Goal: Task Accomplishment & Management: Manage account settings

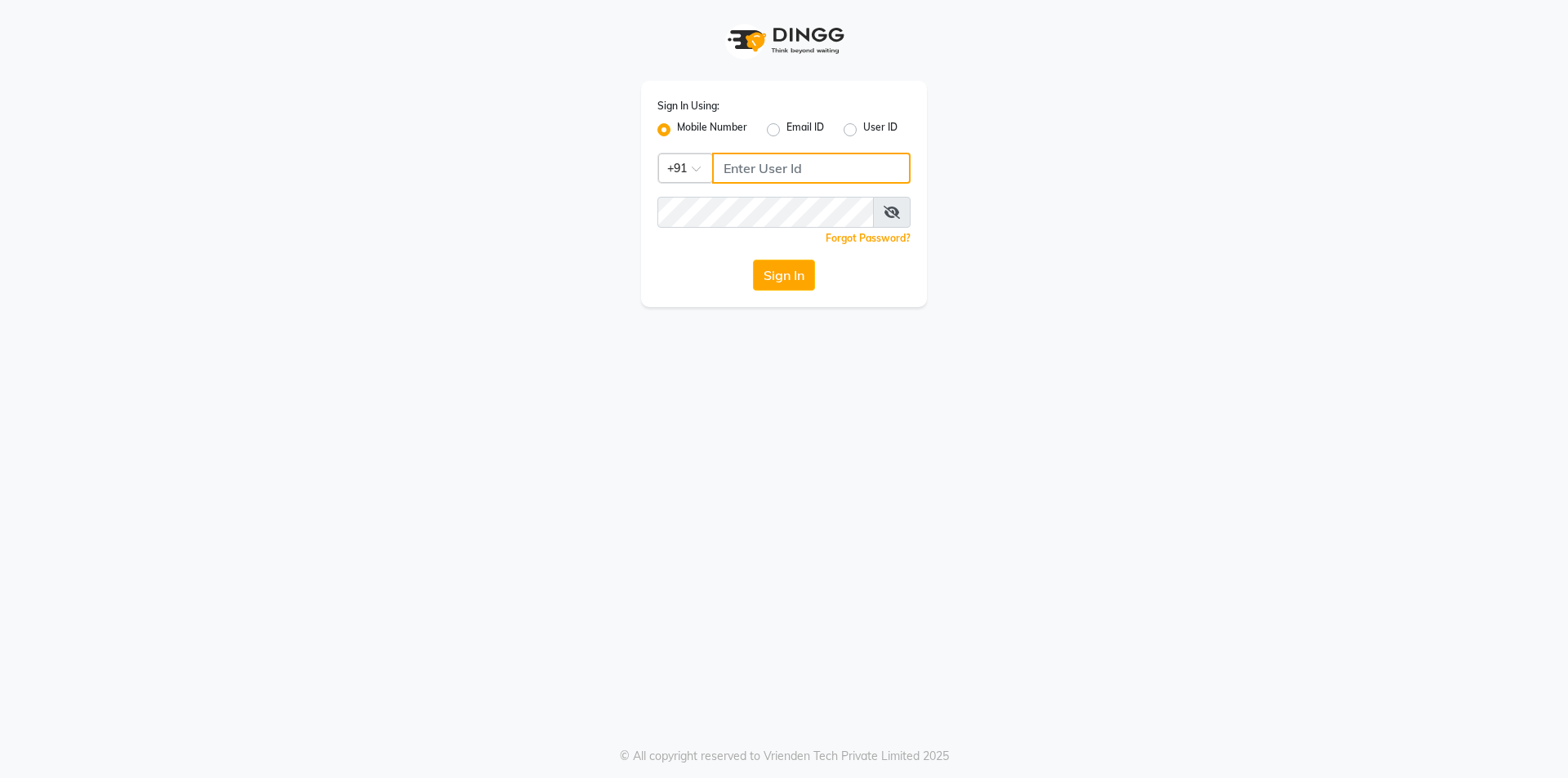
click at [821, 161] on input "Username" at bounding box center [811, 168] width 199 height 31
type input "9574111619"
click at [780, 279] on button "Sign In" at bounding box center [784, 274] width 63 height 31
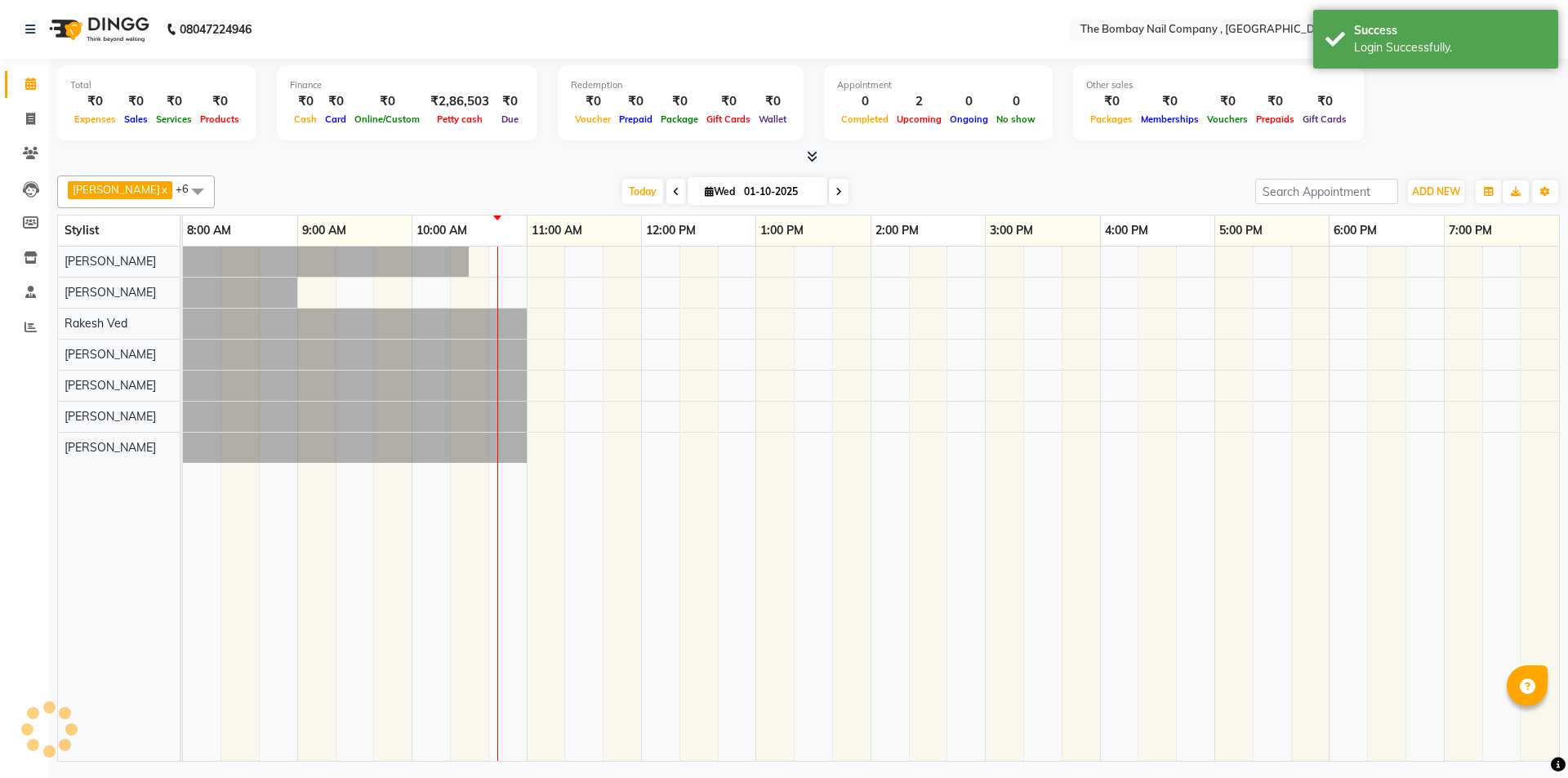
select select "en"
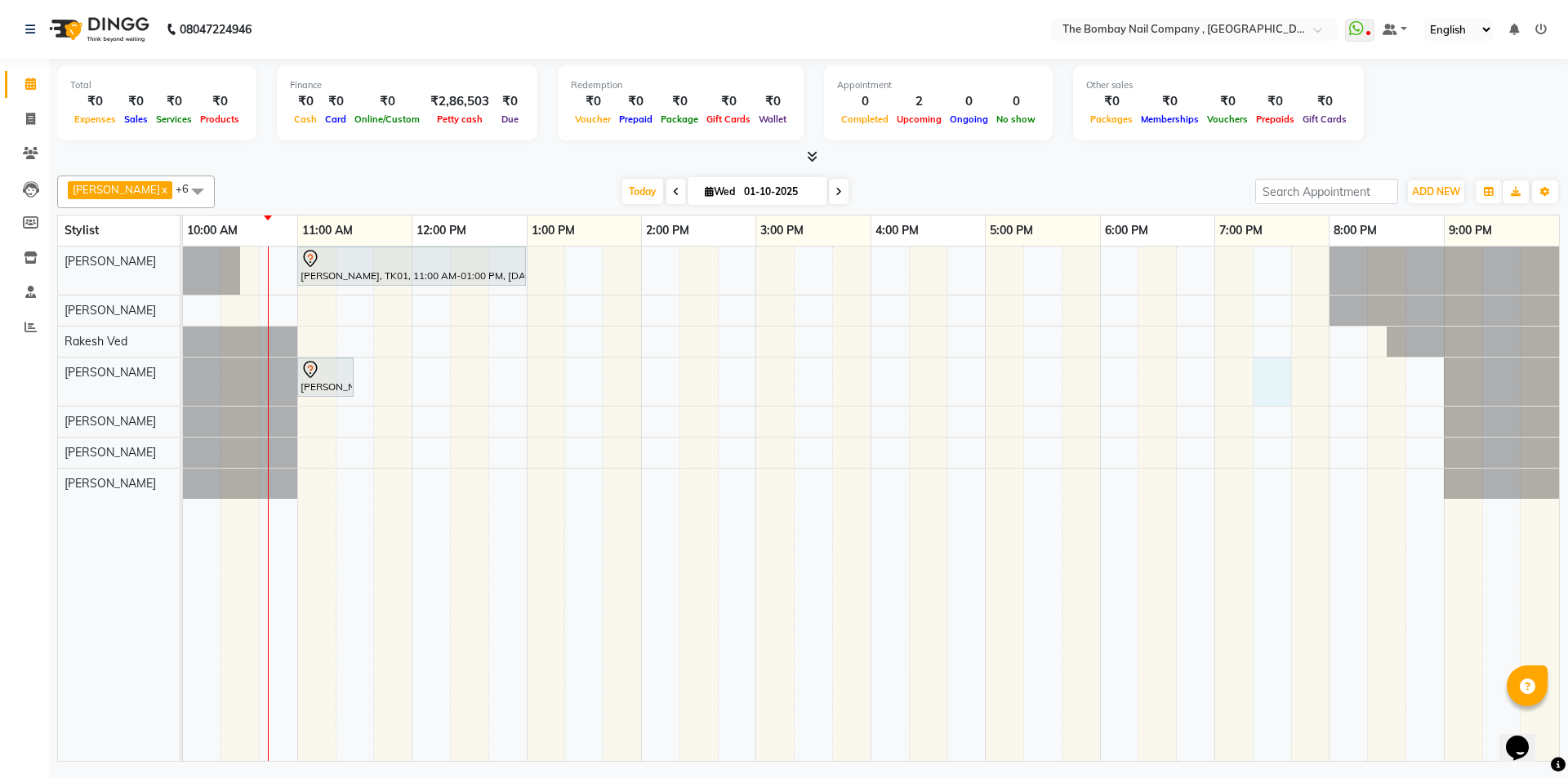
click at [1278, 382] on div "[PERSON_NAME], TK01, 11:00 AM-01:00 PM, [DATE] Pack [PERSON_NAME], TK01, 11:00 …" at bounding box center [871, 503] width 1377 height 514
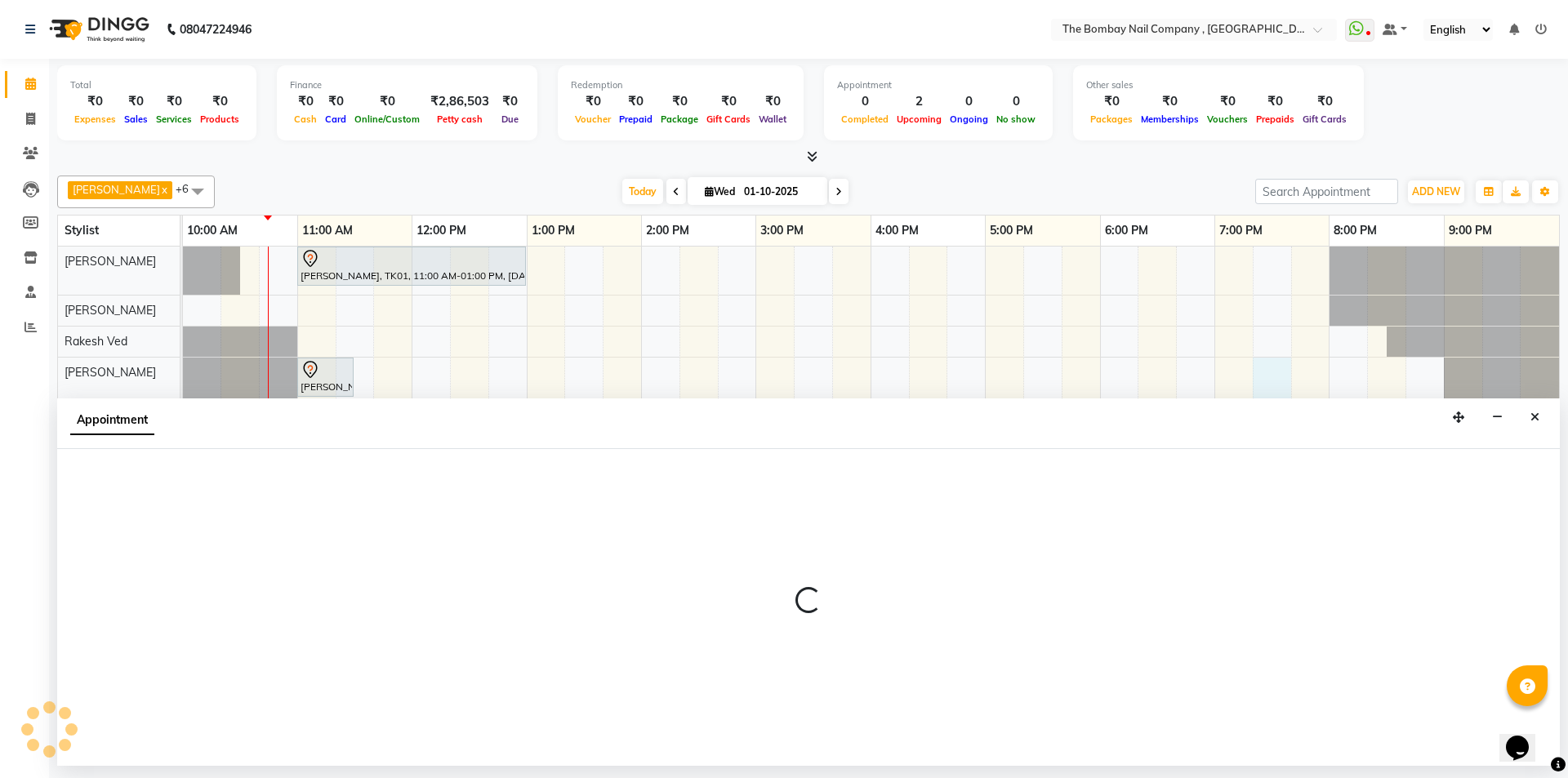
select select "81634"
select select "tentative"
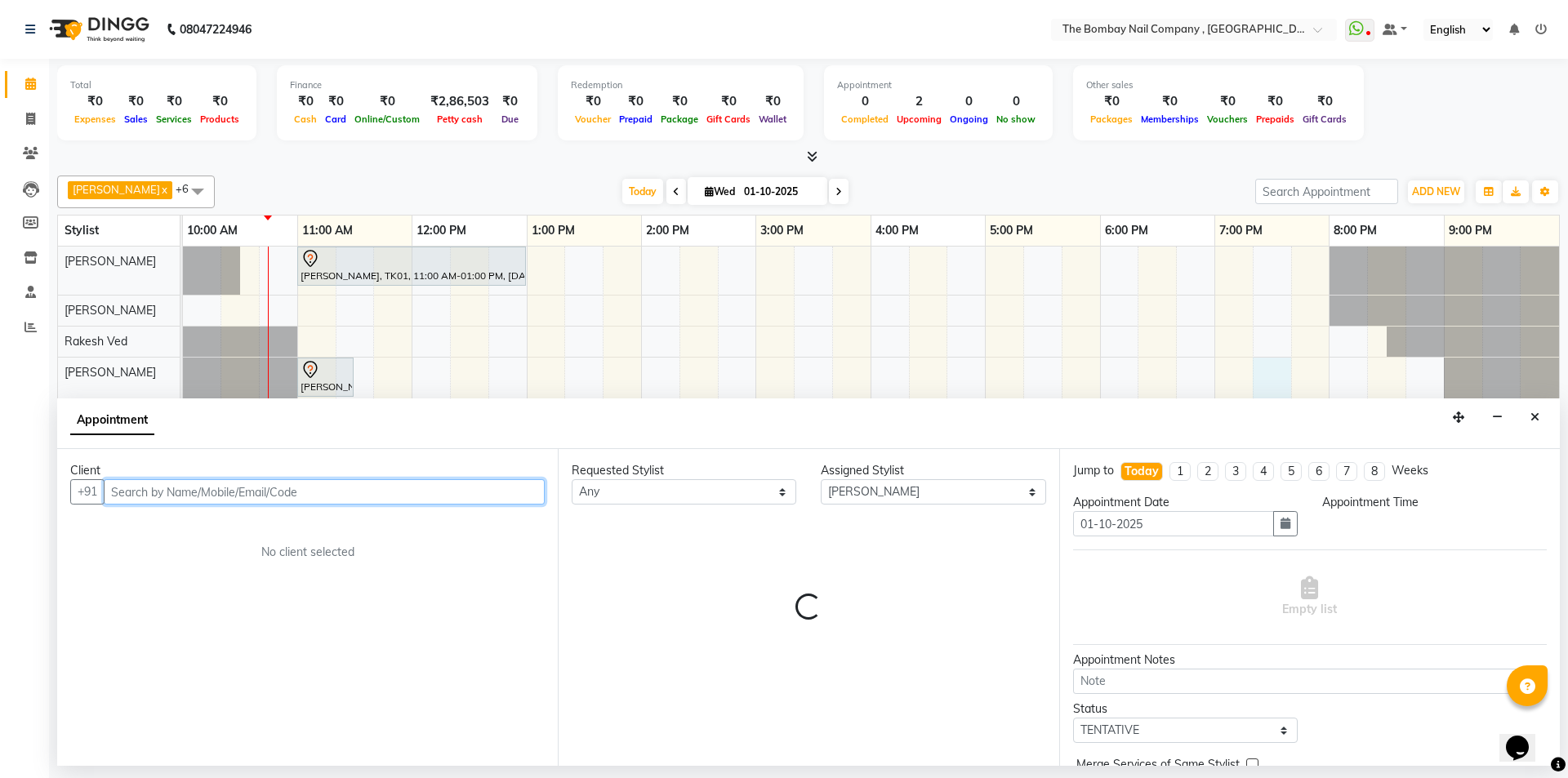
select select "1155"
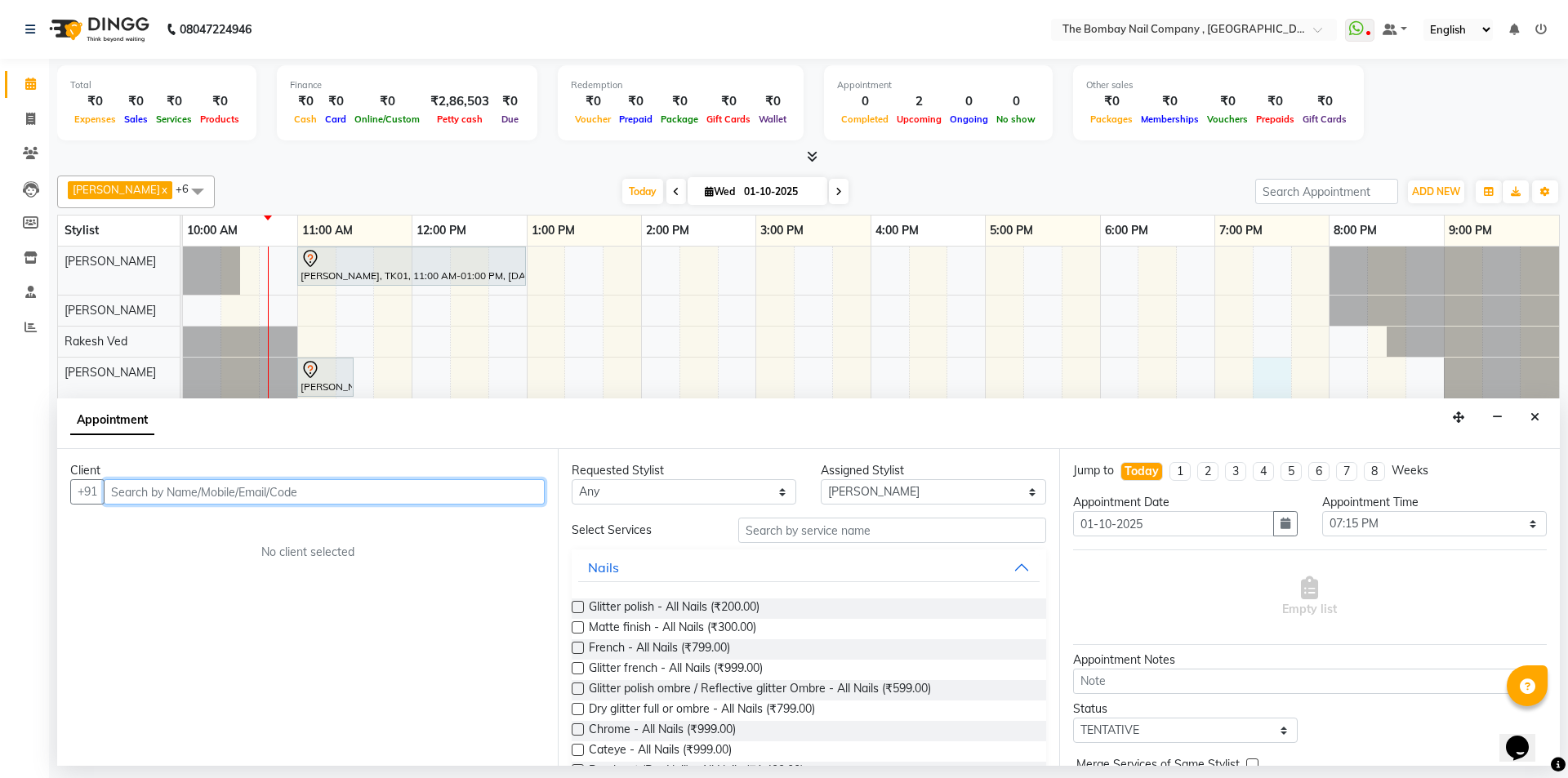
click at [285, 488] on input "text" at bounding box center [324, 492] width 441 height 25
click at [240, 526] on ngb-highlight "98******19" at bounding box center [210, 527] width 67 height 17
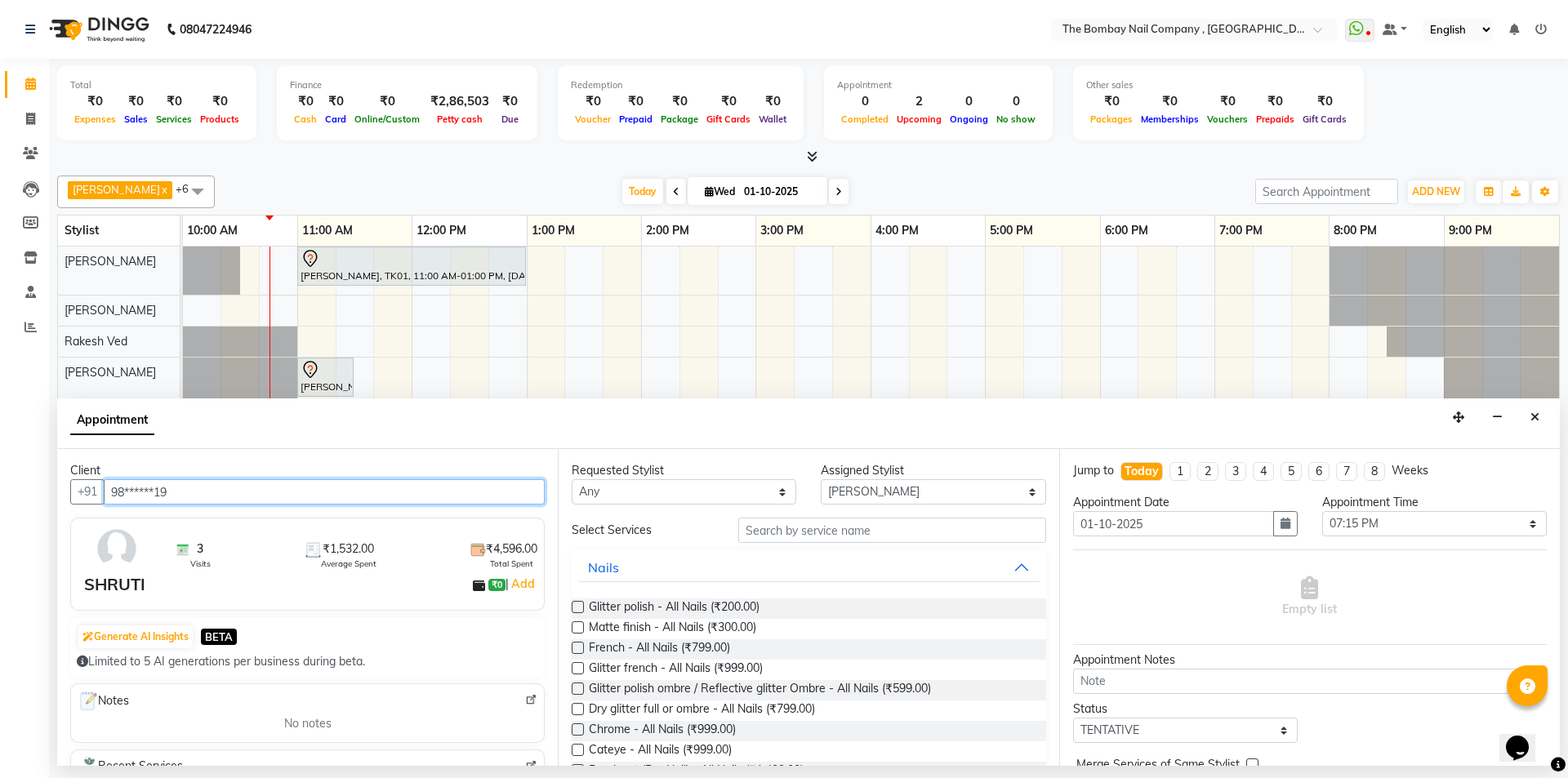
type input "98******19"
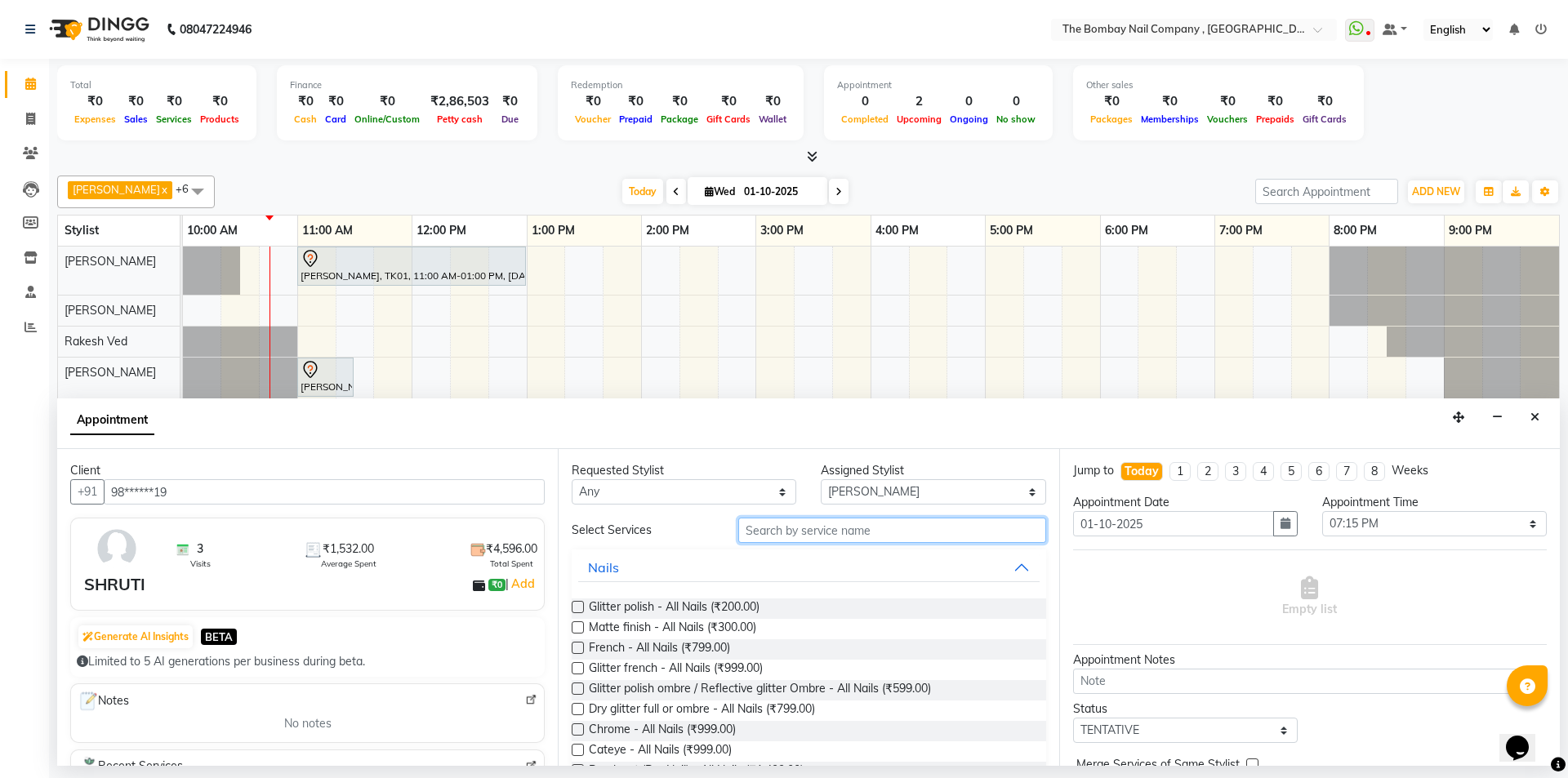
click at [782, 539] on input "text" at bounding box center [892, 530] width 308 height 25
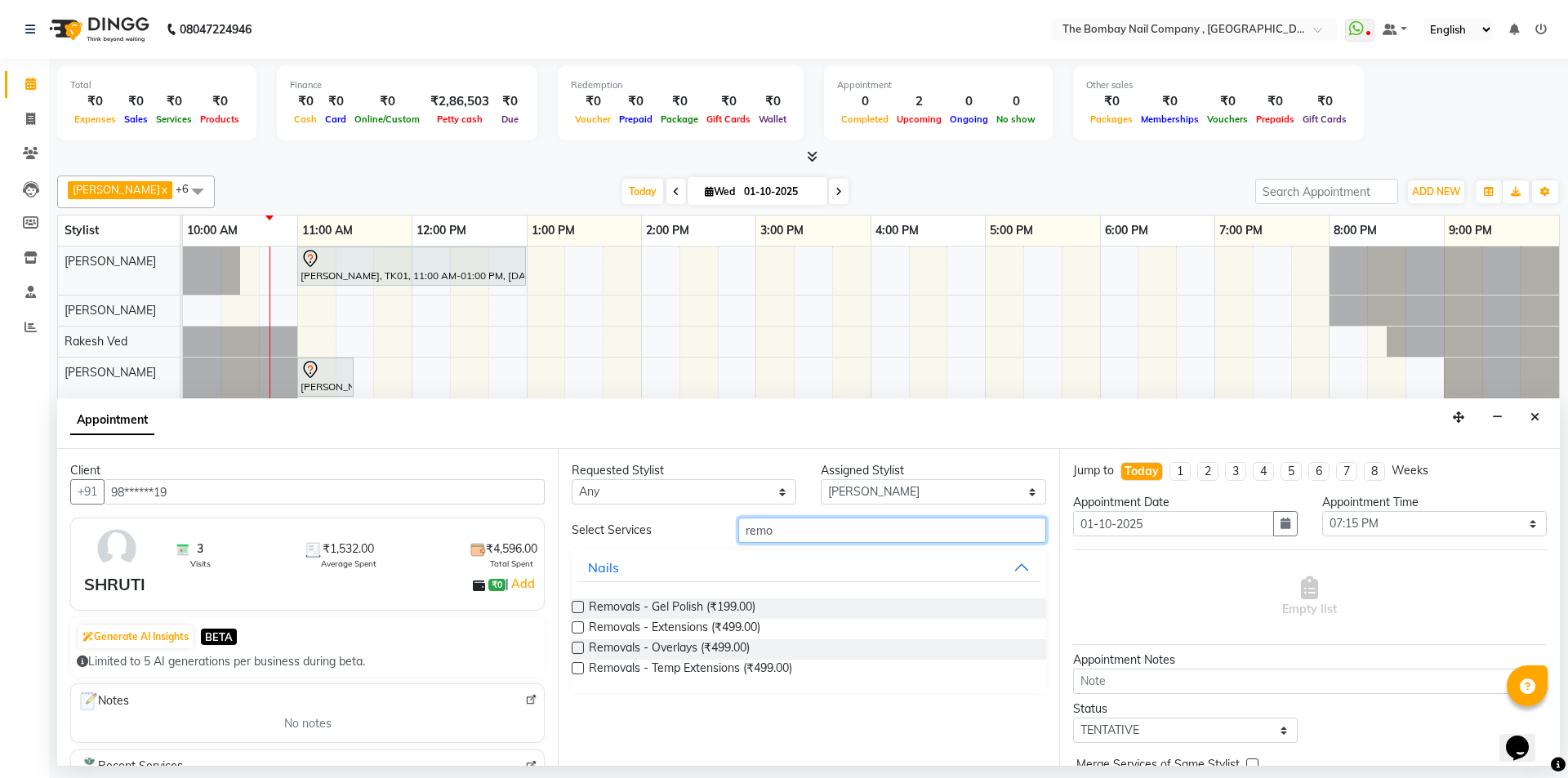
type input "remo"
click at [576, 625] on label at bounding box center [578, 627] width 12 height 12
click at [576, 625] on input "checkbox" at bounding box center [577, 629] width 10 height 10
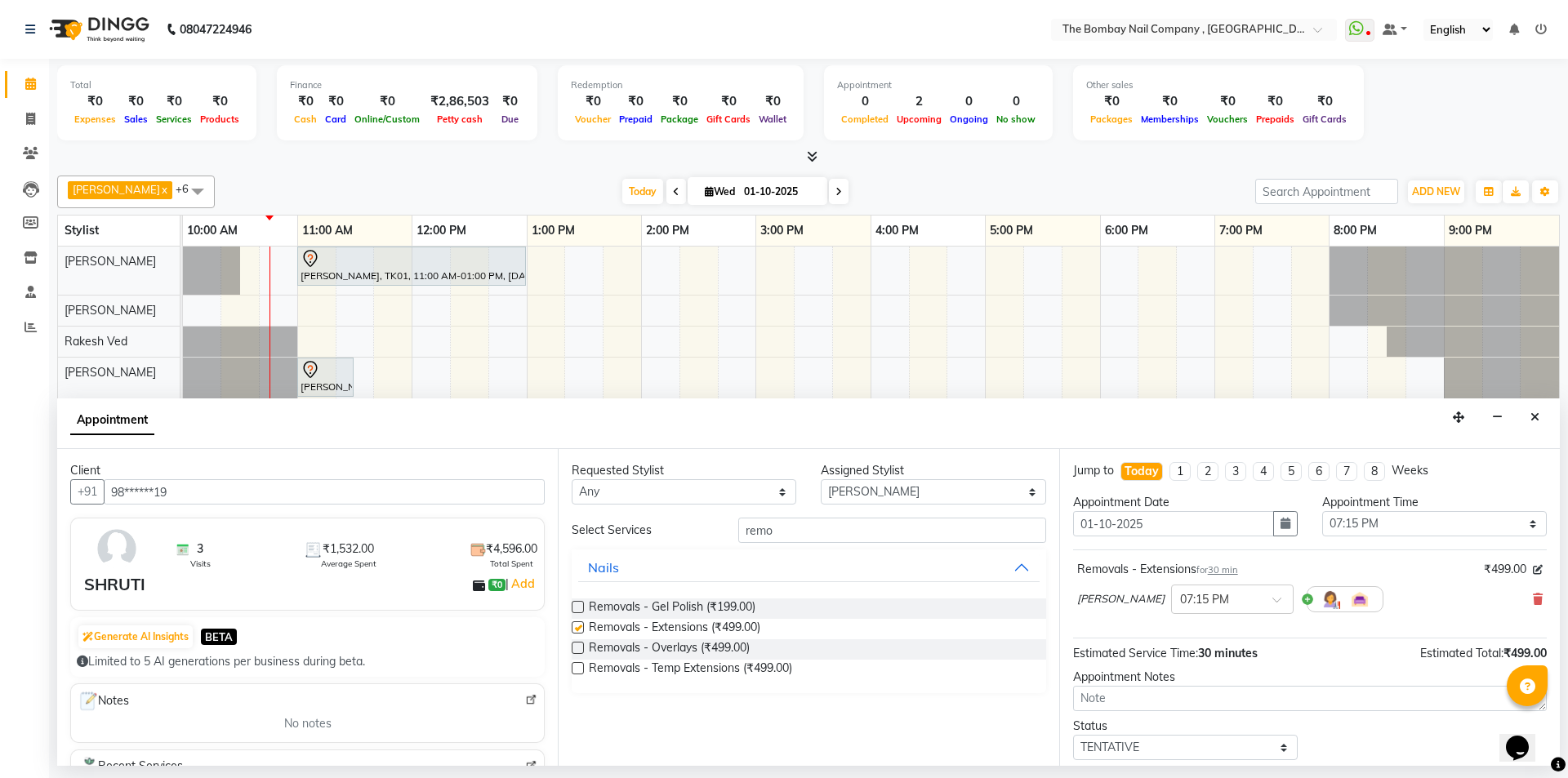
checkbox input "false"
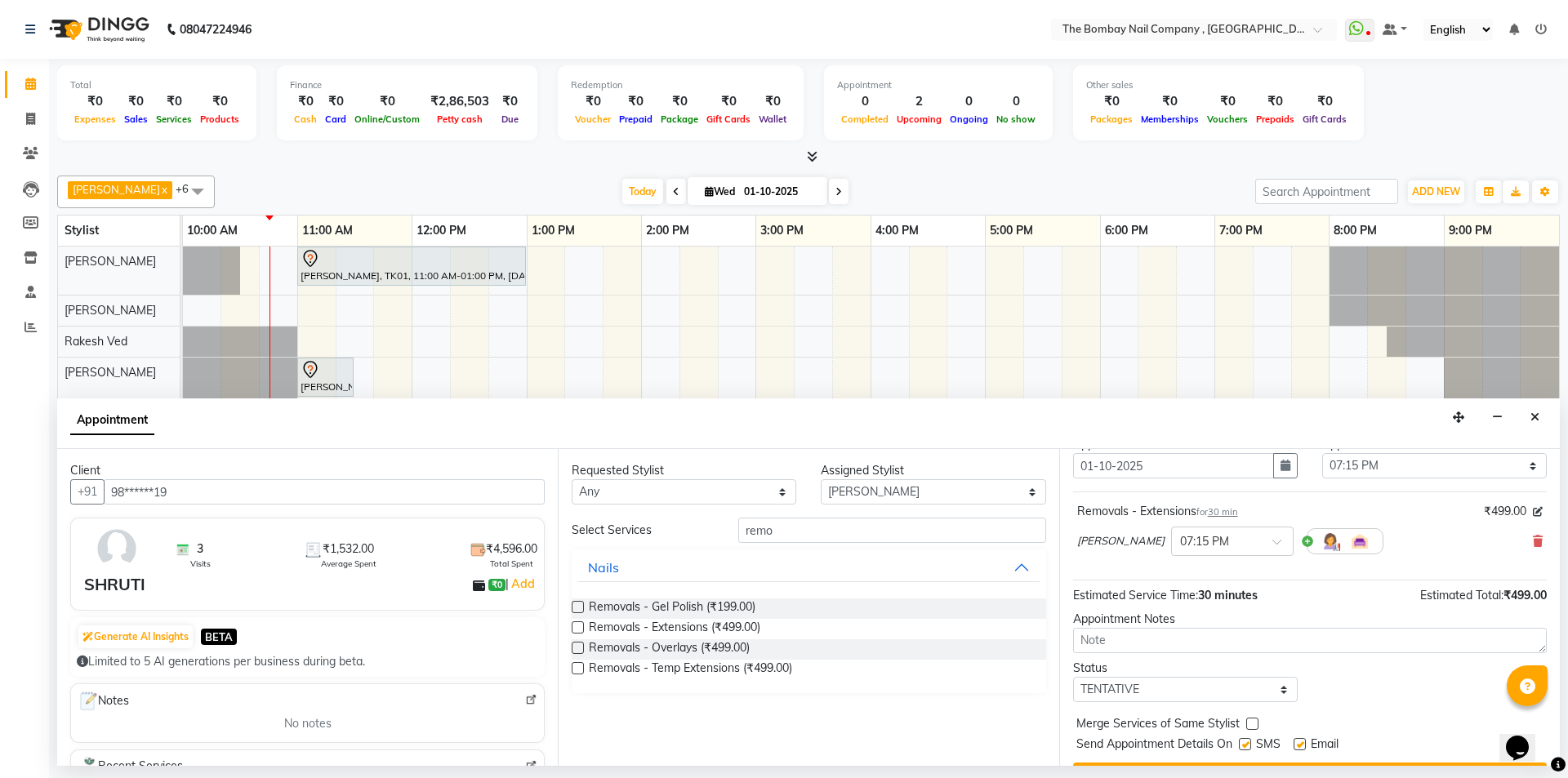
scroll to position [82, 0]
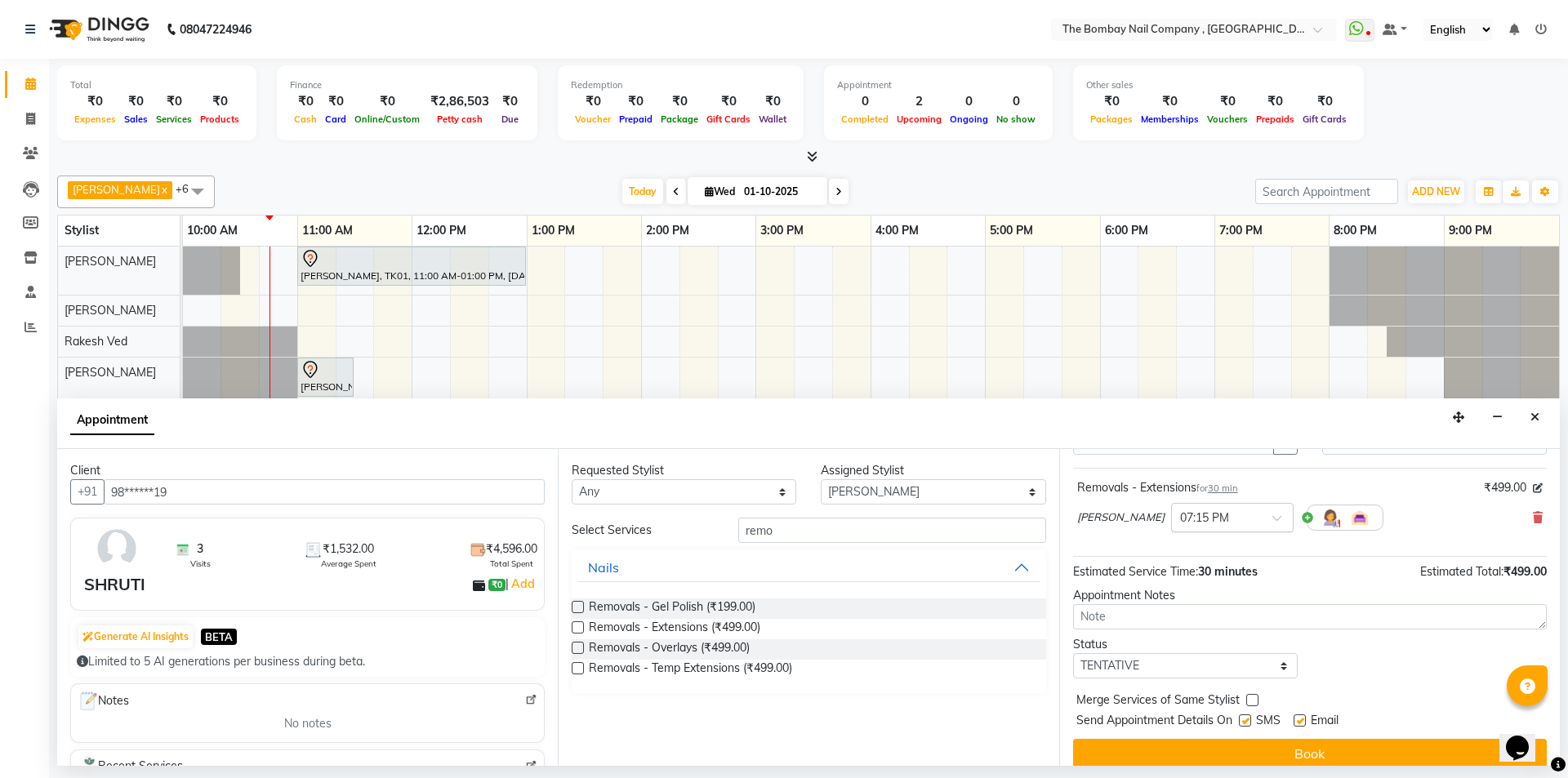
click at [1200, 519] on div at bounding box center [1233, 516] width 121 height 17
click at [1172, 573] on div "07:30 PM" at bounding box center [1233, 577] width 121 height 30
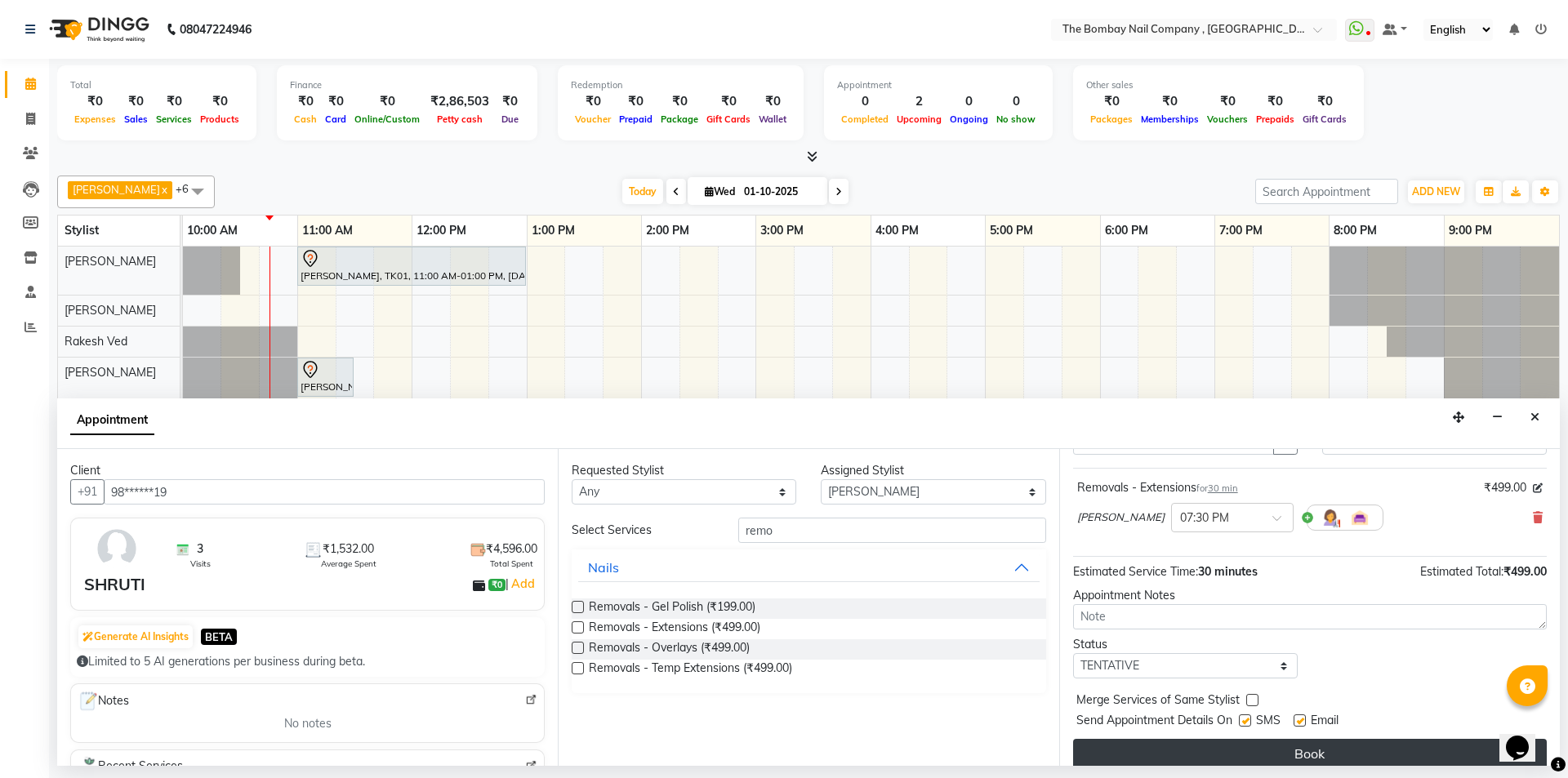
click at [1219, 748] on button "Book" at bounding box center [1310, 754] width 474 height 30
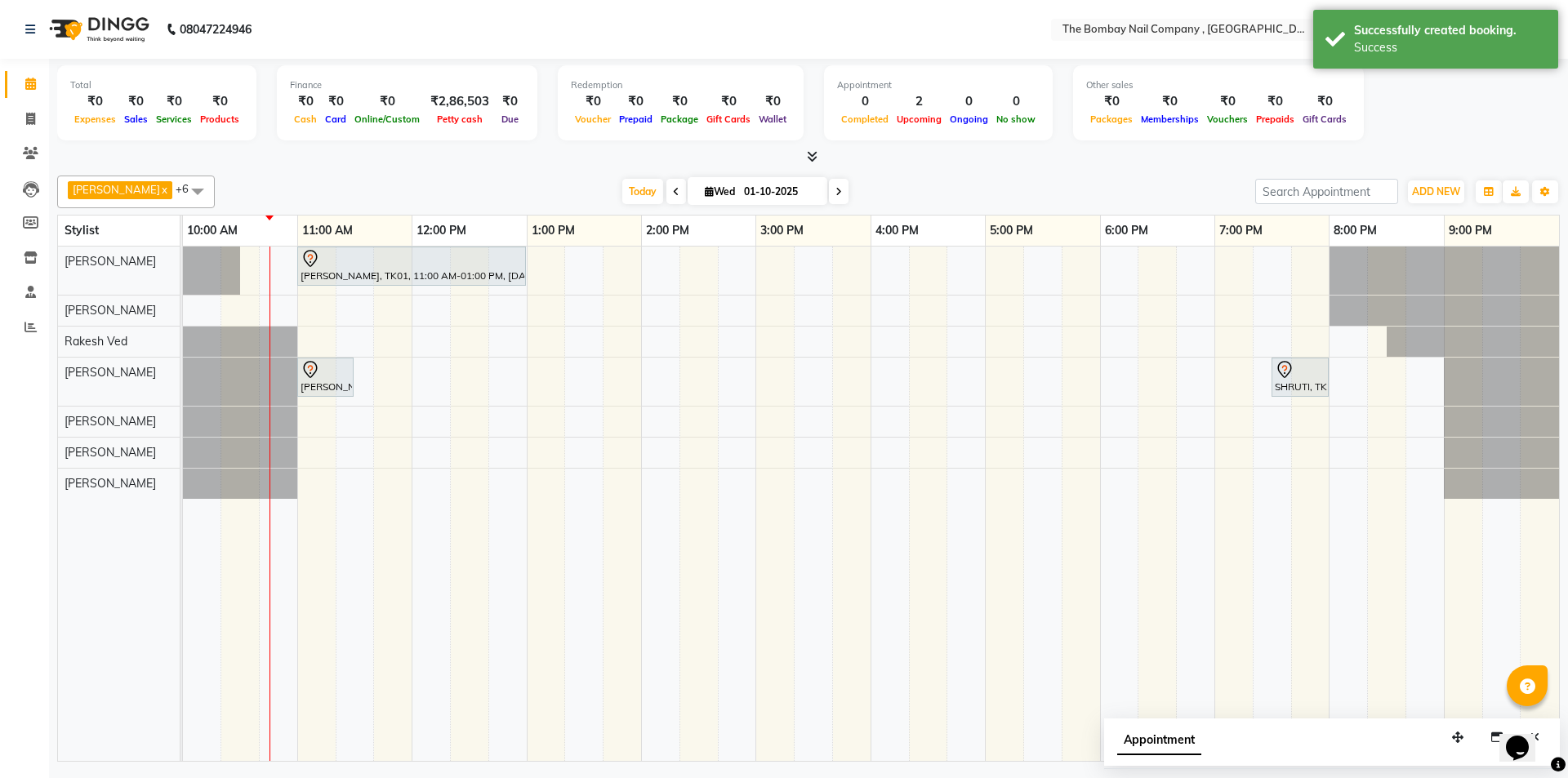
click at [1371, 105] on div "Total ₹0 Expenses ₹0 Sales ₹0 Services ₹0 Products Finance ₹0 Cash ₹0 Card ₹0 O…" at bounding box center [808, 105] width 1503 height 80
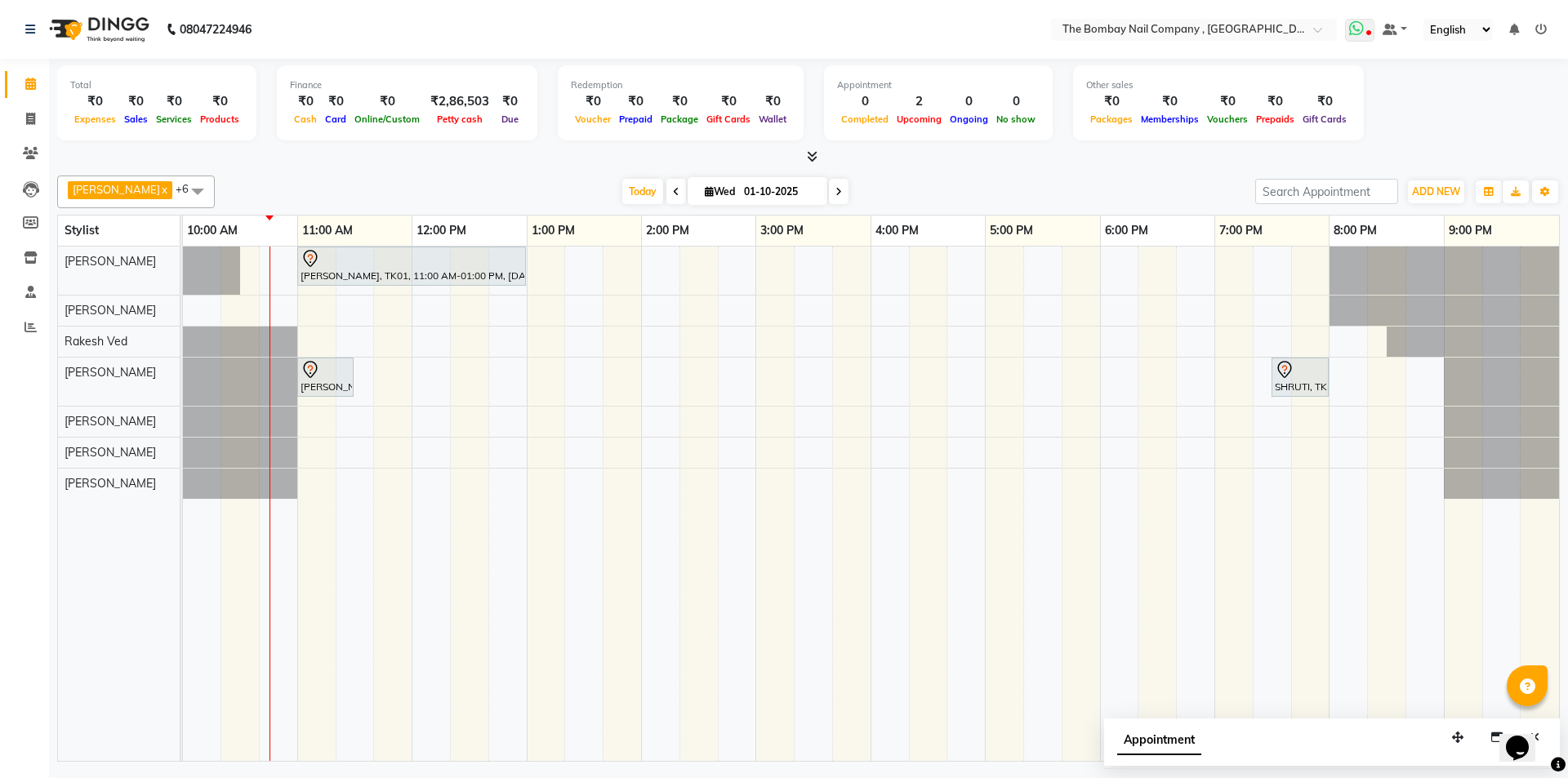
click at [1375, 32] on span at bounding box center [1360, 30] width 30 height 23
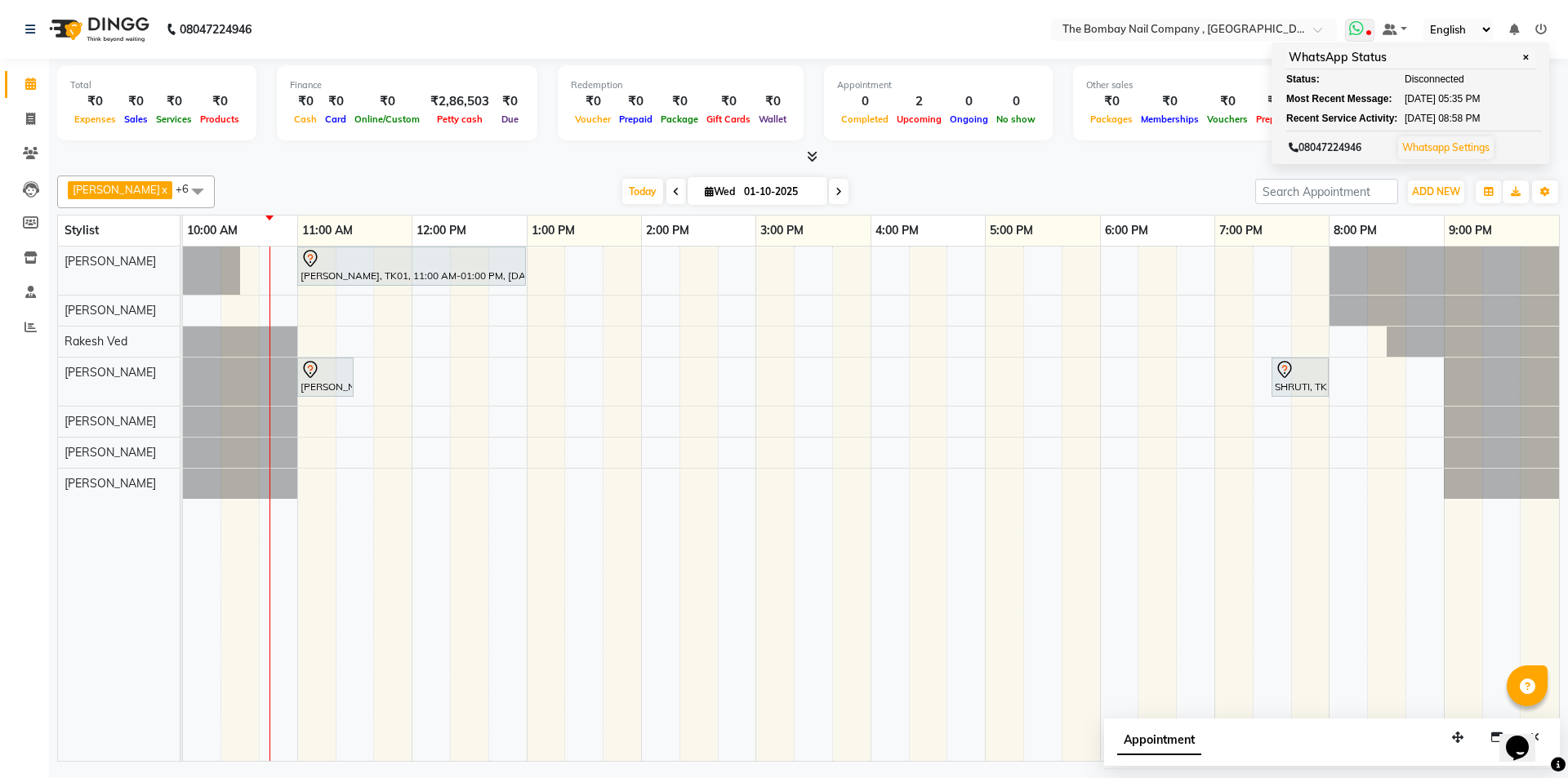
click at [1373, 32] on span at bounding box center [1360, 30] width 30 height 23
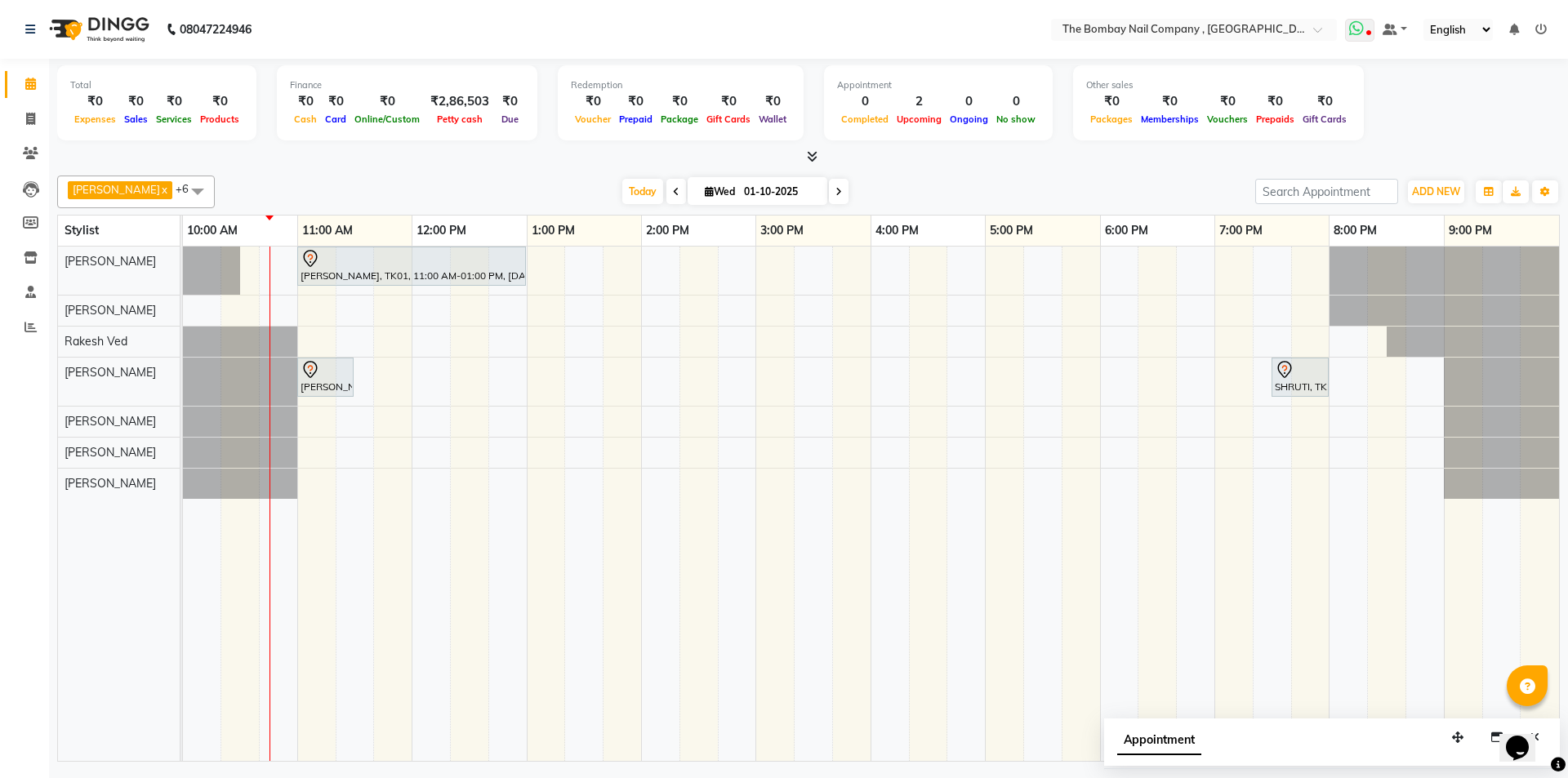
click at [1373, 32] on span at bounding box center [1360, 30] width 30 height 23
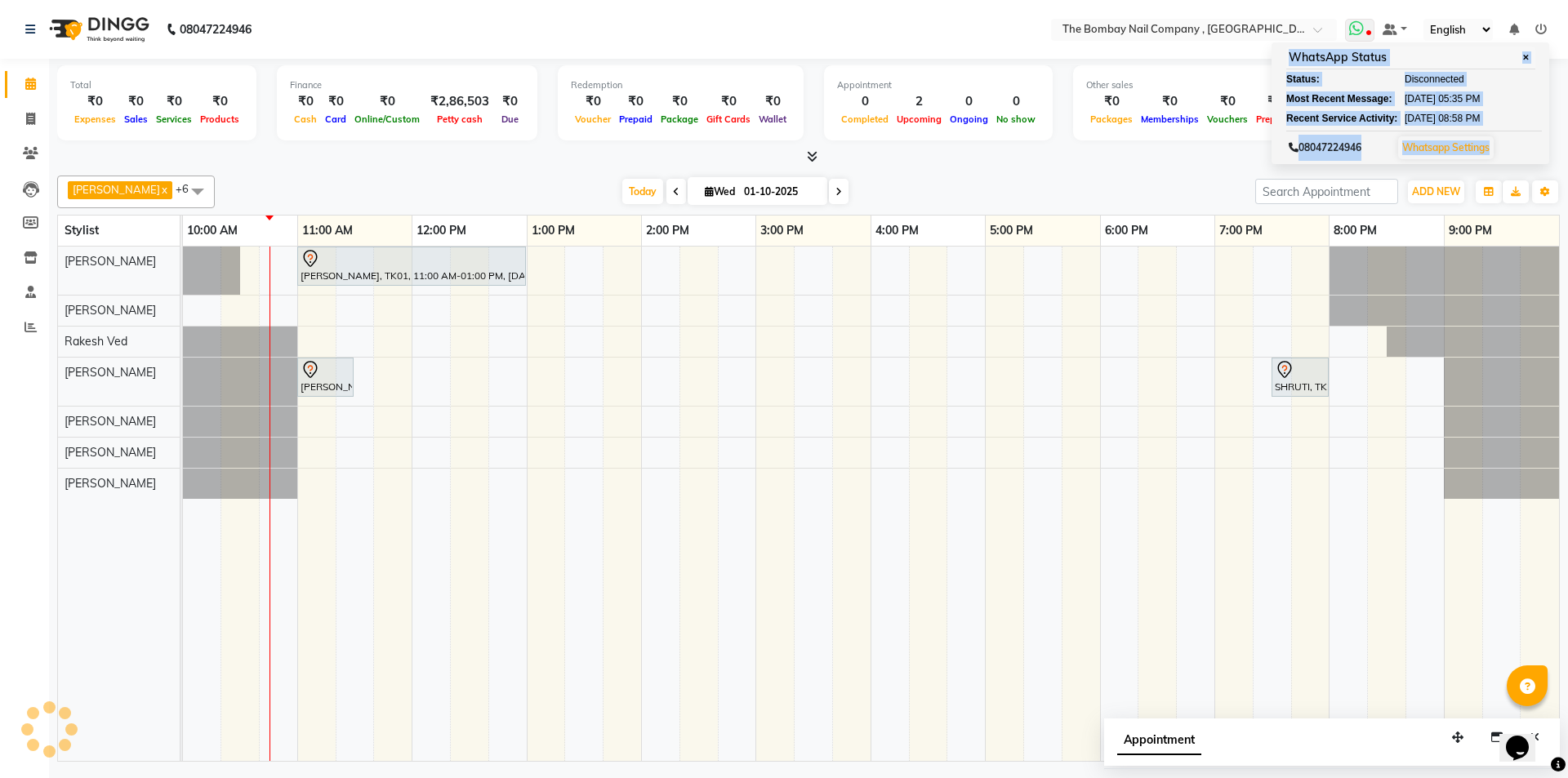
click at [1371, 32] on icon at bounding box center [1368, 34] width 5 height 8
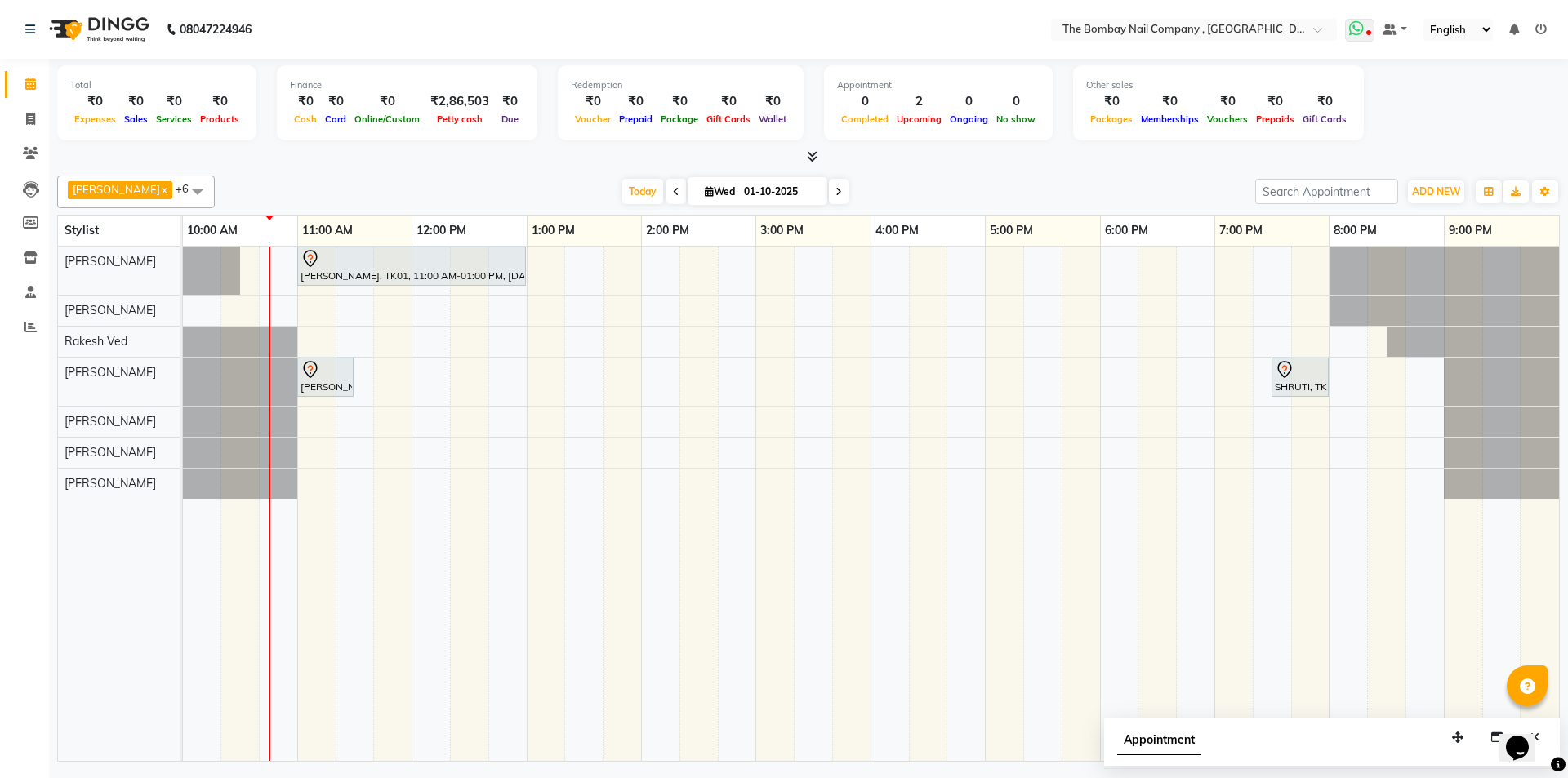
click at [1367, 39] on span at bounding box center [1360, 30] width 30 height 23
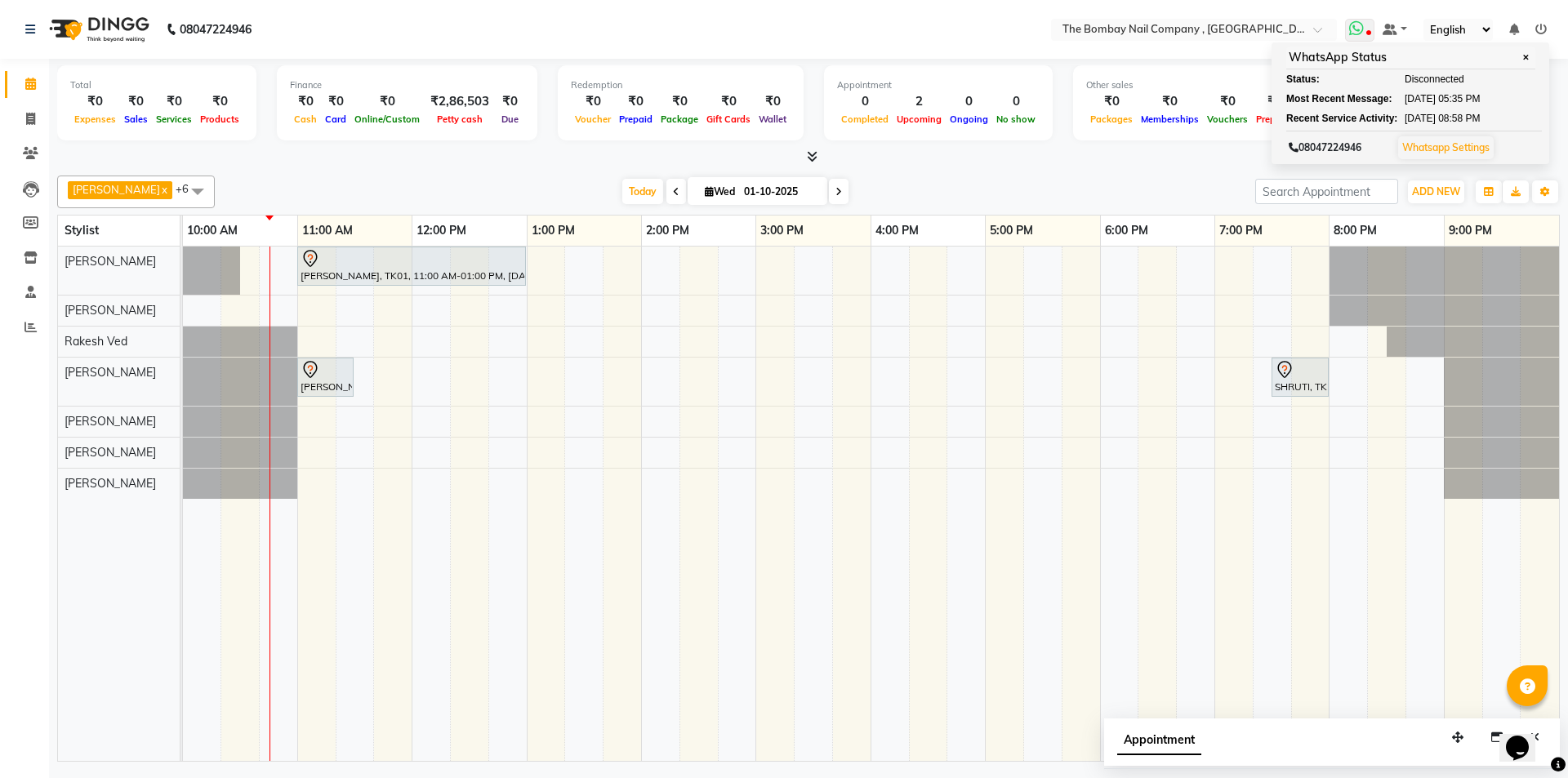
click at [1366, 30] on span at bounding box center [1360, 30] width 30 height 23
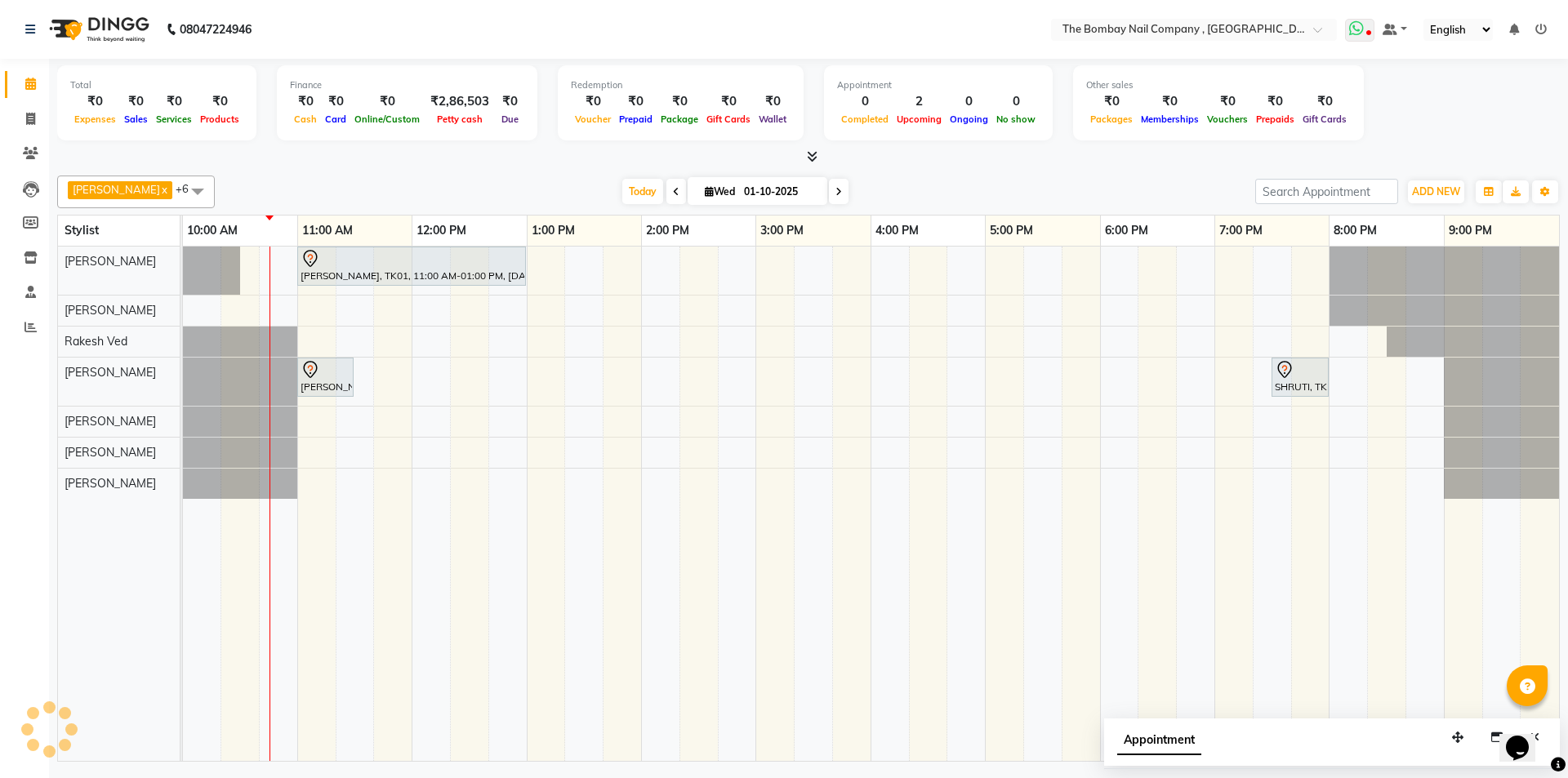
click at [1366, 30] on span at bounding box center [1360, 30] width 30 height 23
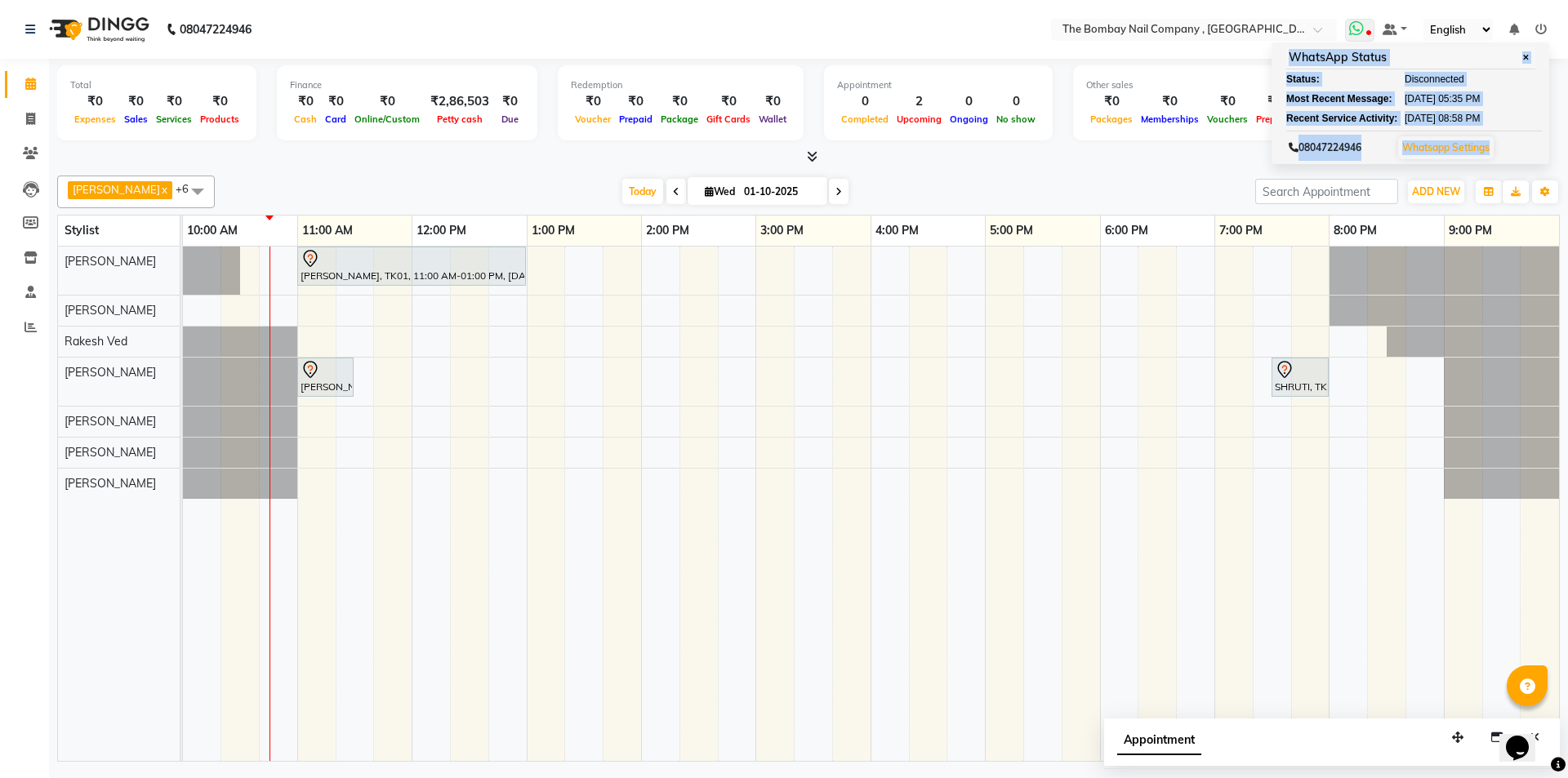
click at [1366, 30] on span at bounding box center [1360, 30] width 30 height 23
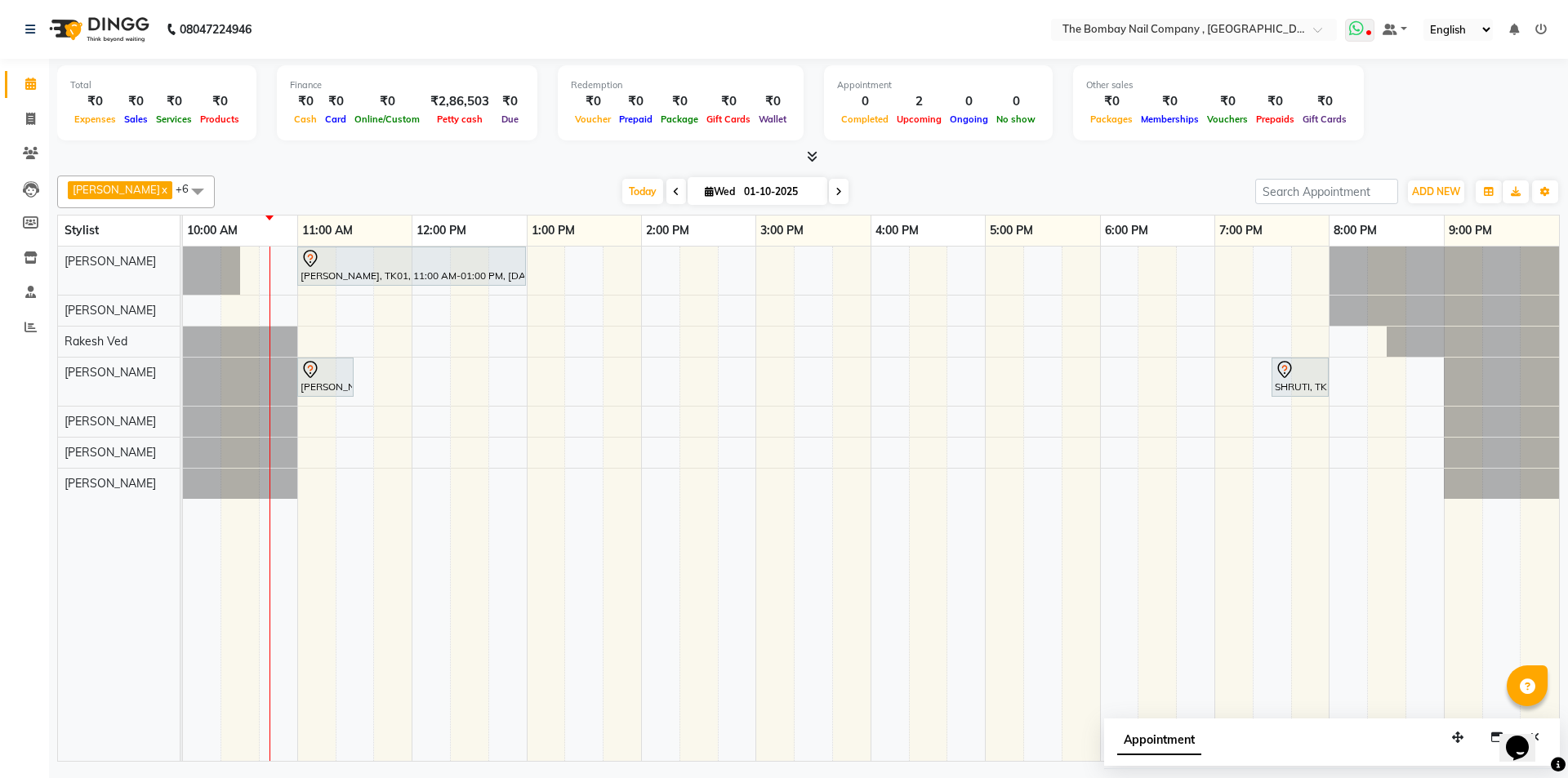
click at [1370, 28] on span at bounding box center [1360, 30] width 30 height 23
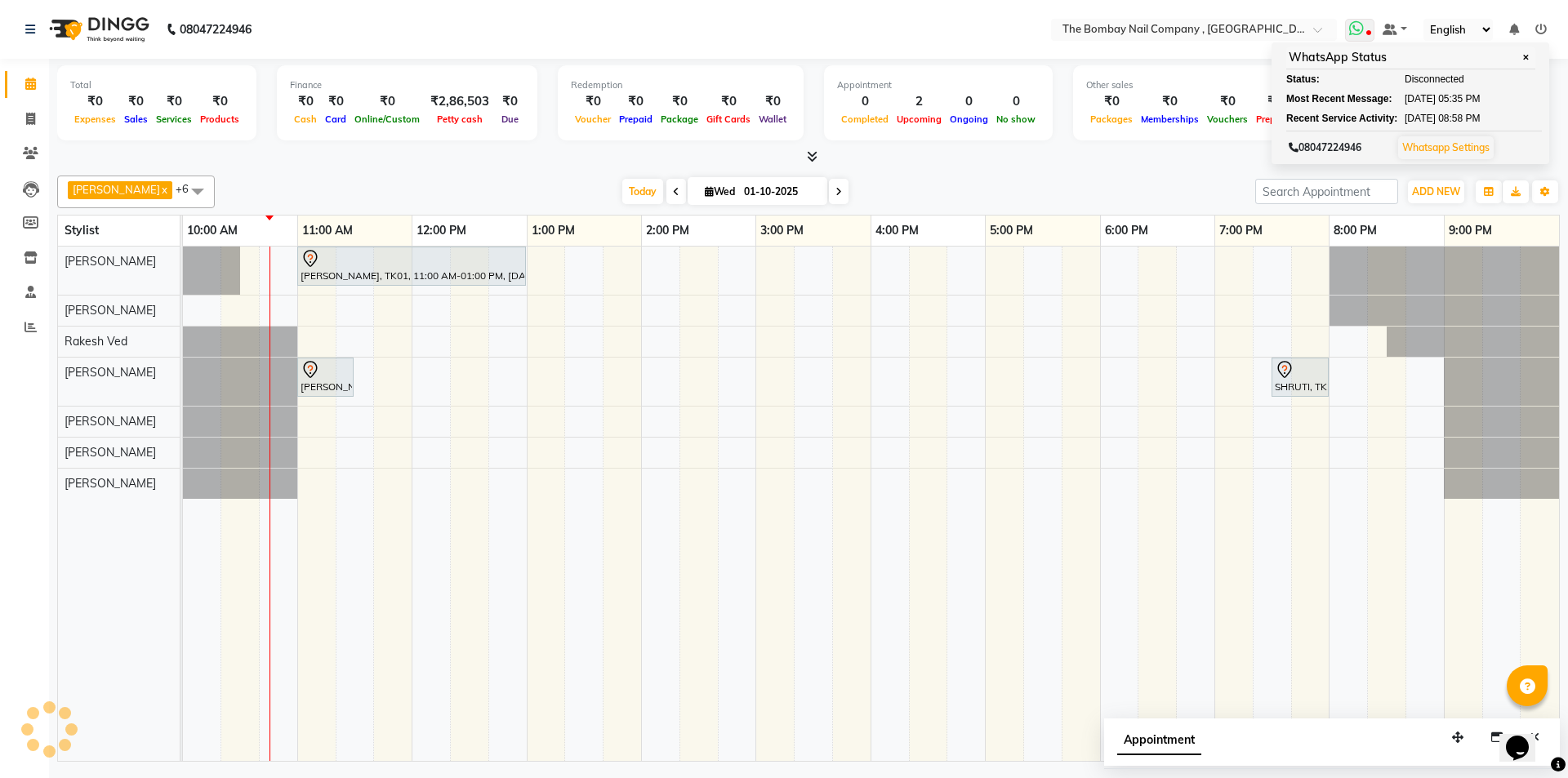
click at [1370, 28] on span at bounding box center [1360, 30] width 30 height 23
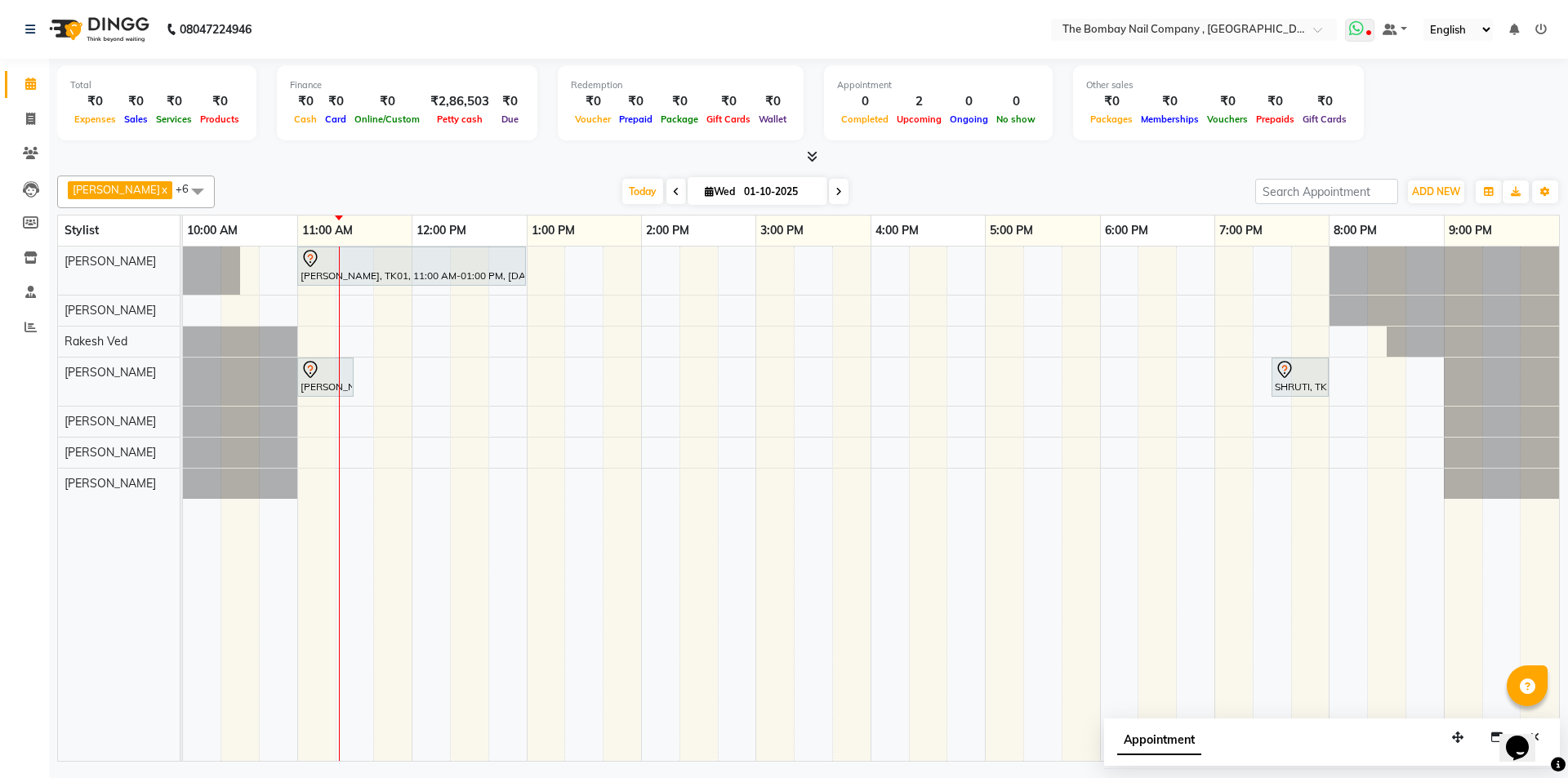
click at [1369, 36] on icon at bounding box center [1368, 34] width 5 height 8
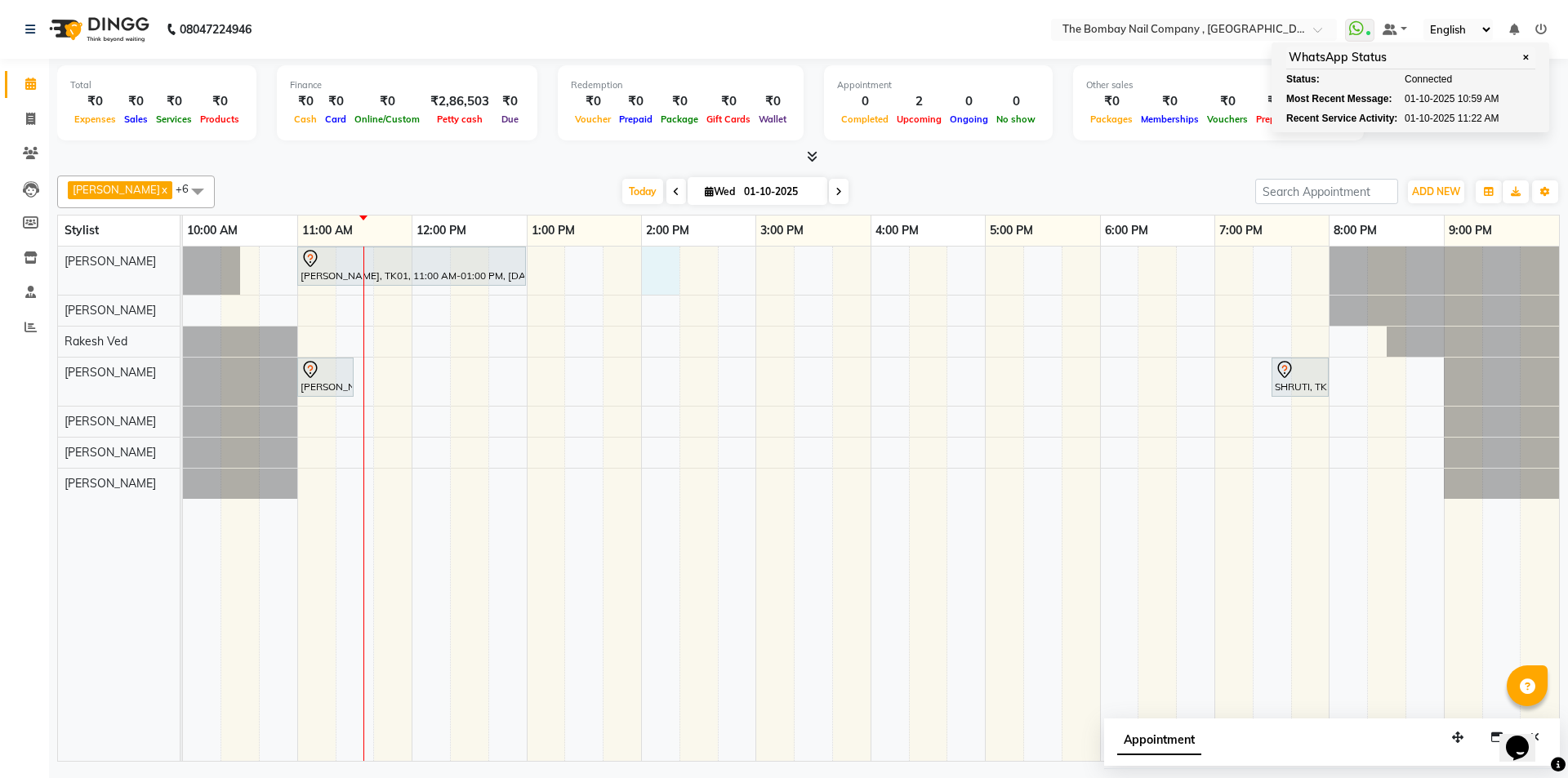
click at [668, 285] on div "[PERSON_NAME], TK01, 11:00 AM-01:00 PM, [DATE] Pack [PERSON_NAME], TK01, 11:00 …" at bounding box center [871, 503] width 1377 height 514
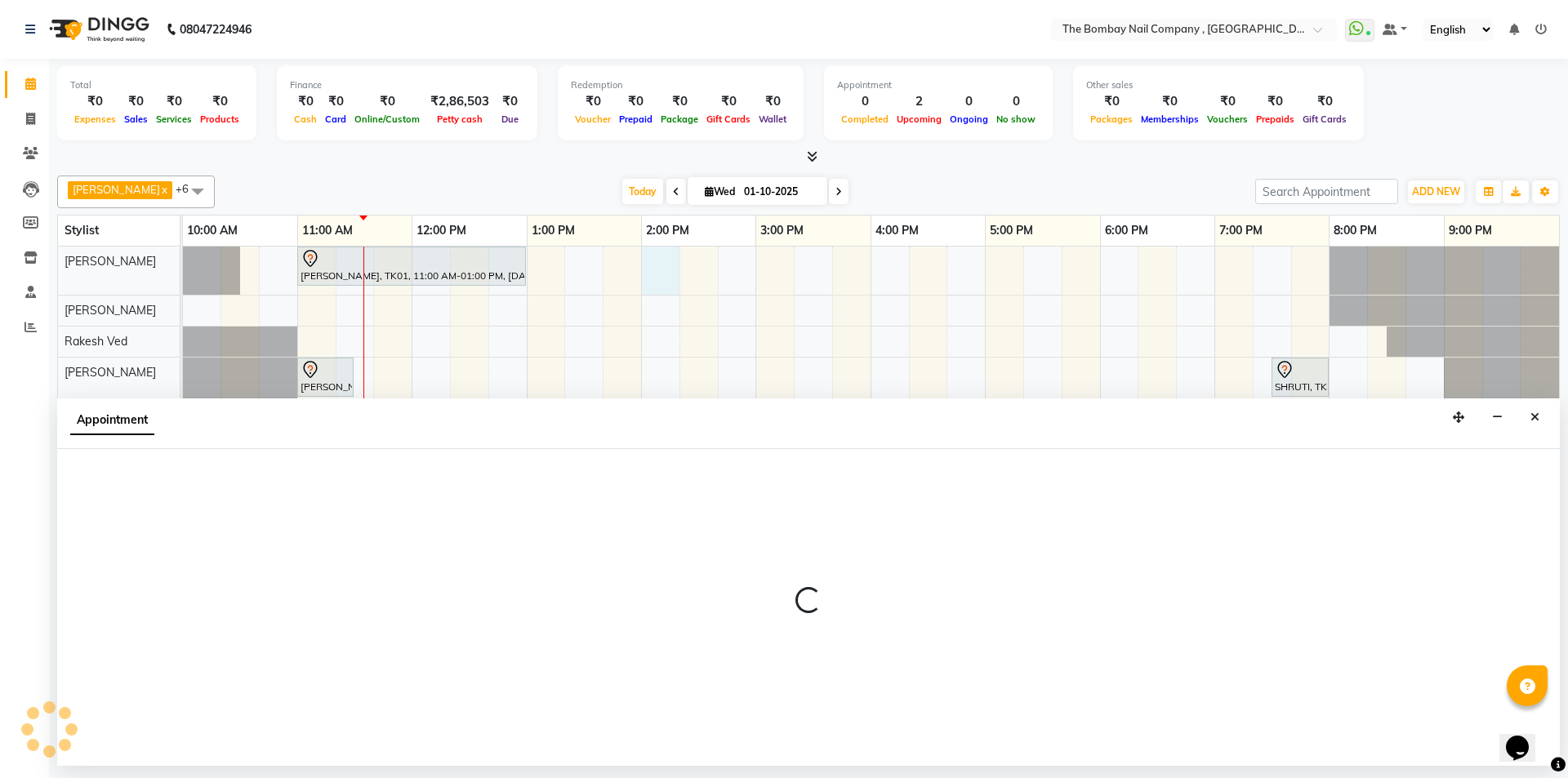
select select "68146"
select select "840"
select select "tentative"
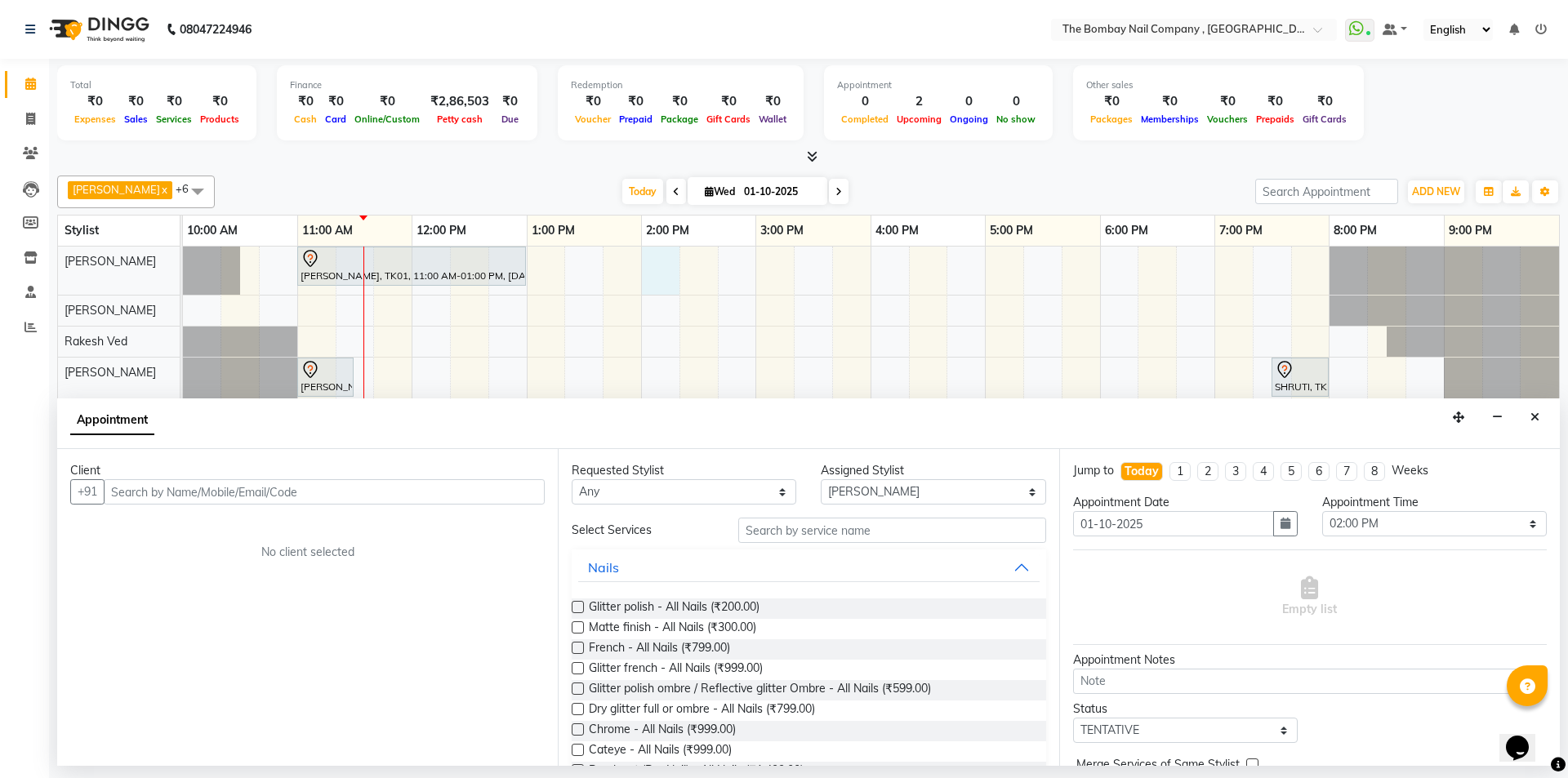
click at [422, 495] on input "text" at bounding box center [324, 492] width 441 height 25
type input "8818882615"
click at [491, 501] on button "Add Client" at bounding box center [511, 492] width 68 height 25
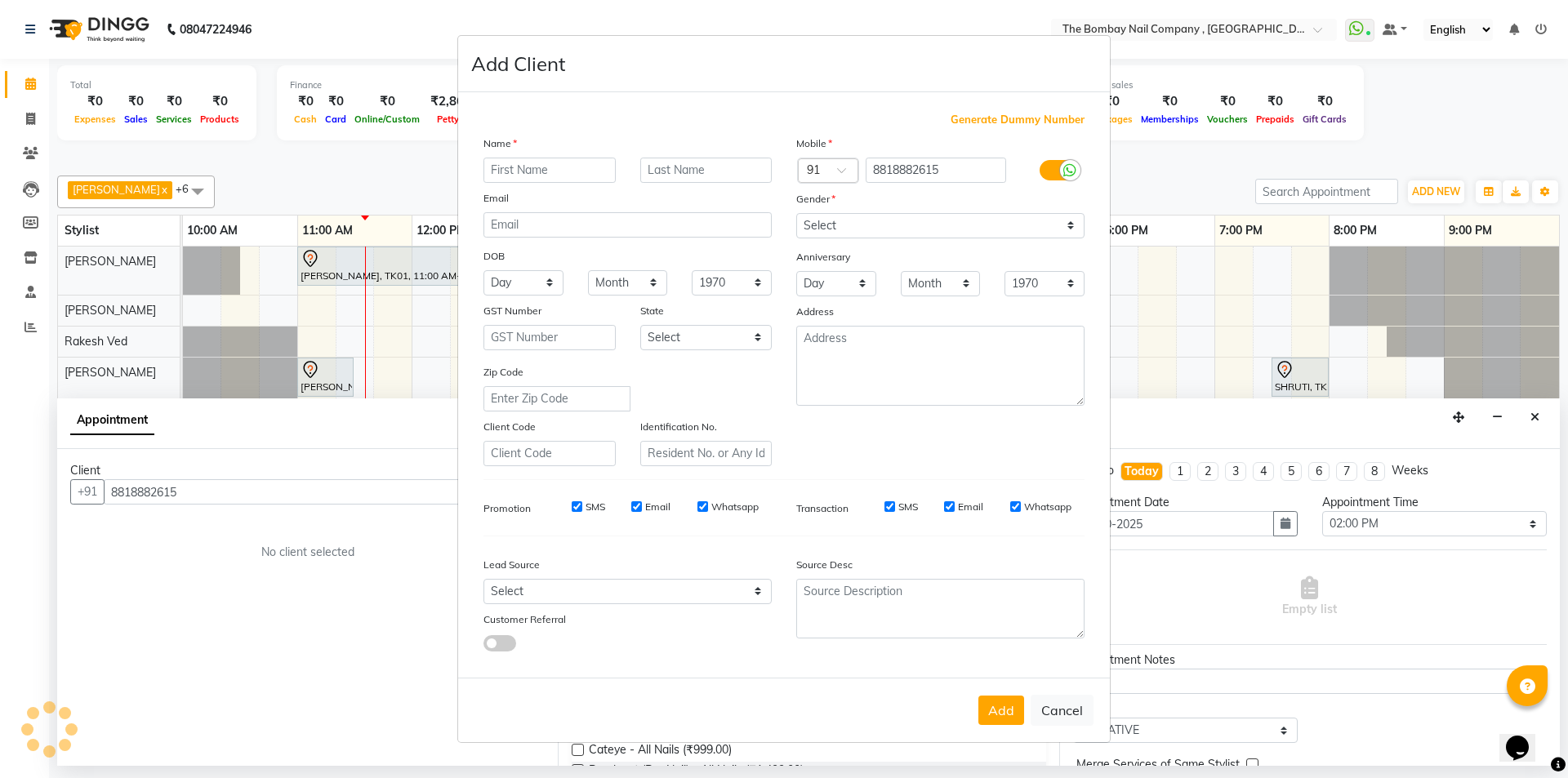
click at [560, 169] on input "text" at bounding box center [550, 170] width 133 height 25
type input "[PERSON_NAME]"
click at [665, 166] on input "text" at bounding box center [707, 170] width 133 height 25
type input "[PERSON_NAME]"
click at [841, 225] on select "Select [DEMOGRAPHIC_DATA] [DEMOGRAPHIC_DATA] Other Prefer Not To Say" at bounding box center [940, 225] width 288 height 25
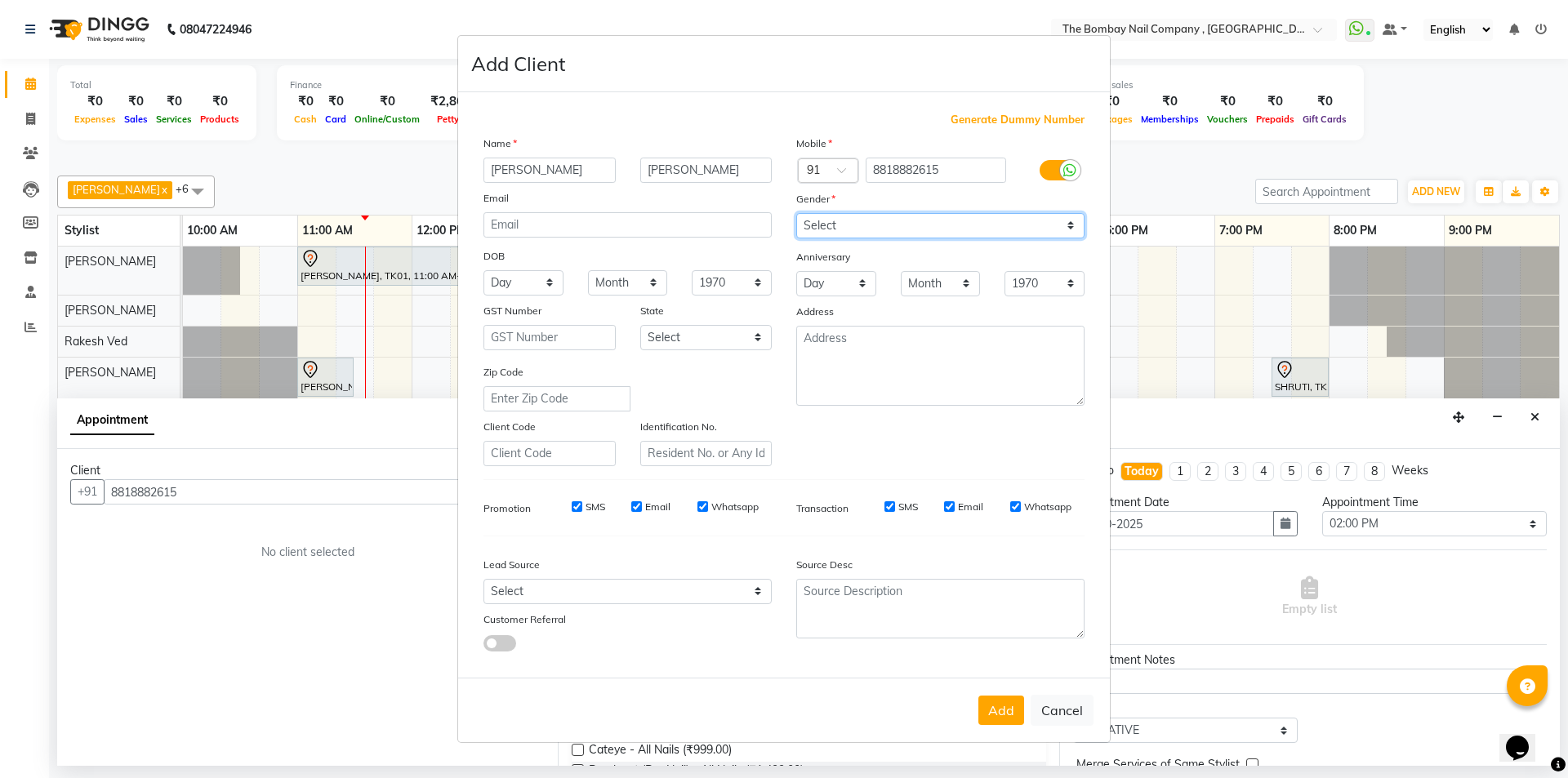
select select "[DEMOGRAPHIC_DATA]"
click at [796, 213] on select "Select [DEMOGRAPHIC_DATA] [DEMOGRAPHIC_DATA] Other Prefer Not To Say" at bounding box center [940, 225] width 288 height 25
click at [999, 703] on button "Add" at bounding box center [1001, 711] width 46 height 30
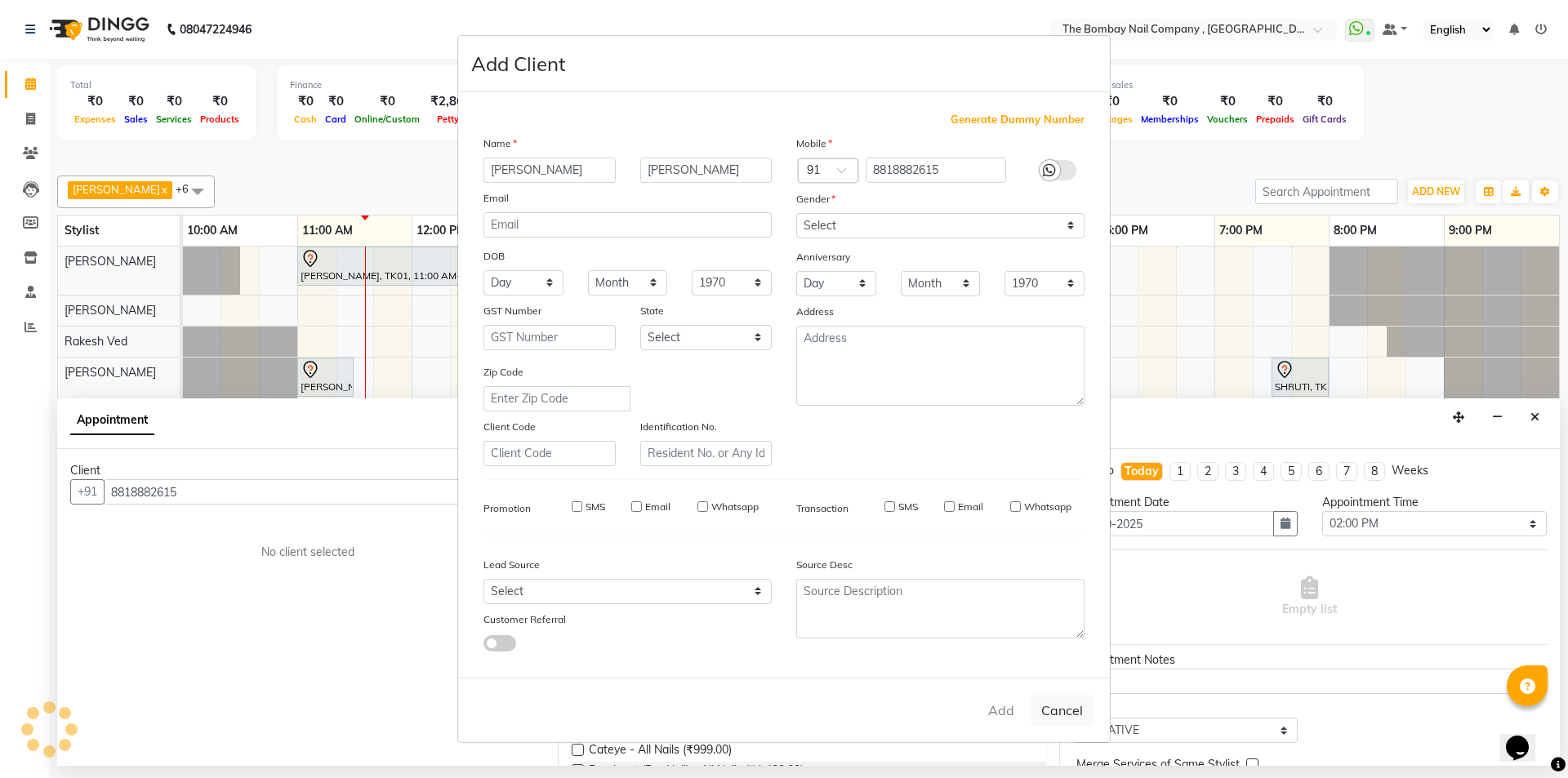
type input "88******15"
select select
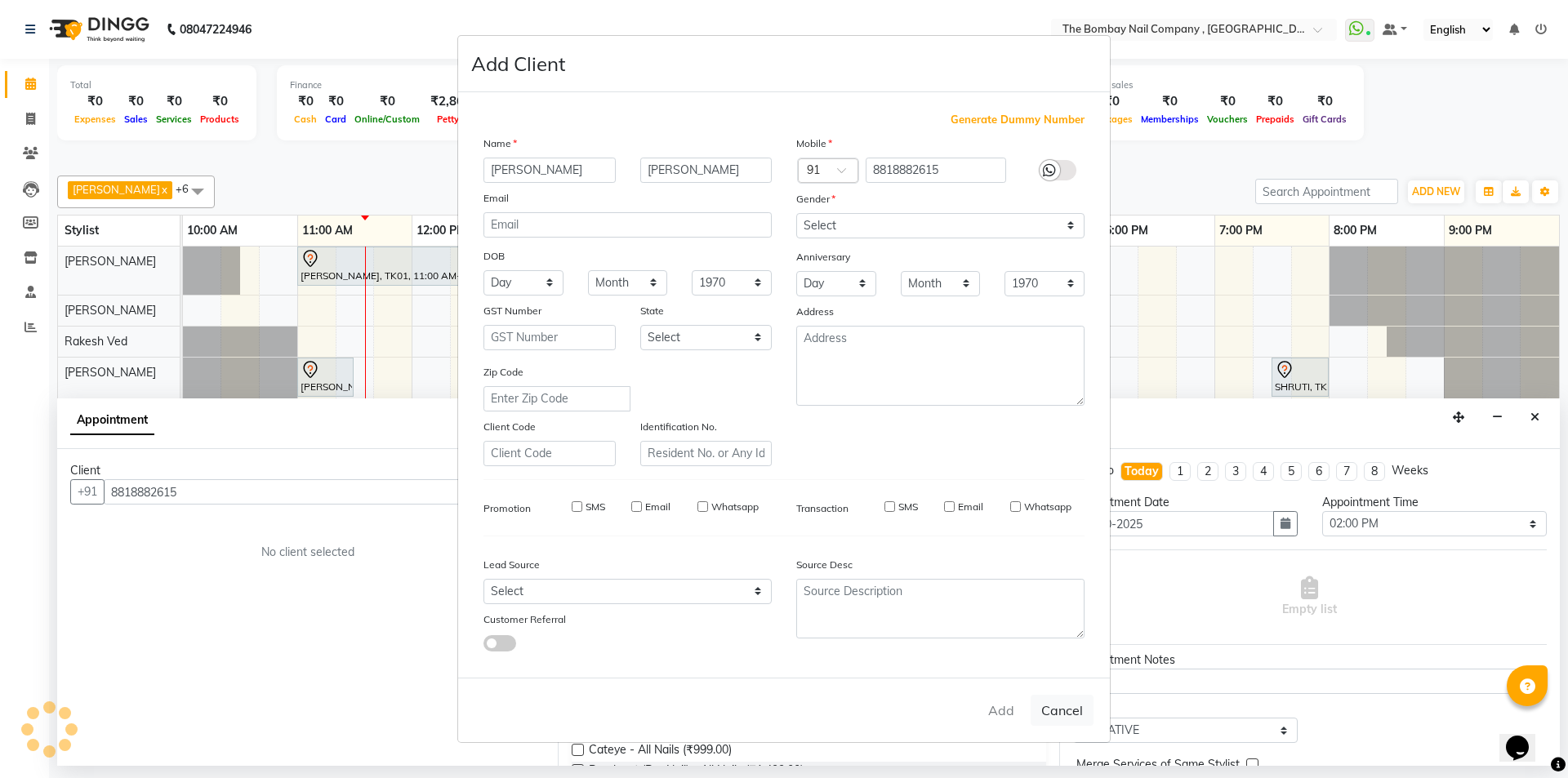
select select
checkbox input "false"
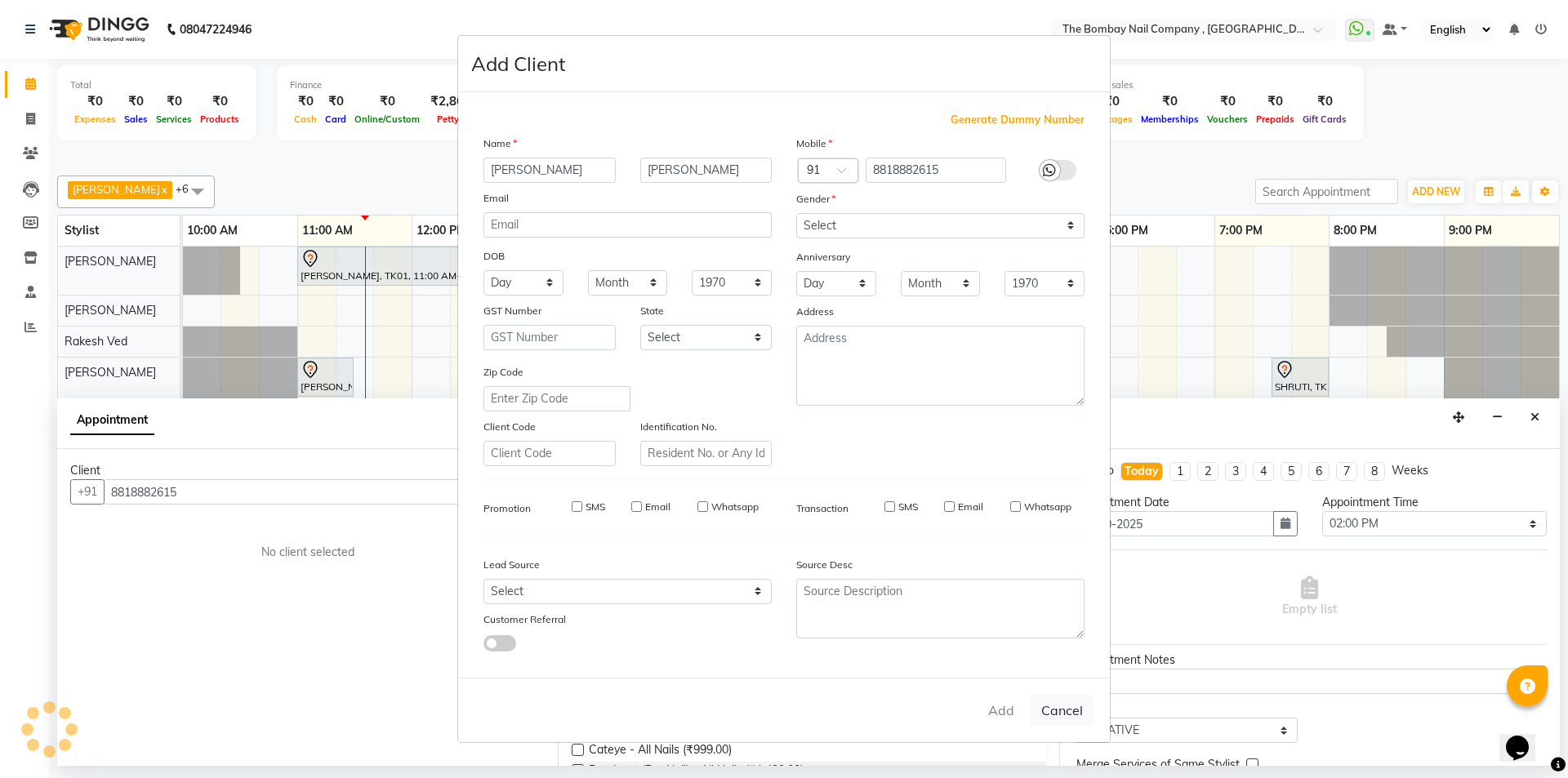
checkbox input "false"
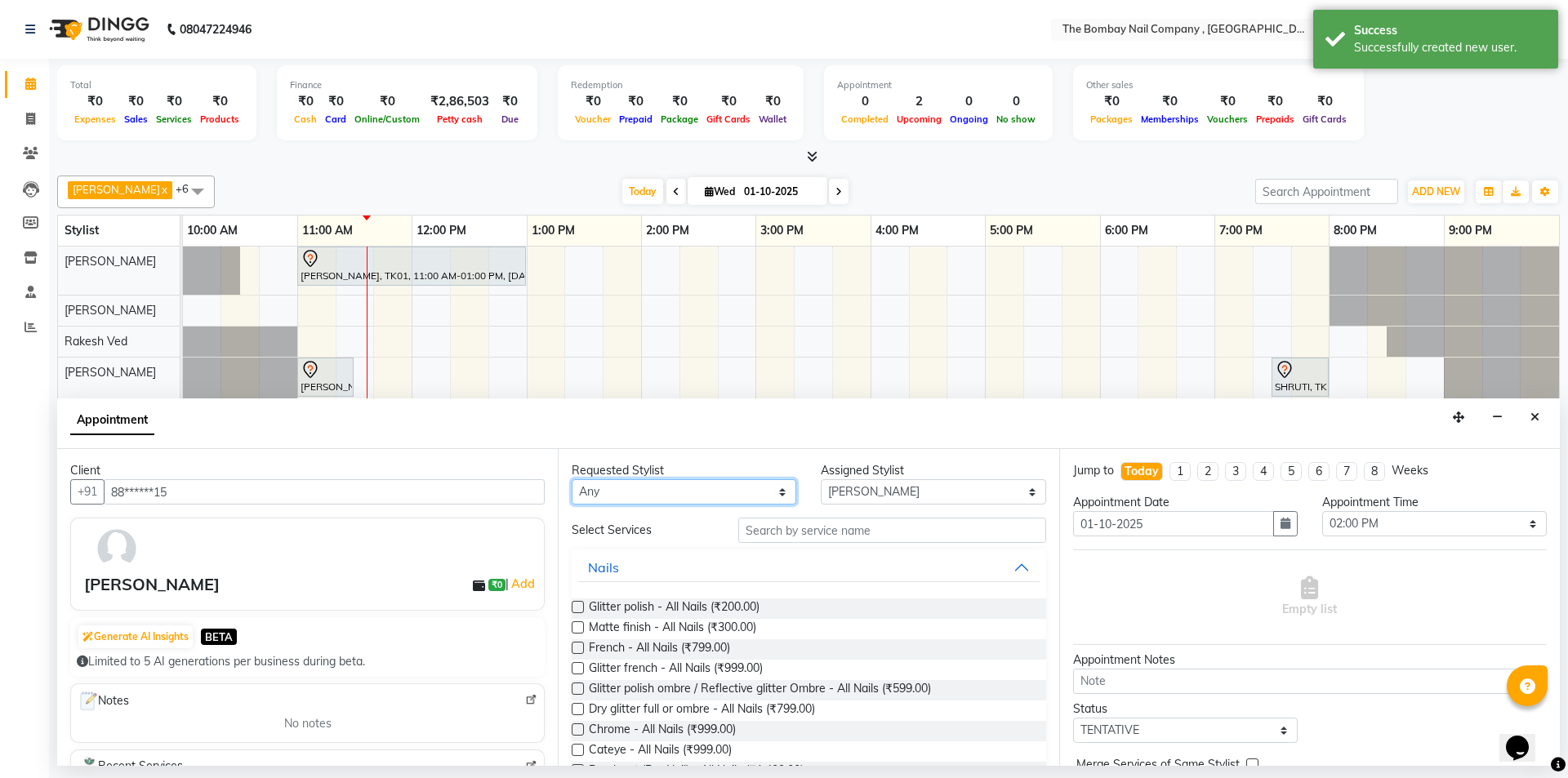
click at [692, 497] on select "Any BNC [GEOGRAPHIC_DATA] [PERSON_NAME] [PERSON_NAME] [PERSON_NAME] [PERSON_NAM…" at bounding box center [684, 492] width 225 height 25
select select "68146"
click at [572, 479] on select "Any BNC [GEOGRAPHIC_DATA] [PERSON_NAME] [PERSON_NAME] [PERSON_NAME] [PERSON_NAM…" at bounding box center [684, 492] width 225 height 25
click at [833, 535] on input "text" at bounding box center [892, 530] width 308 height 25
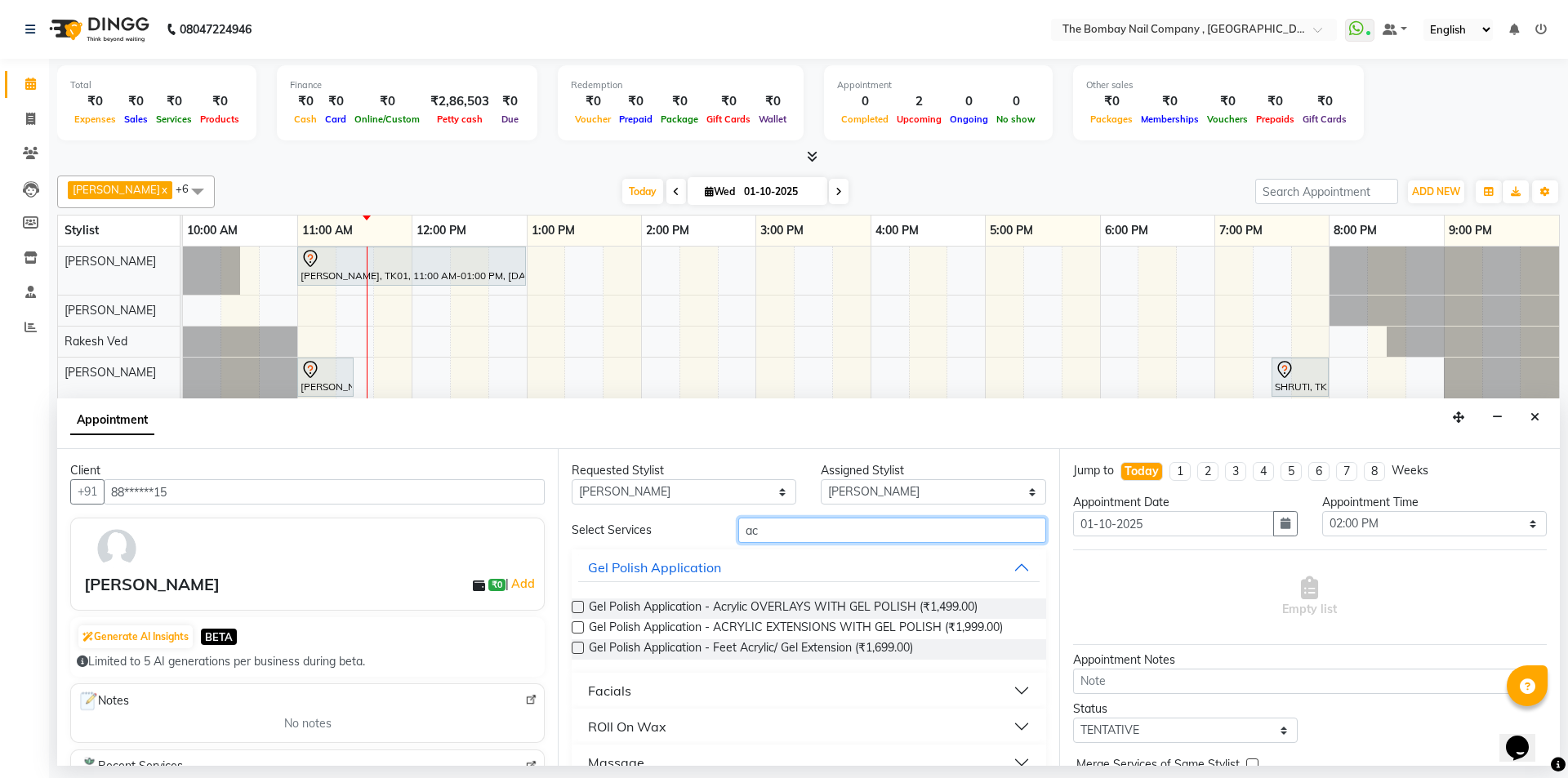
type input "ac"
click at [573, 627] on label at bounding box center [578, 627] width 12 height 12
click at [573, 627] on input "checkbox" at bounding box center [577, 629] width 10 height 10
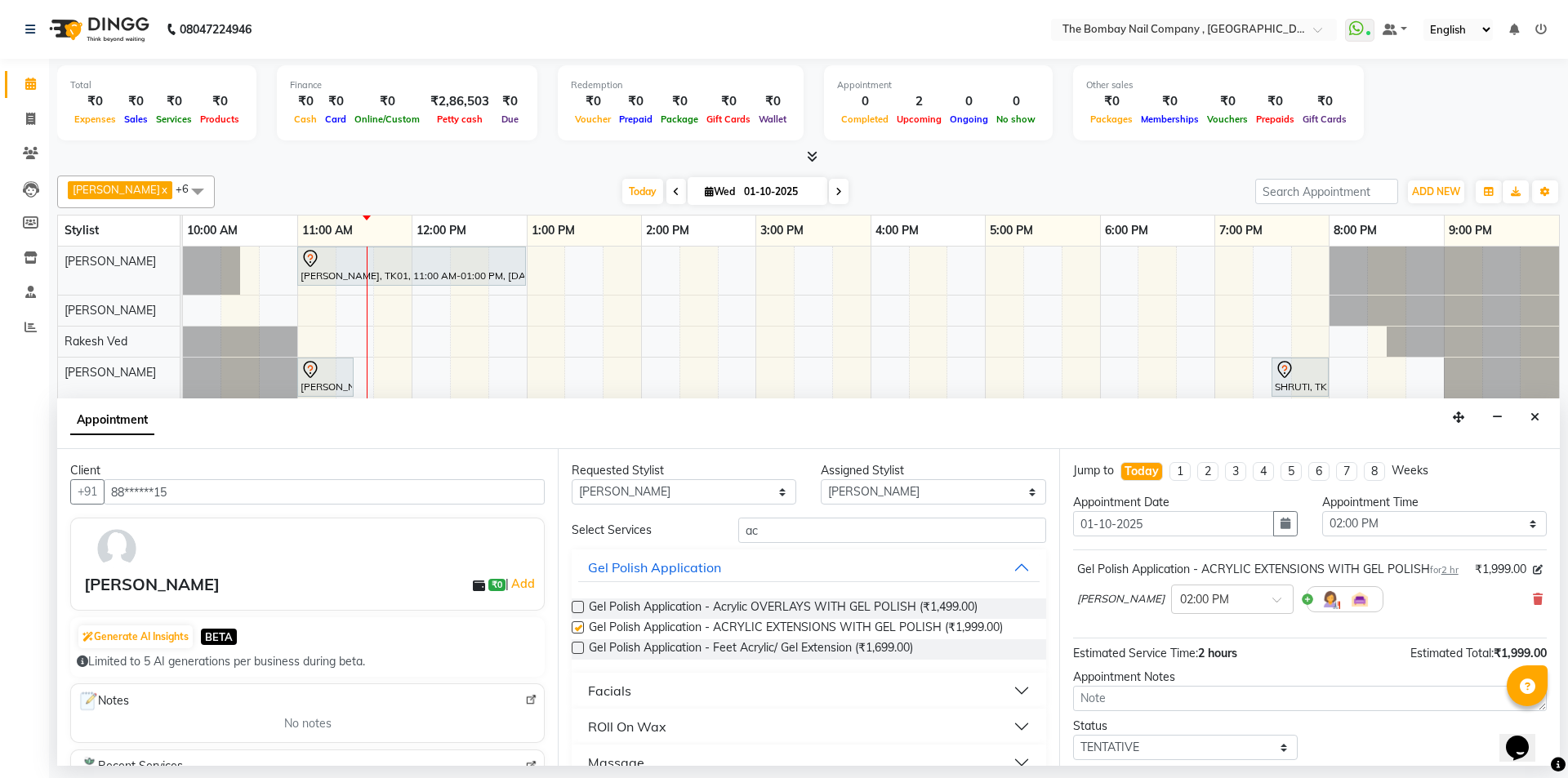
checkbox input "false"
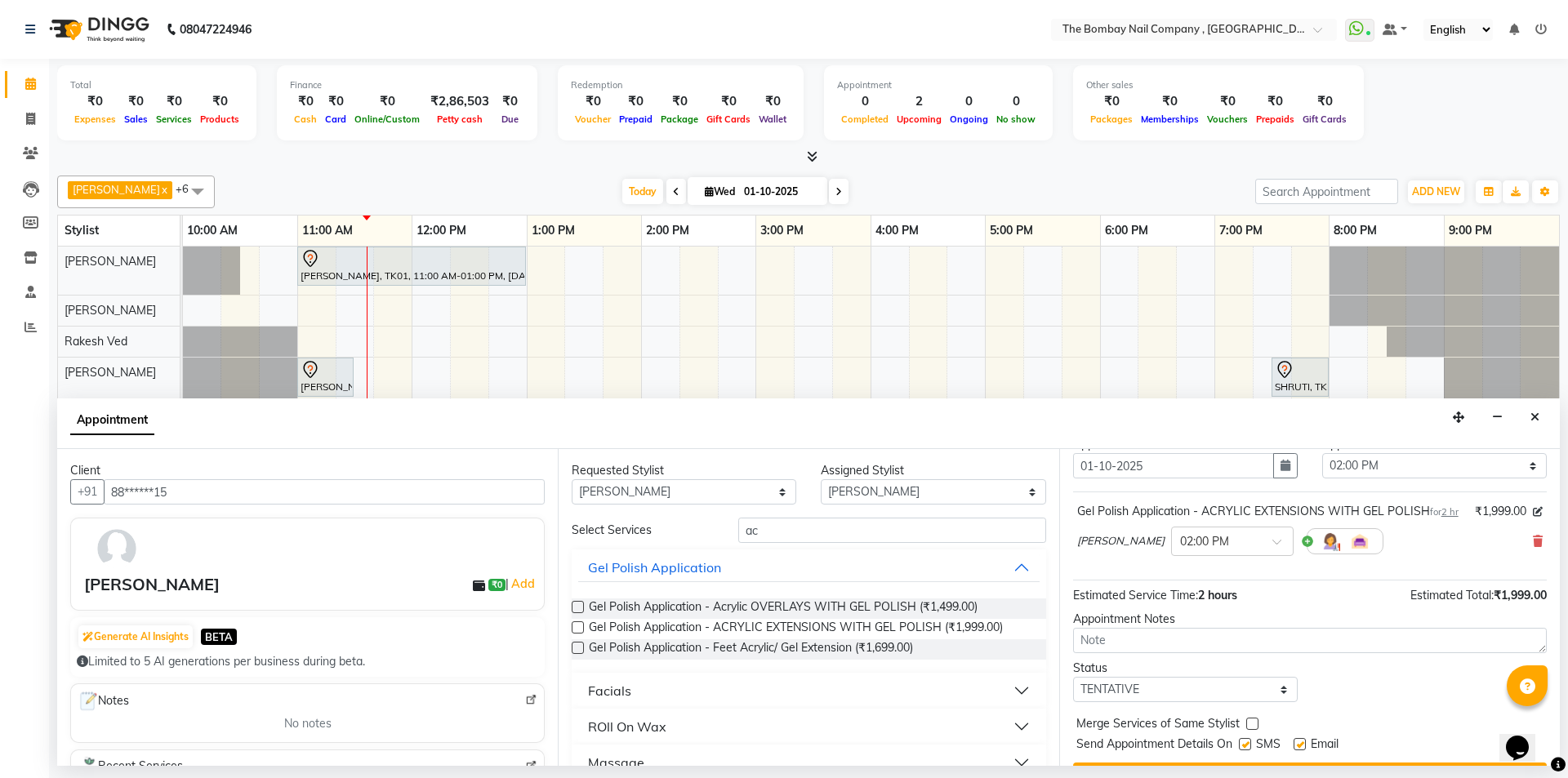
scroll to position [115, 0]
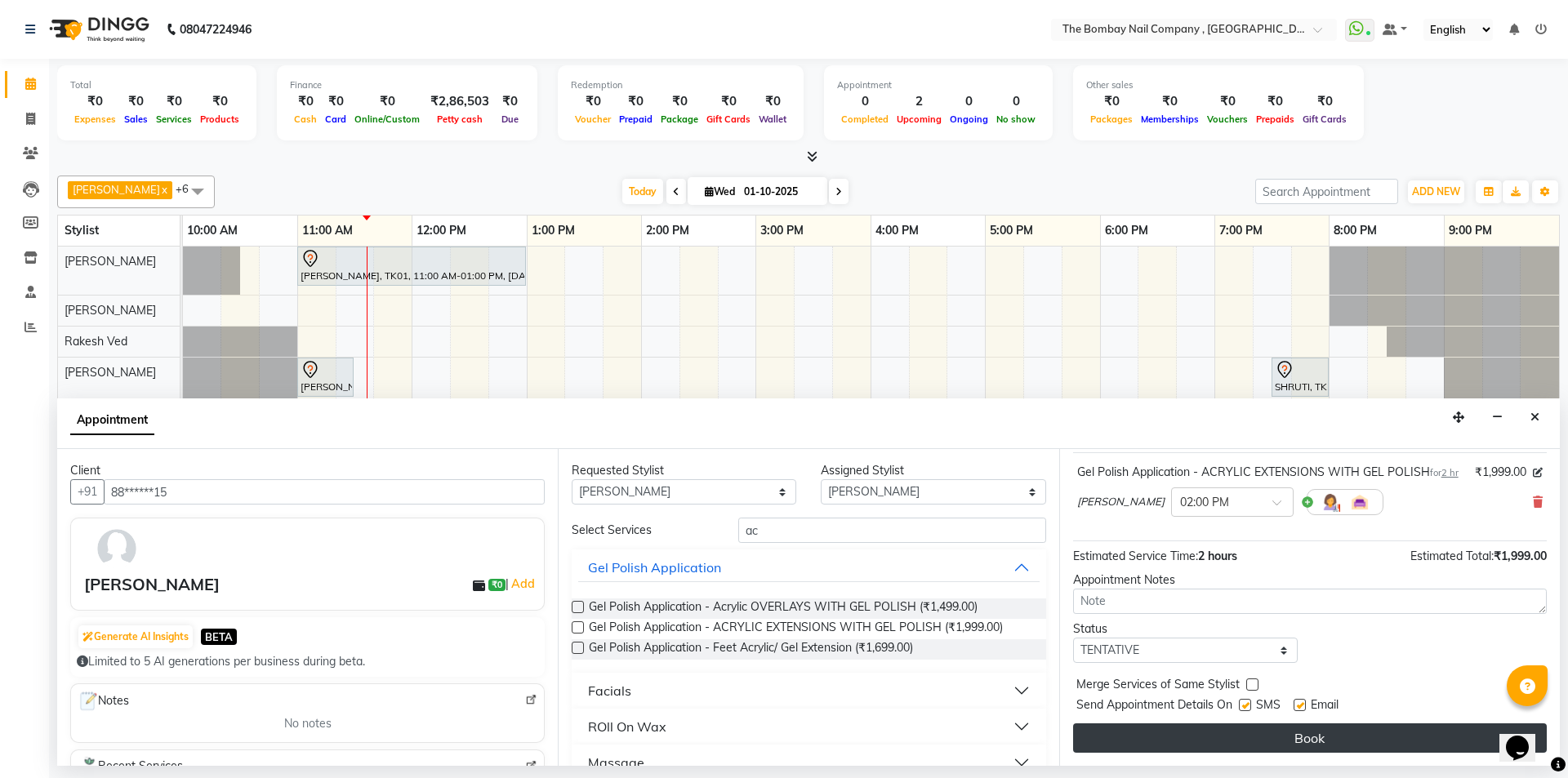
click at [1302, 751] on button "Book" at bounding box center [1310, 738] width 474 height 30
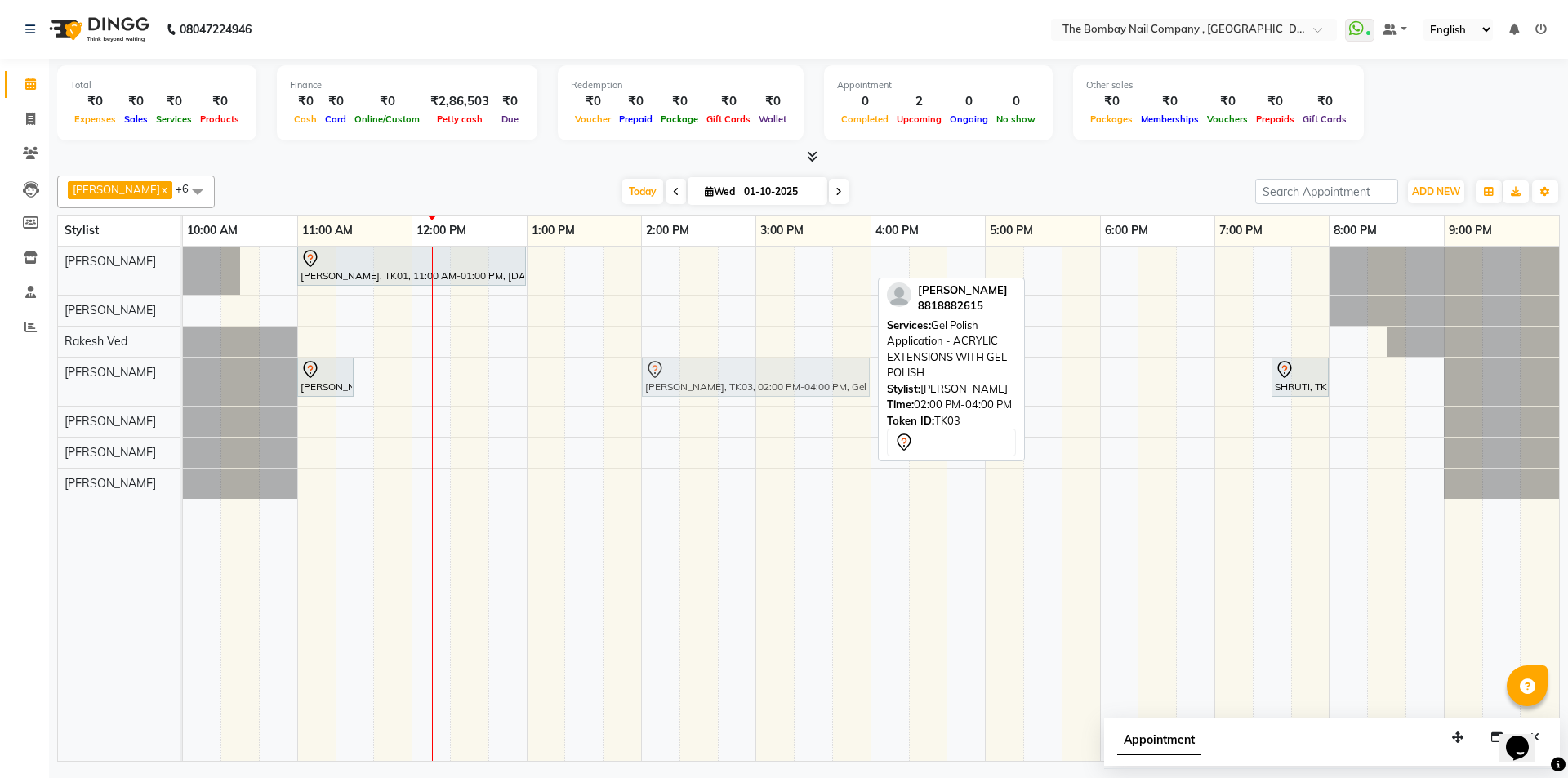
drag, startPoint x: 690, startPoint y: 270, endPoint x: 679, endPoint y: 368, distance: 98.6
click at [679, 368] on tbody "[PERSON_NAME], TK01, 11:00 AM-01:00 PM, [DATE] Pack [PERSON_NAME], TK03, 02:00 …" at bounding box center [871, 372] width 1377 height 252
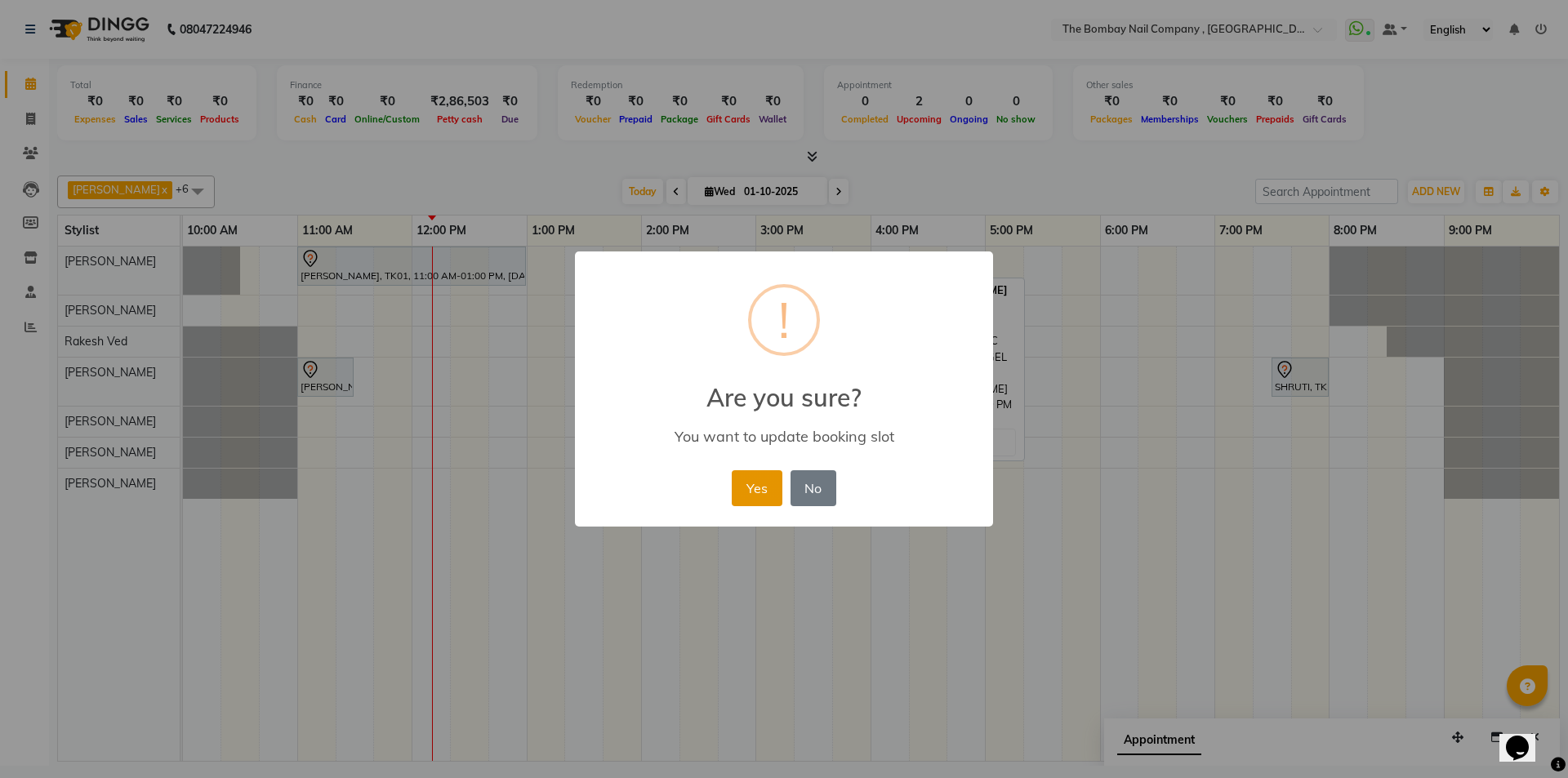
click at [751, 482] on button "Yes" at bounding box center [756, 488] width 49 height 36
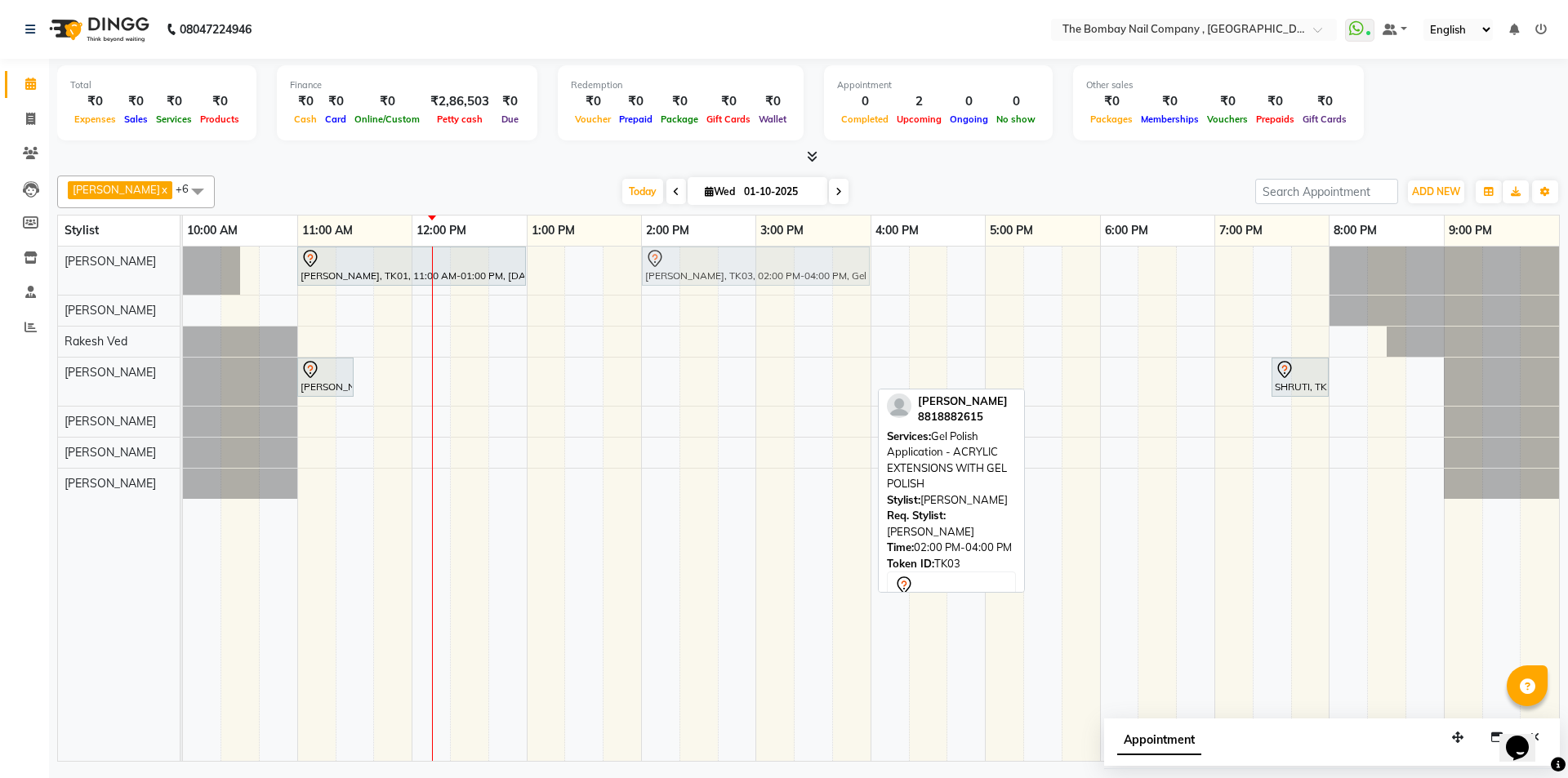
drag, startPoint x: 753, startPoint y: 382, endPoint x: 749, endPoint y: 298, distance: 84.1
click at [749, 298] on div "[PERSON_NAME], TK01, 11:00 AM-01:00 PM, [DATE] Pack [PERSON_NAME], TK03, 02:00 …" at bounding box center [871, 503] width 1377 height 514
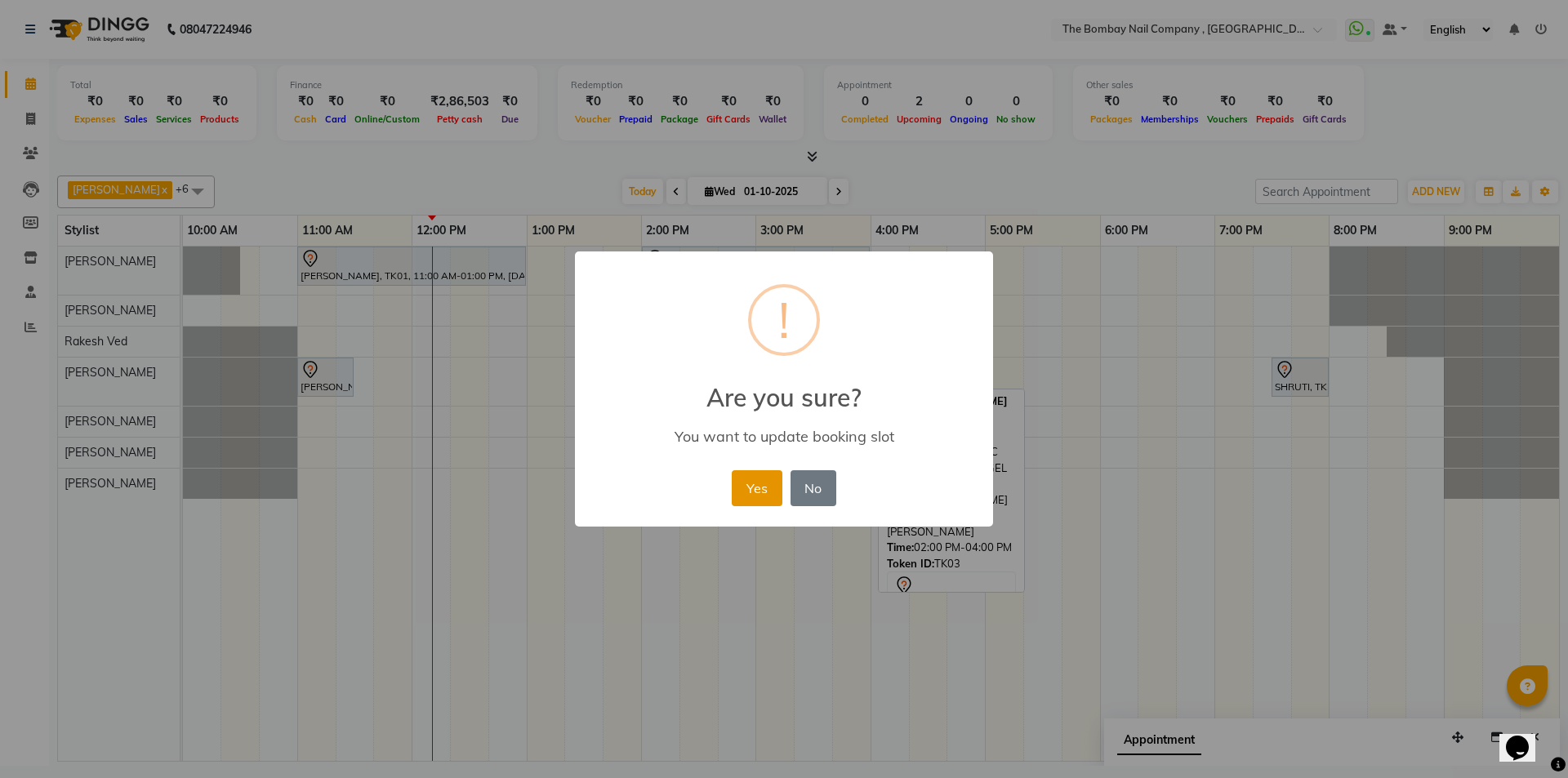
click at [759, 484] on button "Yes" at bounding box center [756, 488] width 49 height 36
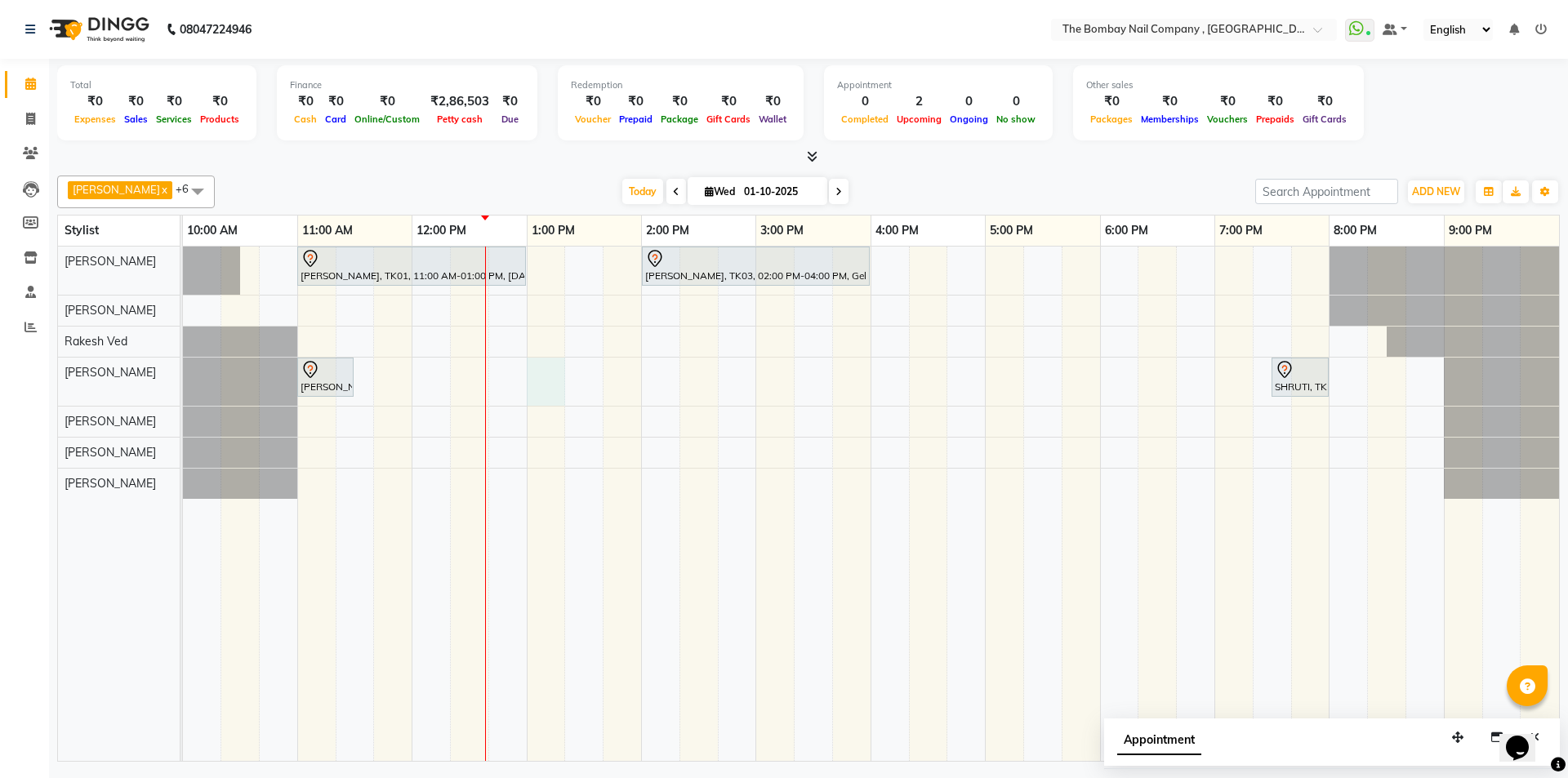
click at [541, 369] on div "[PERSON_NAME], TK01, 11:00 AM-01:00 PM, [DATE] Pack [PERSON_NAME], TK03, 02:00 …" at bounding box center [871, 503] width 1377 height 514
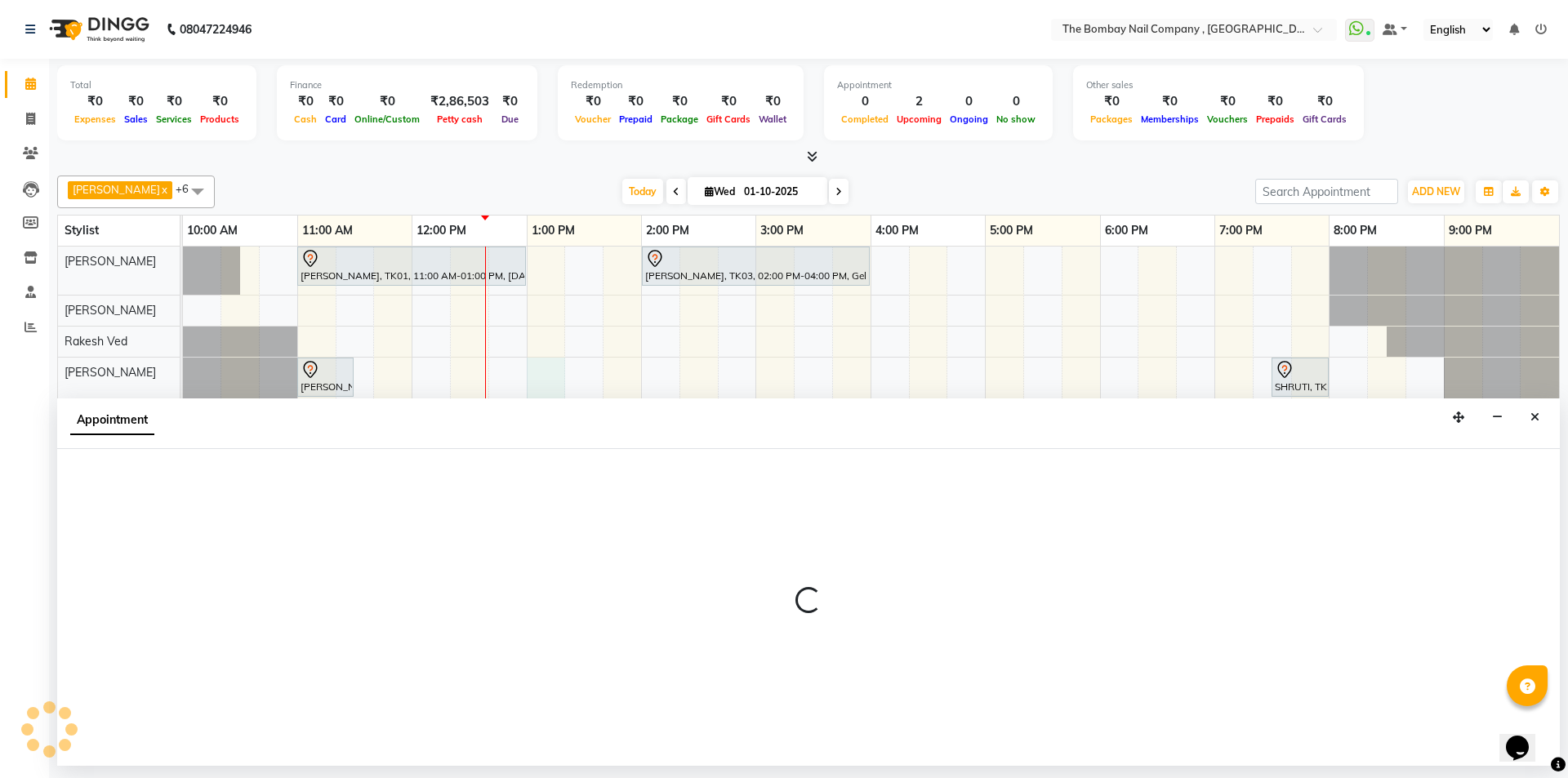
select select "81634"
select select "780"
select select "tentative"
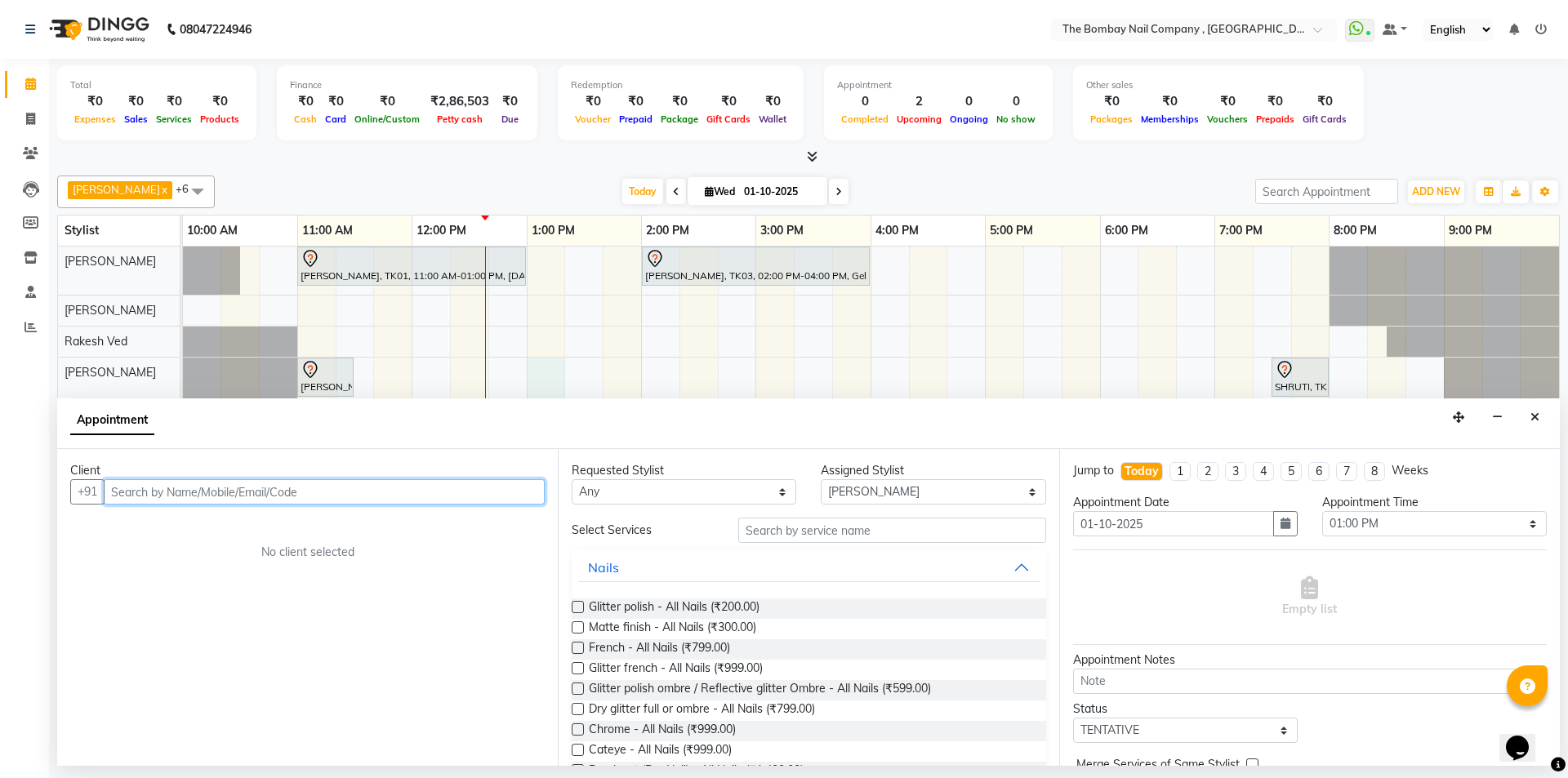
click at [207, 497] on input "text" at bounding box center [324, 492] width 441 height 25
type input "7208754668"
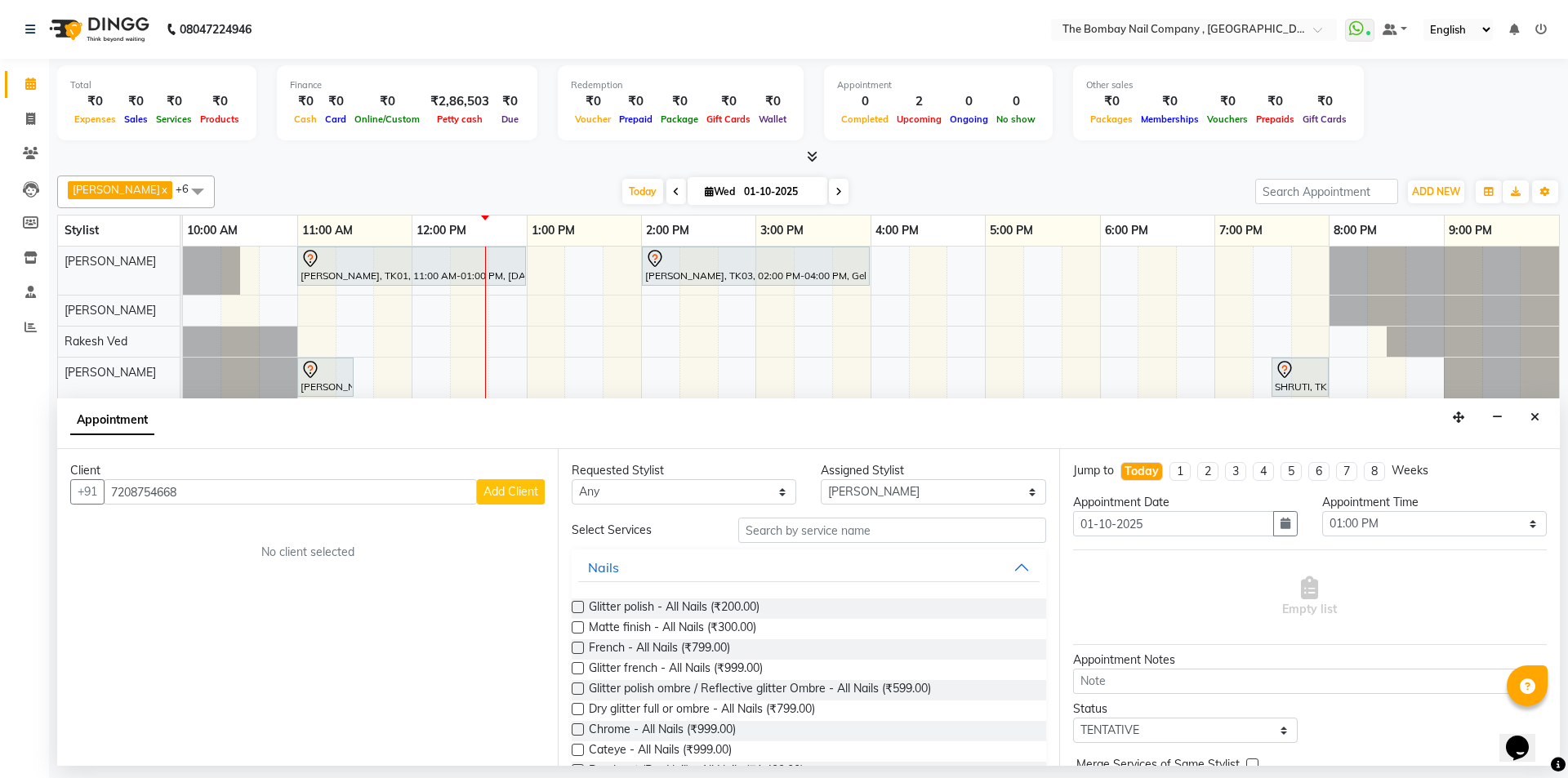
click at [519, 493] on span "Add Client" at bounding box center [511, 492] width 55 height 15
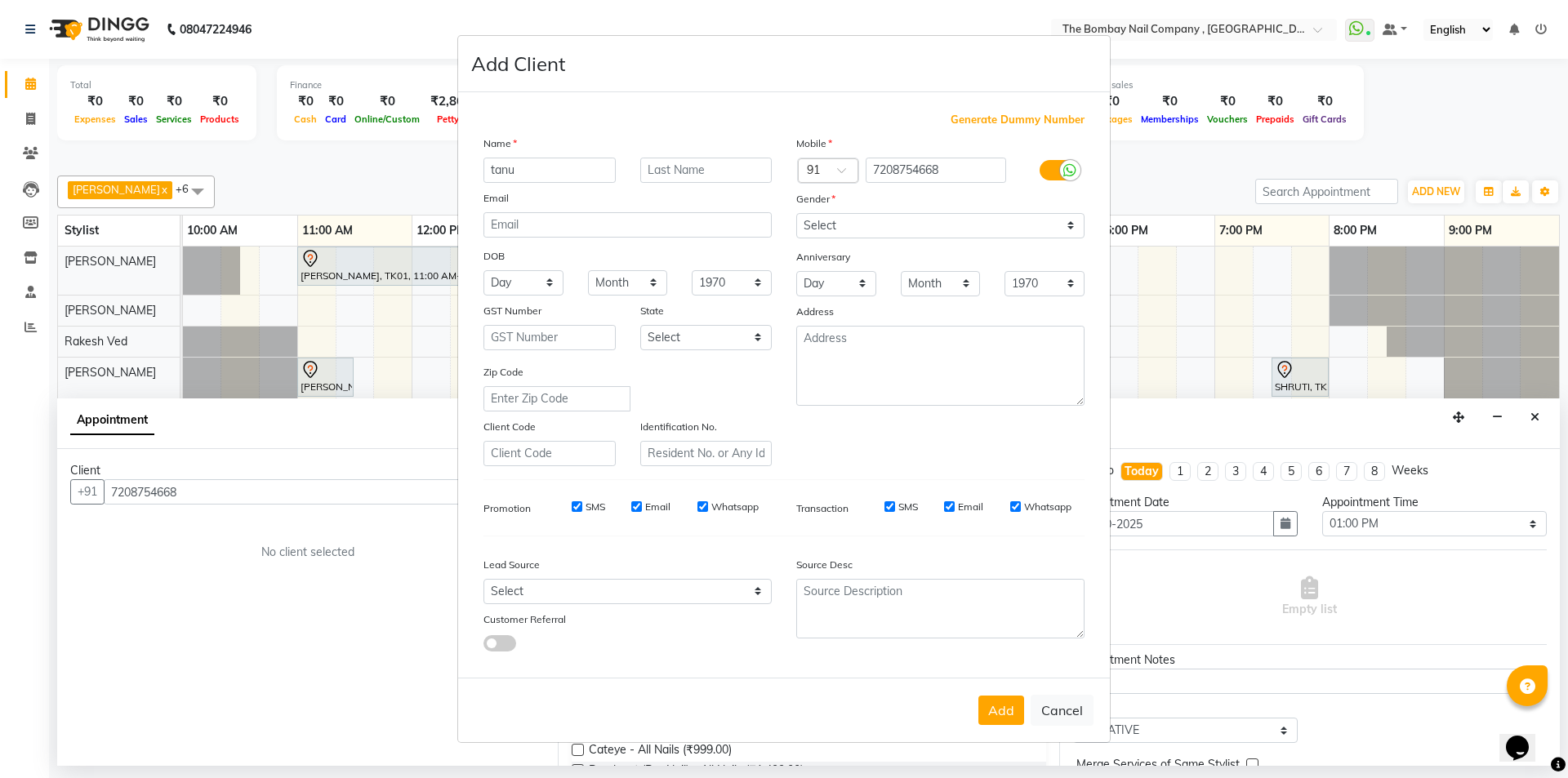
type input "tanu"
click at [834, 226] on select "Select [DEMOGRAPHIC_DATA] [DEMOGRAPHIC_DATA] Other Prefer Not To Say" at bounding box center [940, 225] width 288 height 25
select select "[DEMOGRAPHIC_DATA]"
click at [796, 213] on select "Select [DEMOGRAPHIC_DATA] [DEMOGRAPHIC_DATA] Other Prefer Not To Say" at bounding box center [940, 225] width 288 height 25
click at [1011, 709] on button "Add" at bounding box center [1001, 711] width 46 height 30
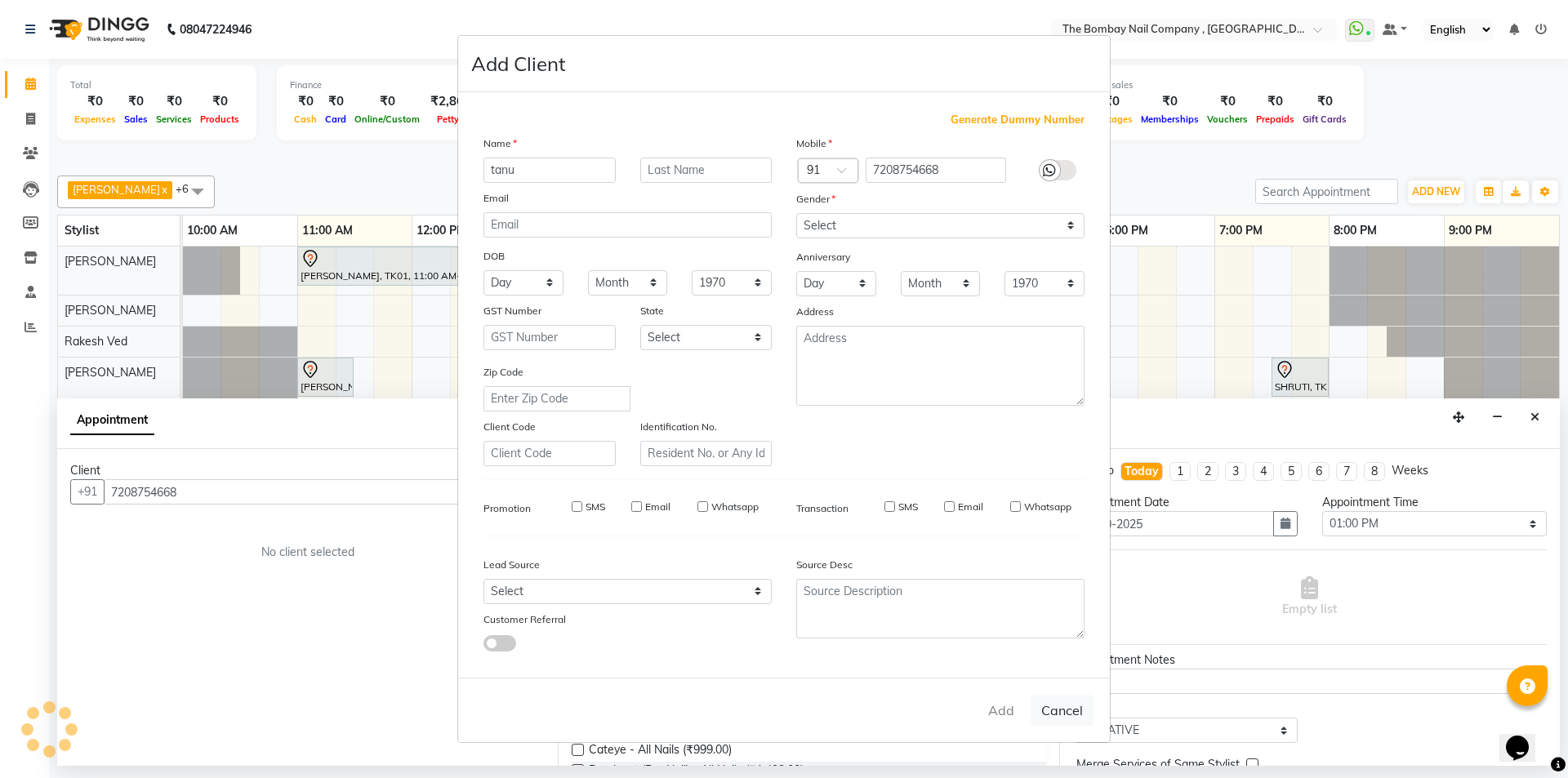
type input "72******68"
select select
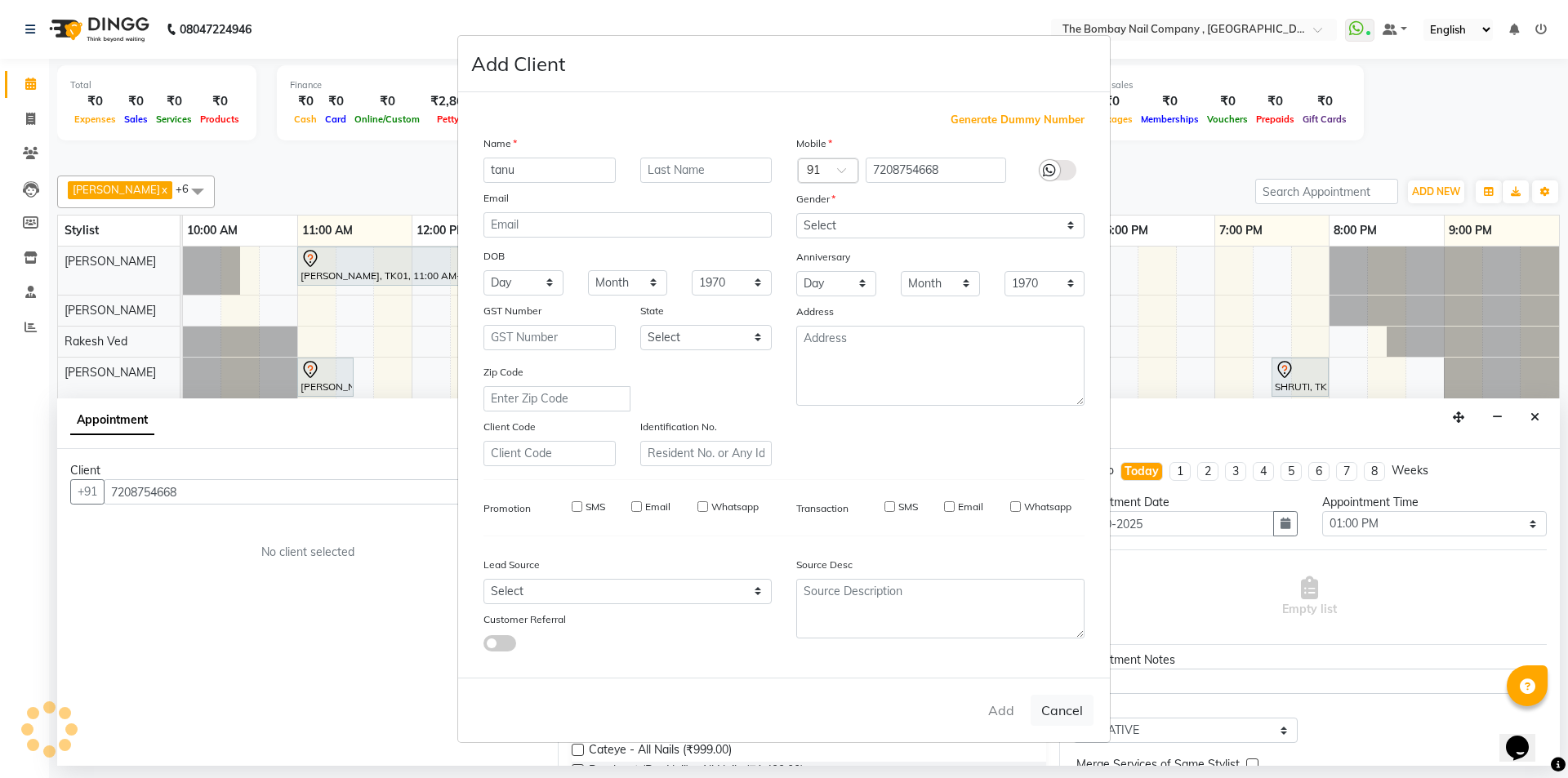
select select
checkbox input "false"
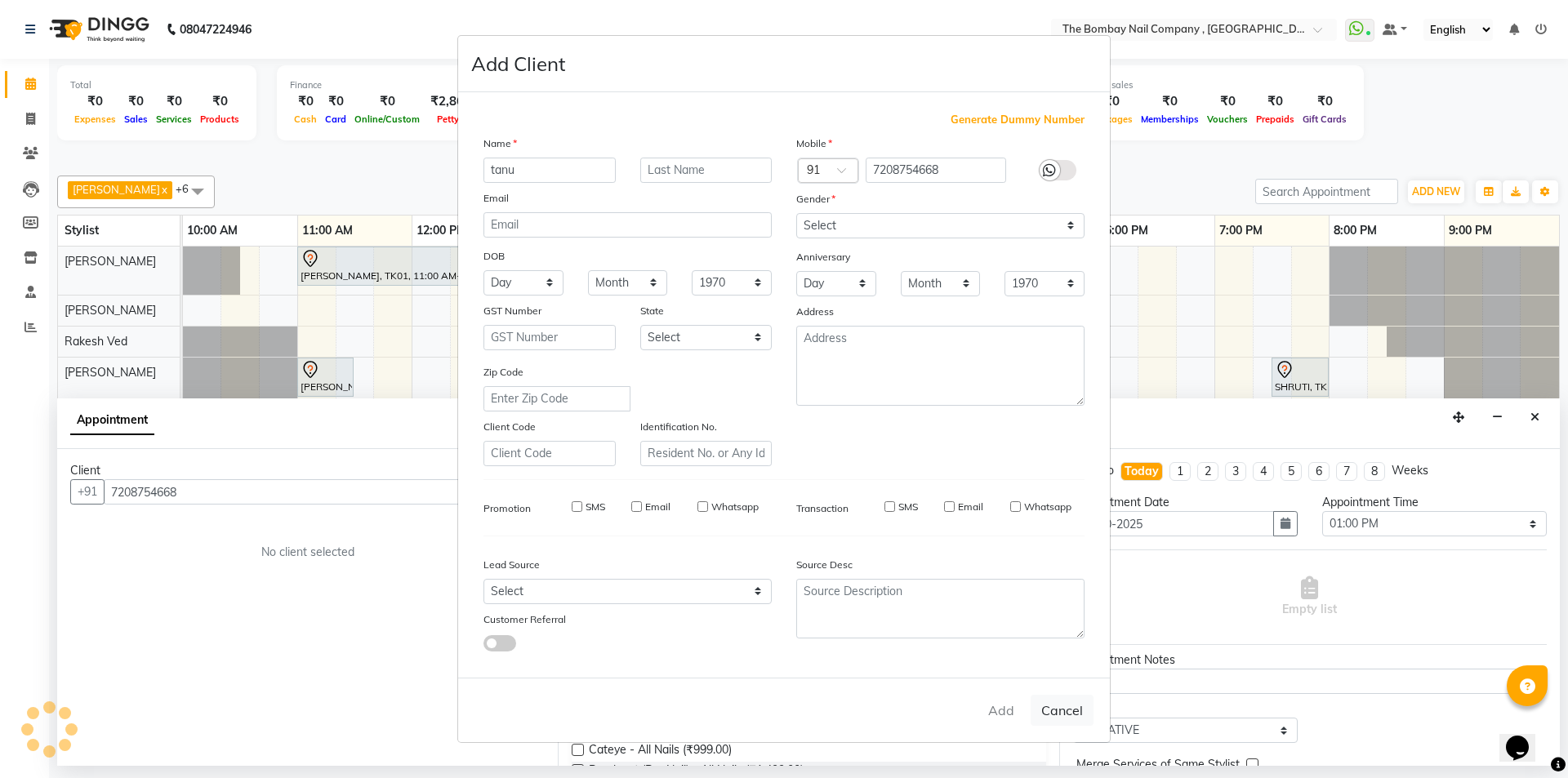
checkbox input "false"
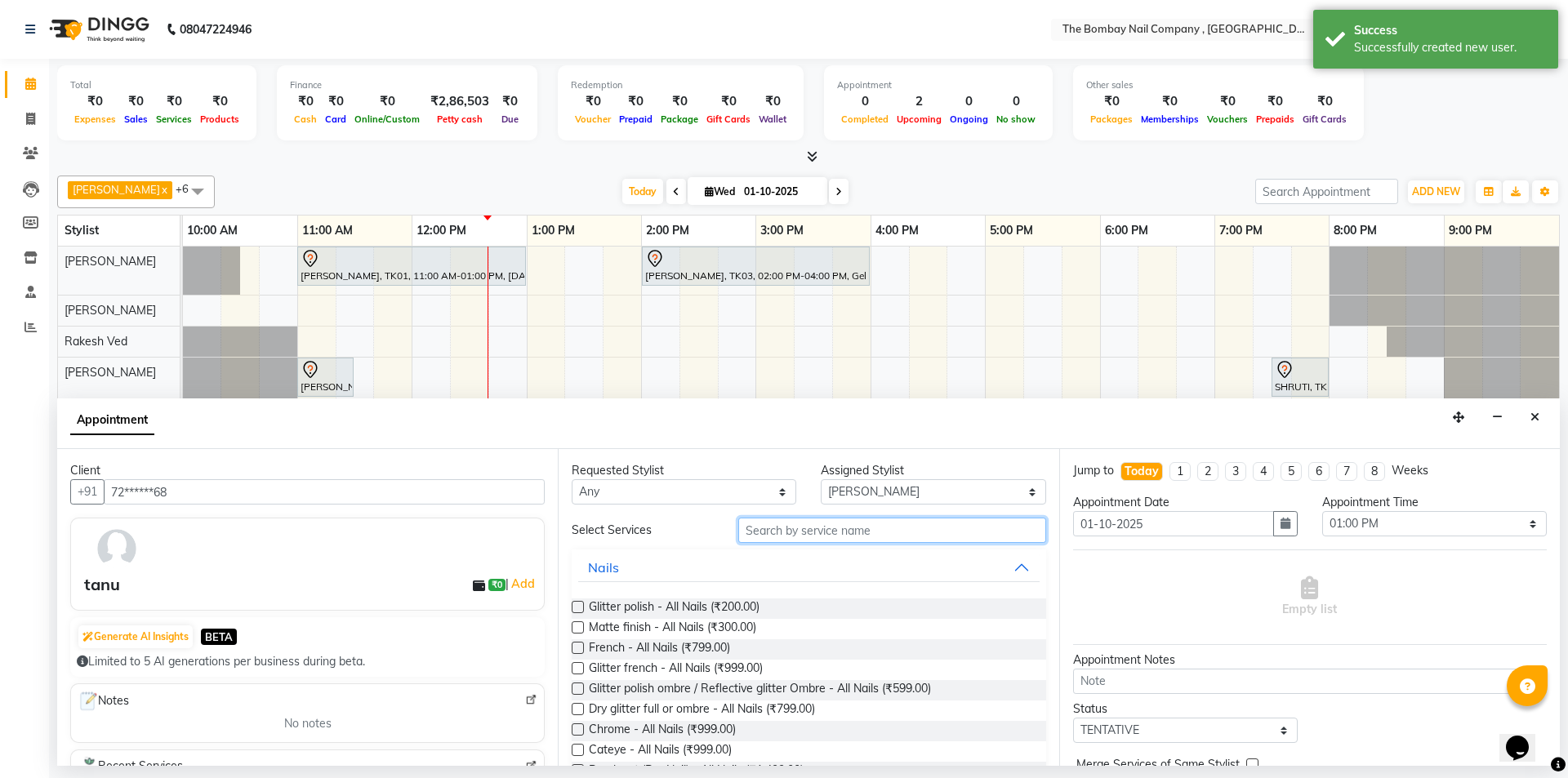
click at [922, 527] on input "text" at bounding box center [892, 530] width 308 height 25
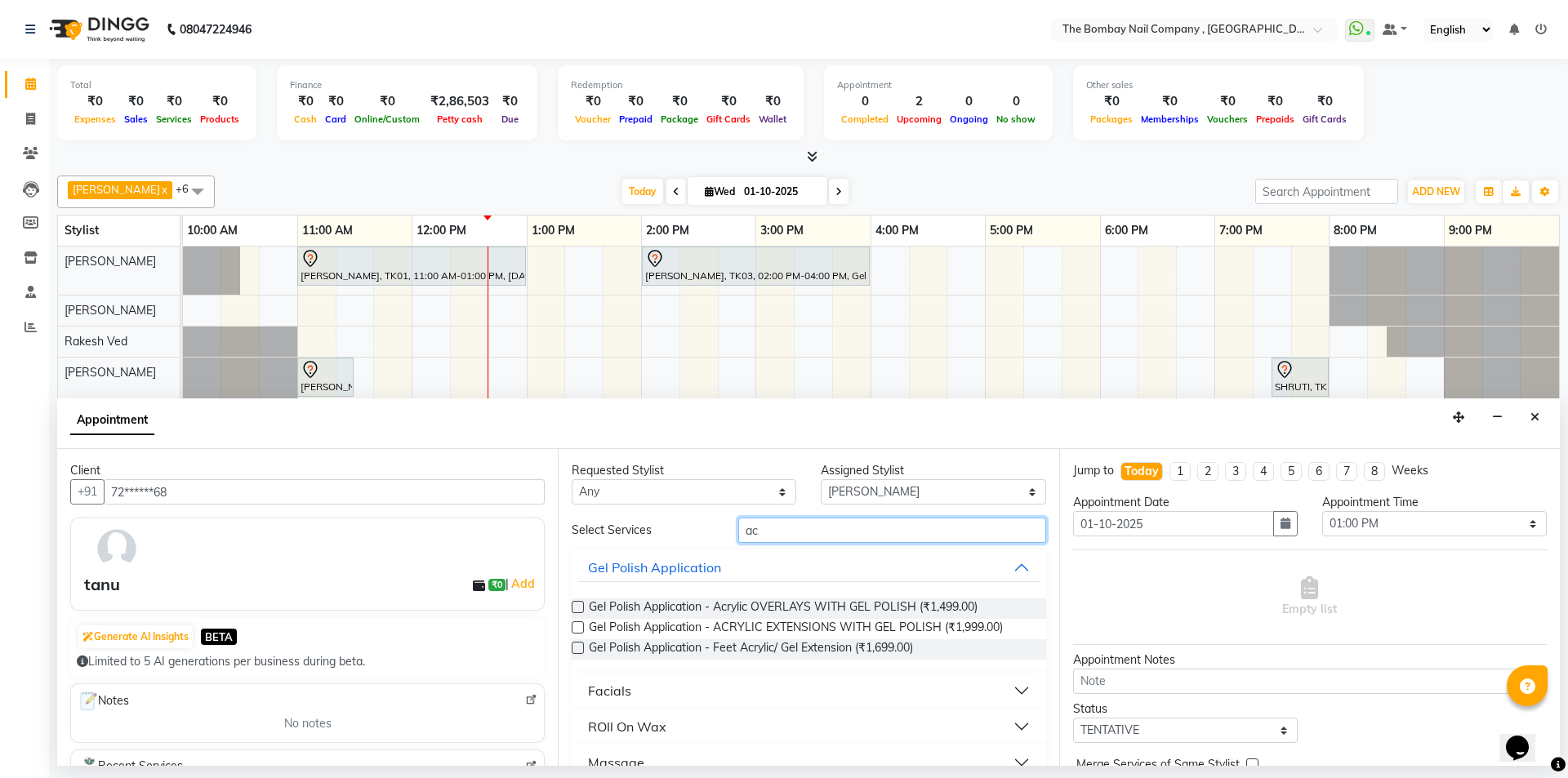
type input "ac"
click at [572, 627] on label at bounding box center [578, 627] width 12 height 12
click at [572, 627] on input "checkbox" at bounding box center [577, 629] width 10 height 10
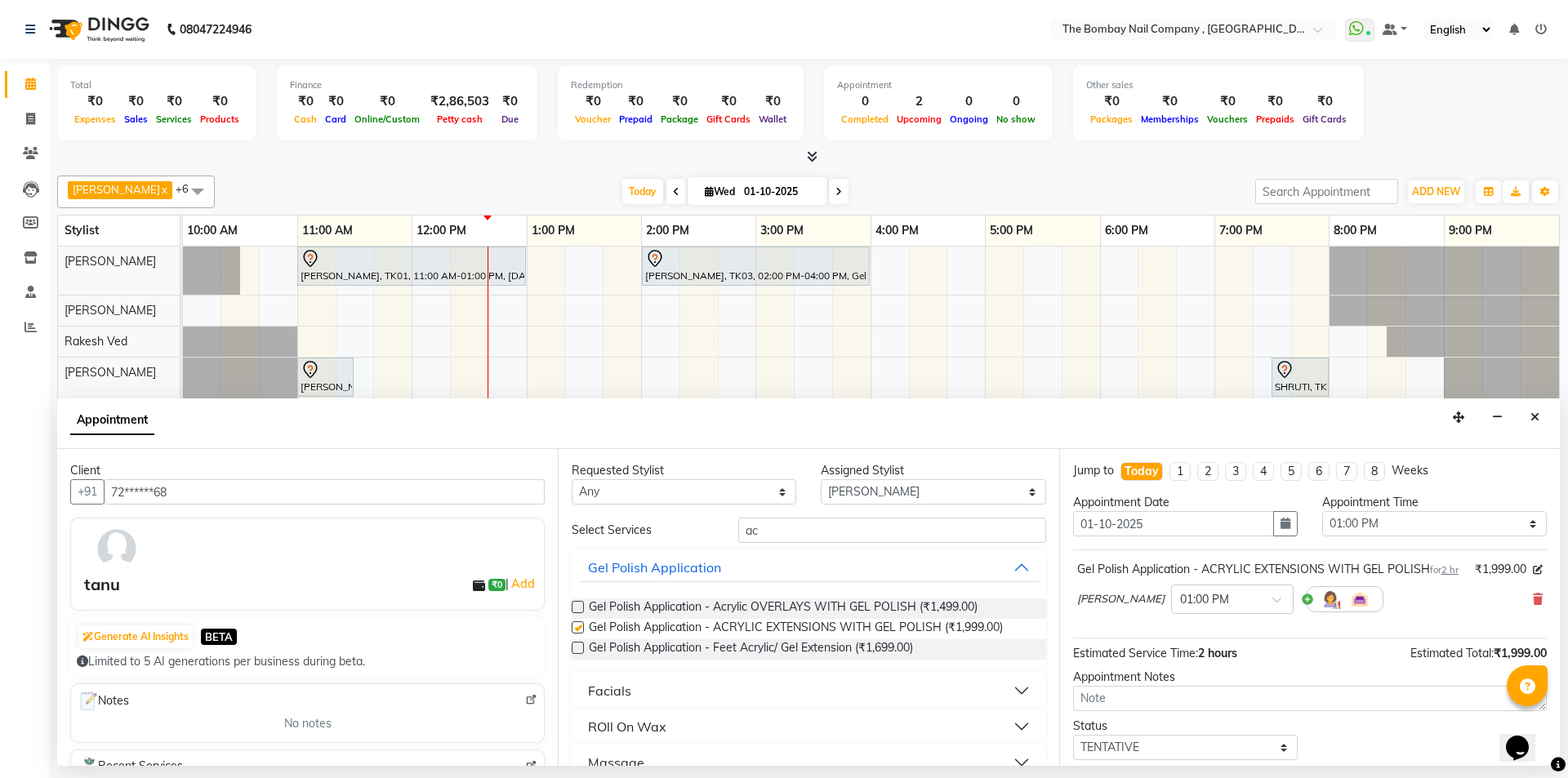
checkbox input "false"
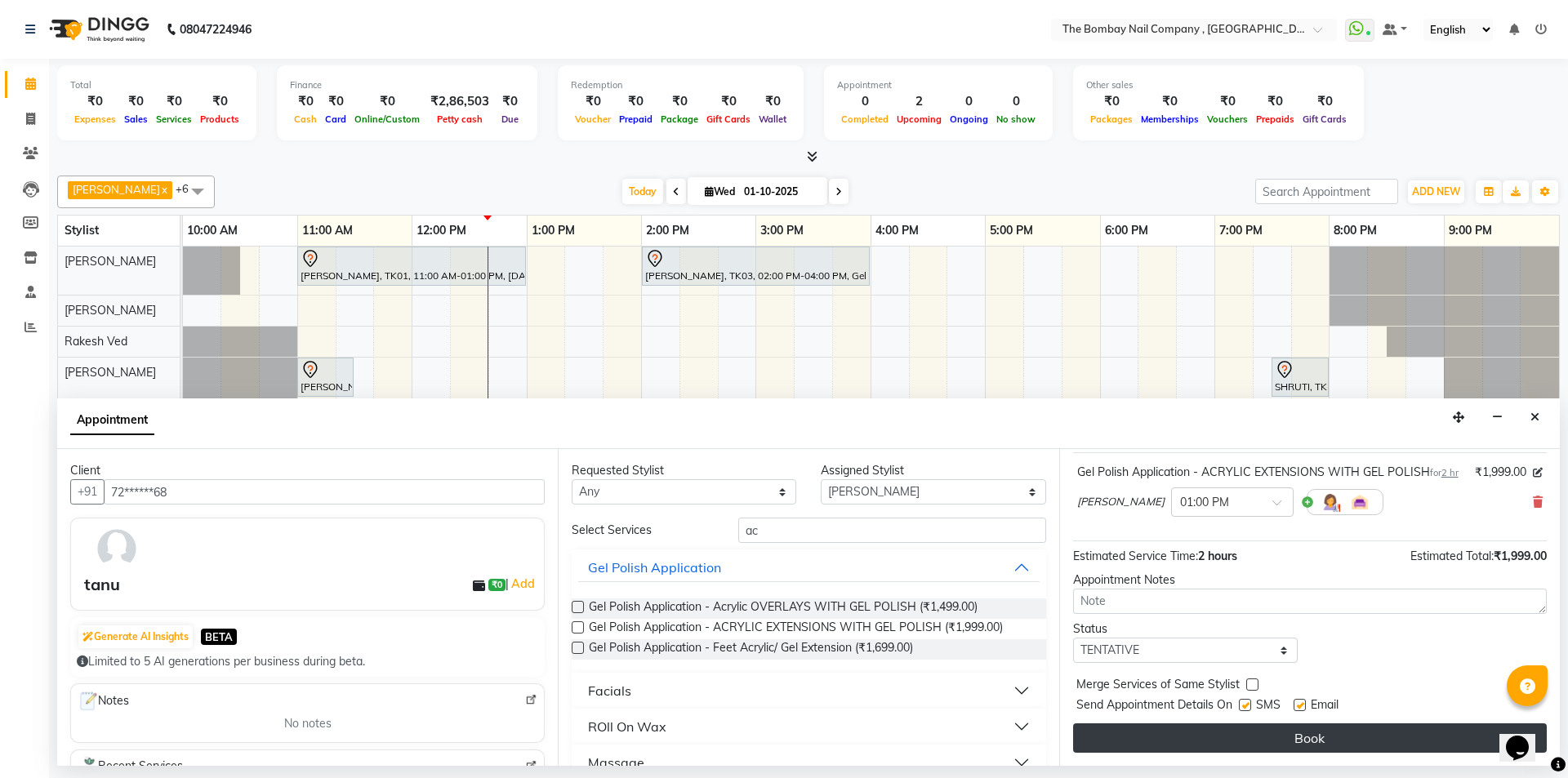
click at [1349, 735] on button "Book" at bounding box center [1310, 738] width 474 height 30
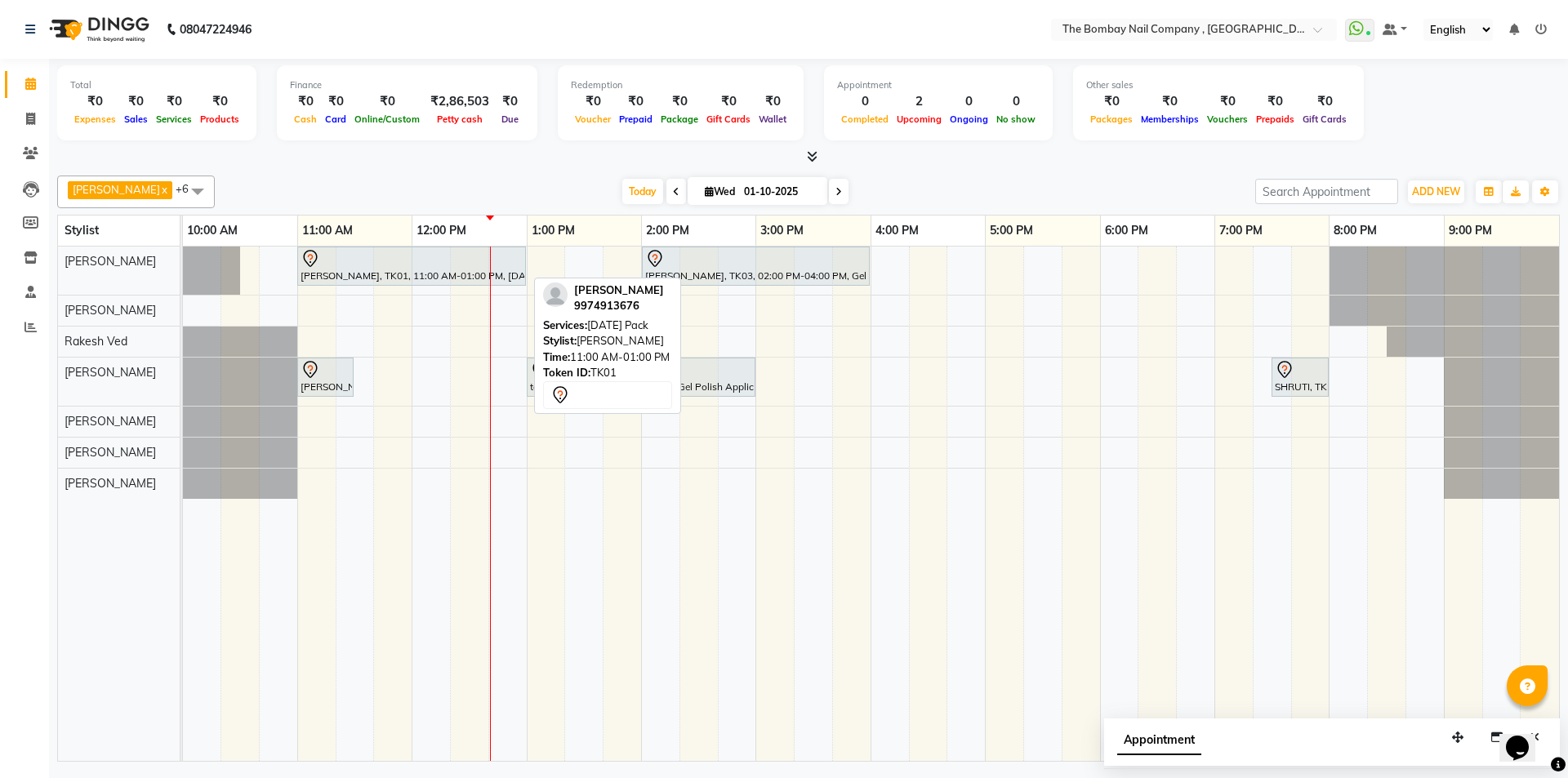
click at [393, 271] on div "[PERSON_NAME], TK01, 11:00 AM-01:00 PM, [DATE] Pack" at bounding box center [412, 266] width 226 height 35
click at [420, 267] on div at bounding box center [412, 258] width 222 height 20
select select "7"
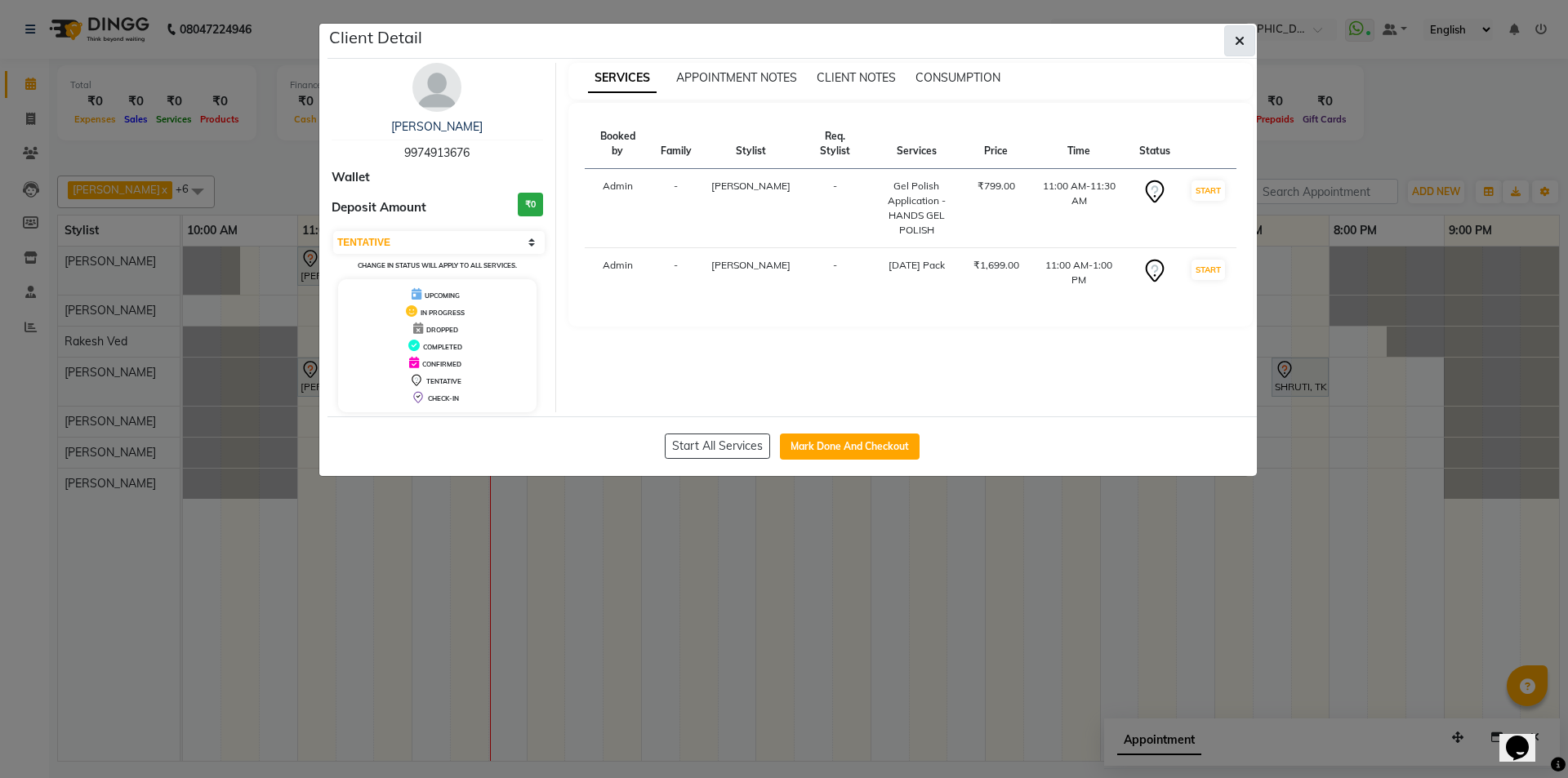
click at [1225, 44] on button "button" at bounding box center [1239, 40] width 31 height 31
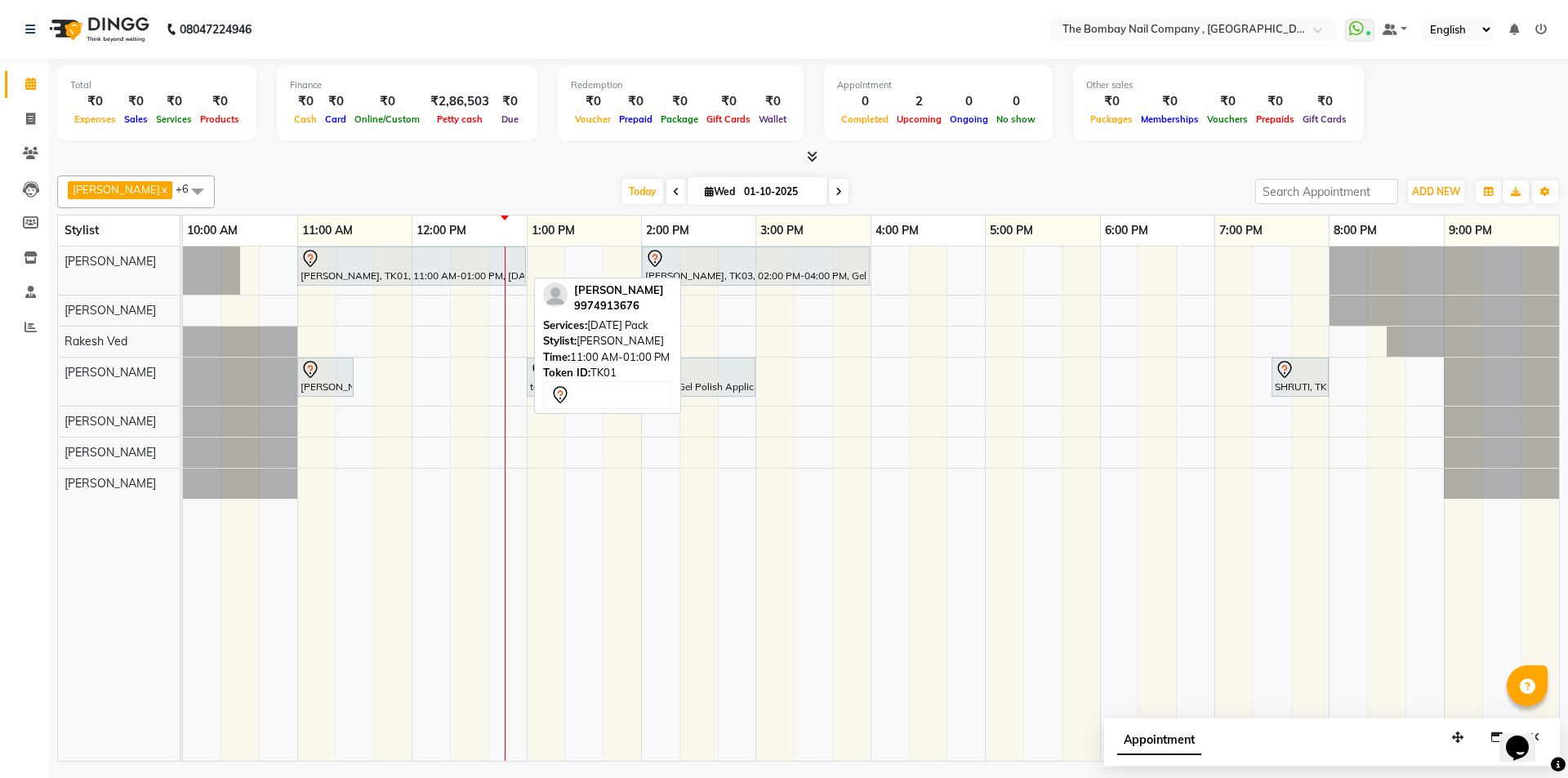
click at [328, 262] on div at bounding box center [412, 258] width 222 height 20
select select "7"
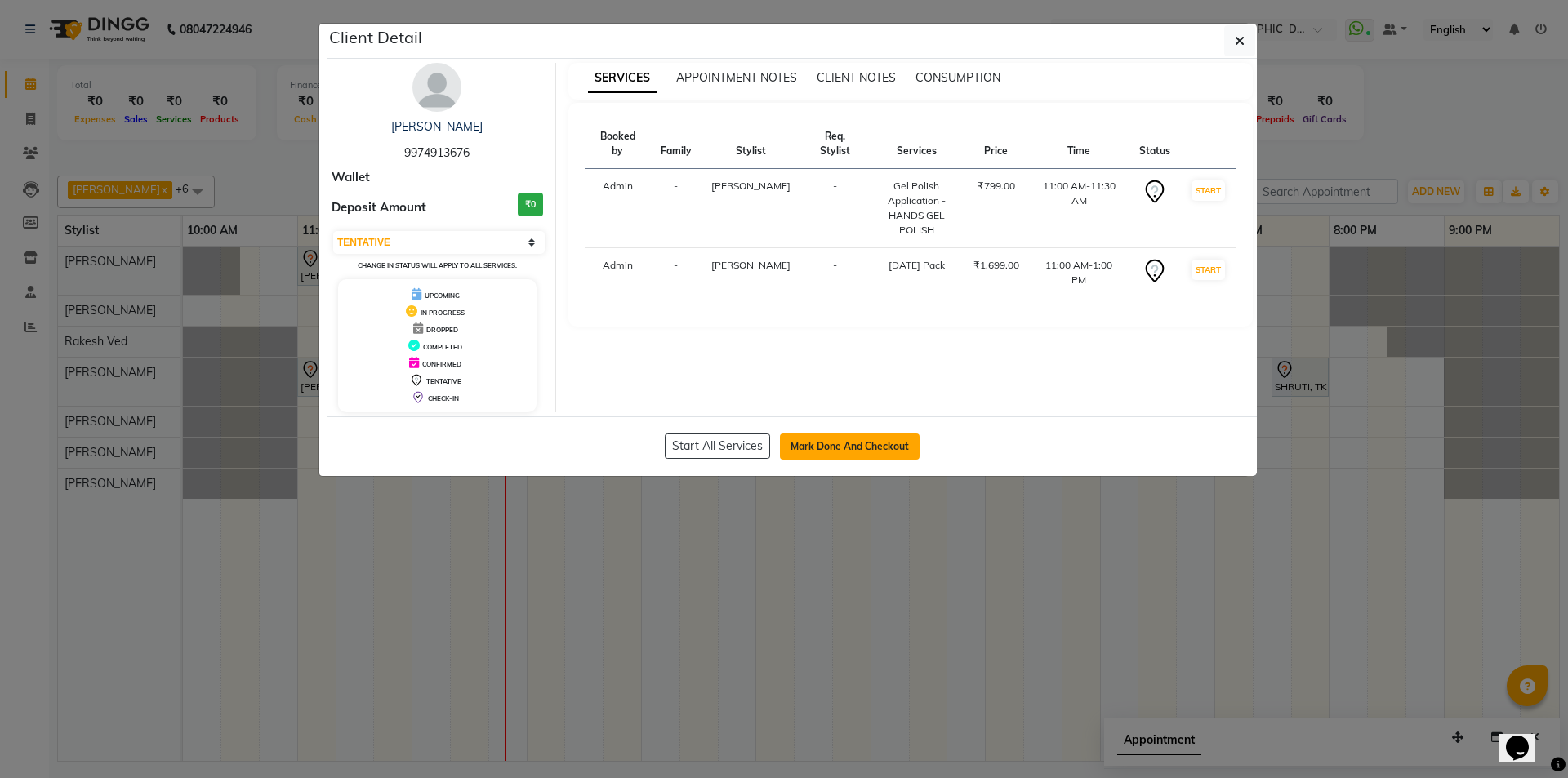
click at [893, 444] on button "Mark Done And Checkout" at bounding box center [850, 447] width 140 height 26
select select "service"
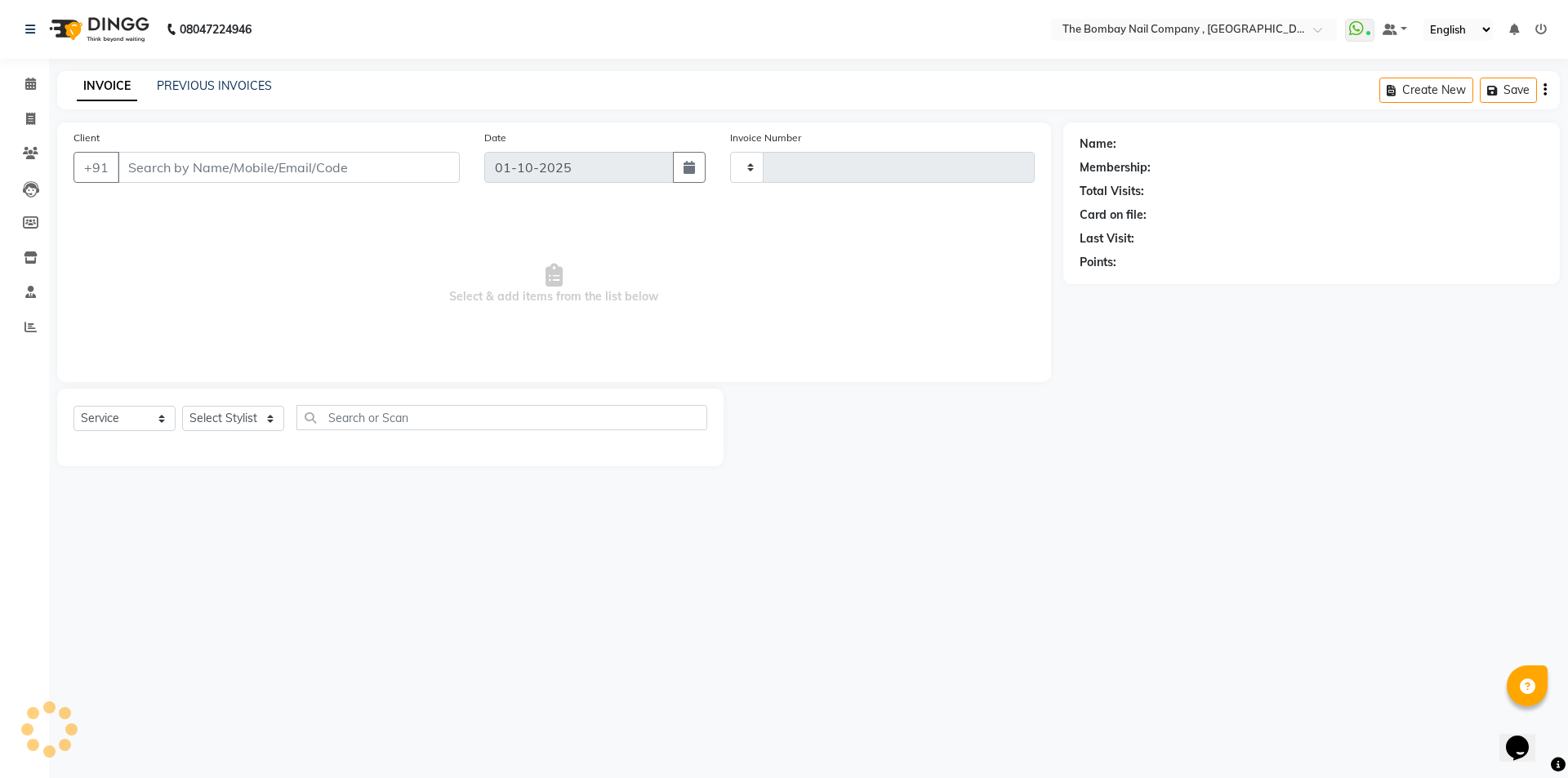
type input "0892"
select select "7684"
type input "99******76"
select select "81634"
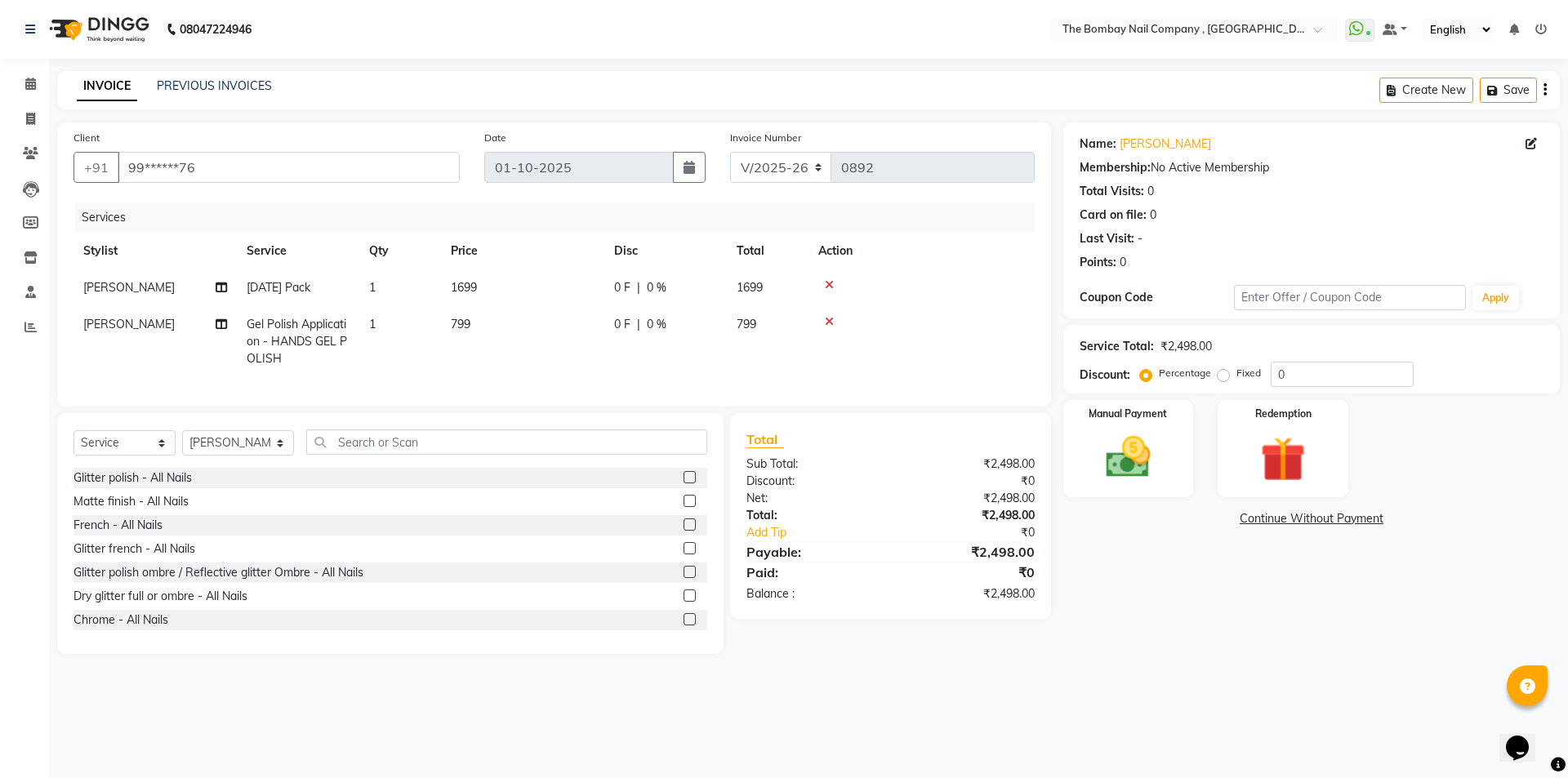
click at [298, 336] on span "Gel Polish Application - HANDS GEL POLISH" at bounding box center [297, 341] width 101 height 49
select select "81634"
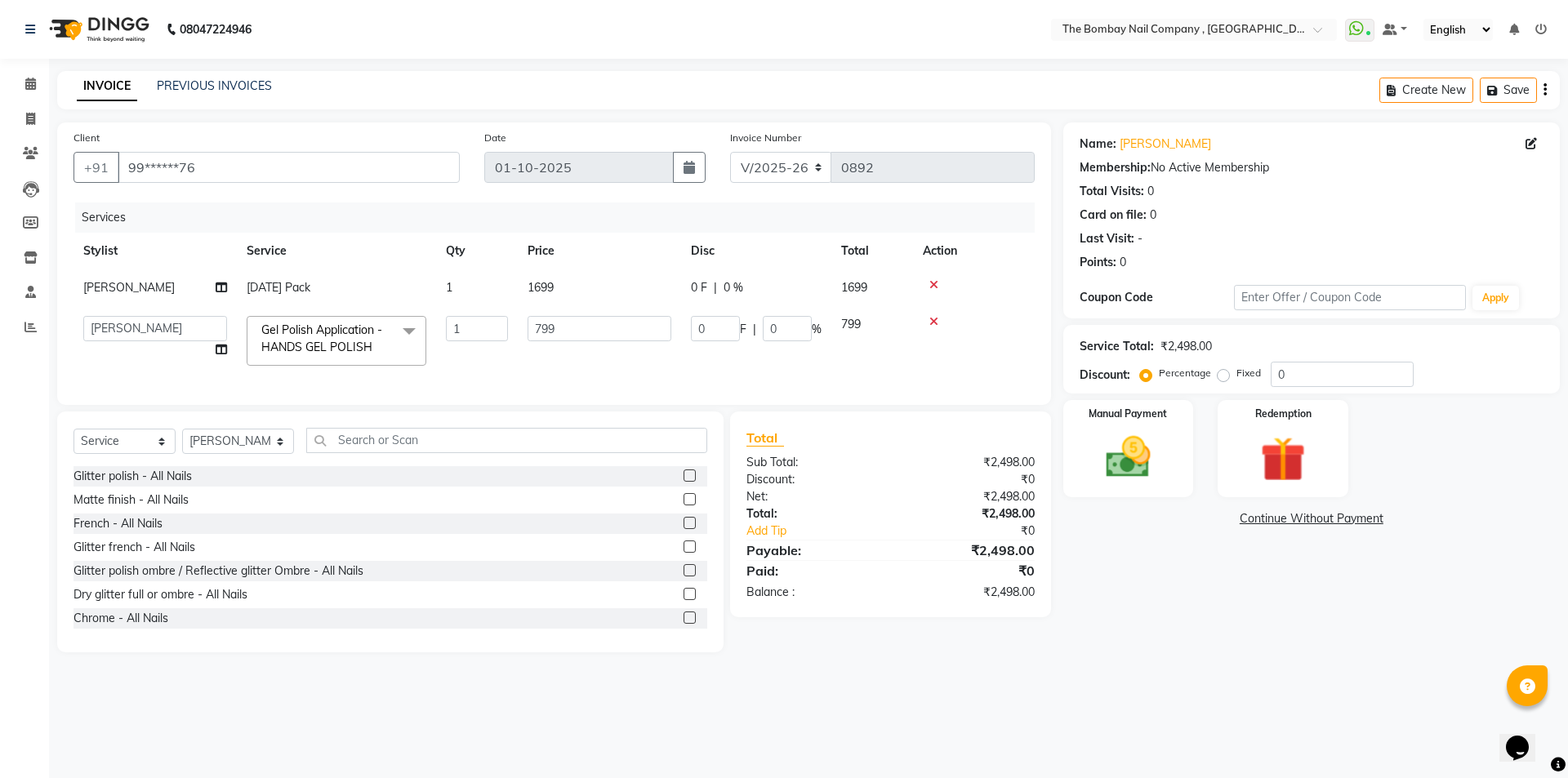
click at [296, 351] on span "Gel Polish Application - HANDS GEL POLISH" at bounding box center [322, 339] width 121 height 32
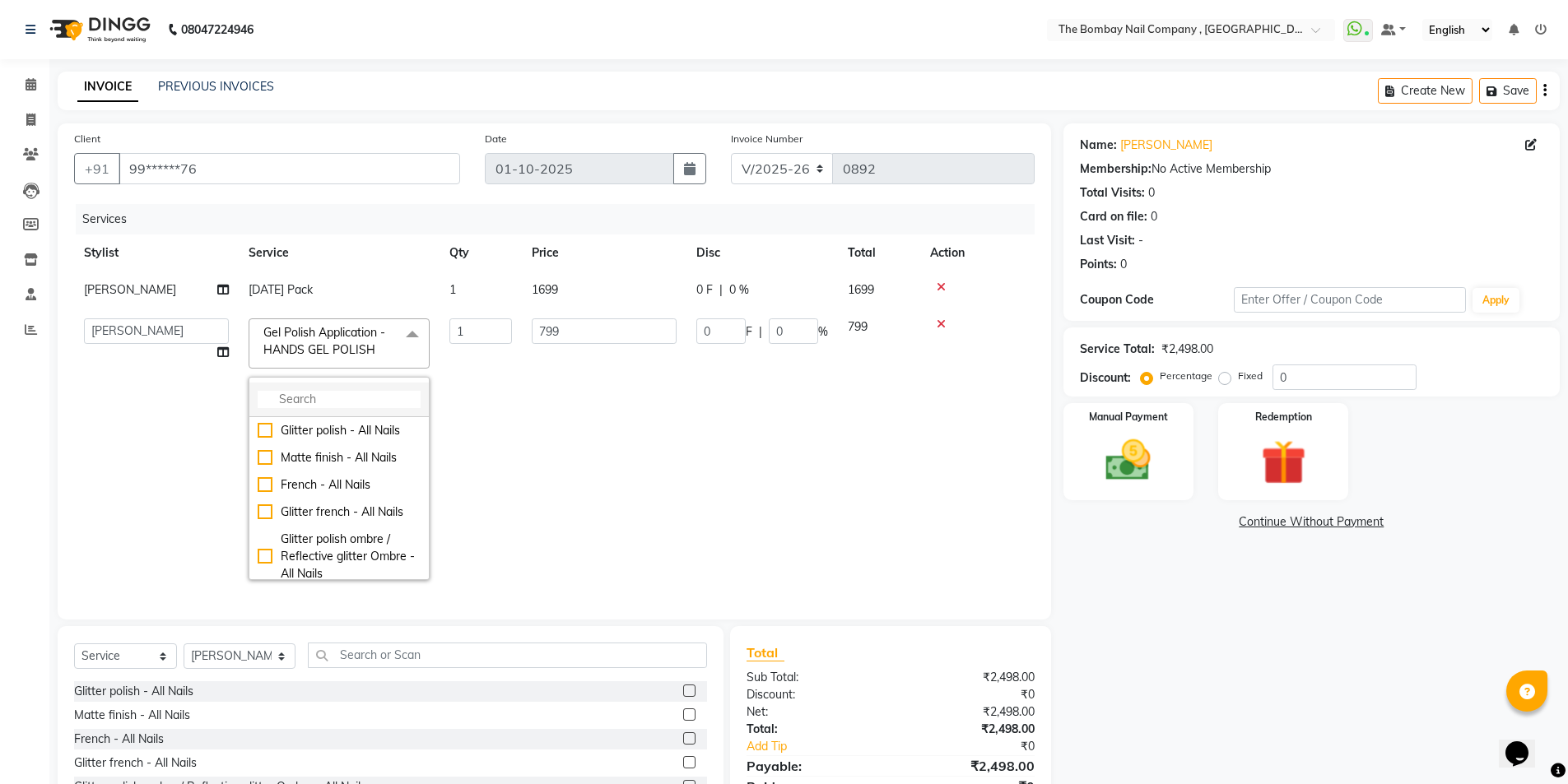
click at [298, 386] on li at bounding box center [339, 400] width 180 height 35
click at [293, 399] on input "multiselect-search" at bounding box center [339, 400] width 163 height 17
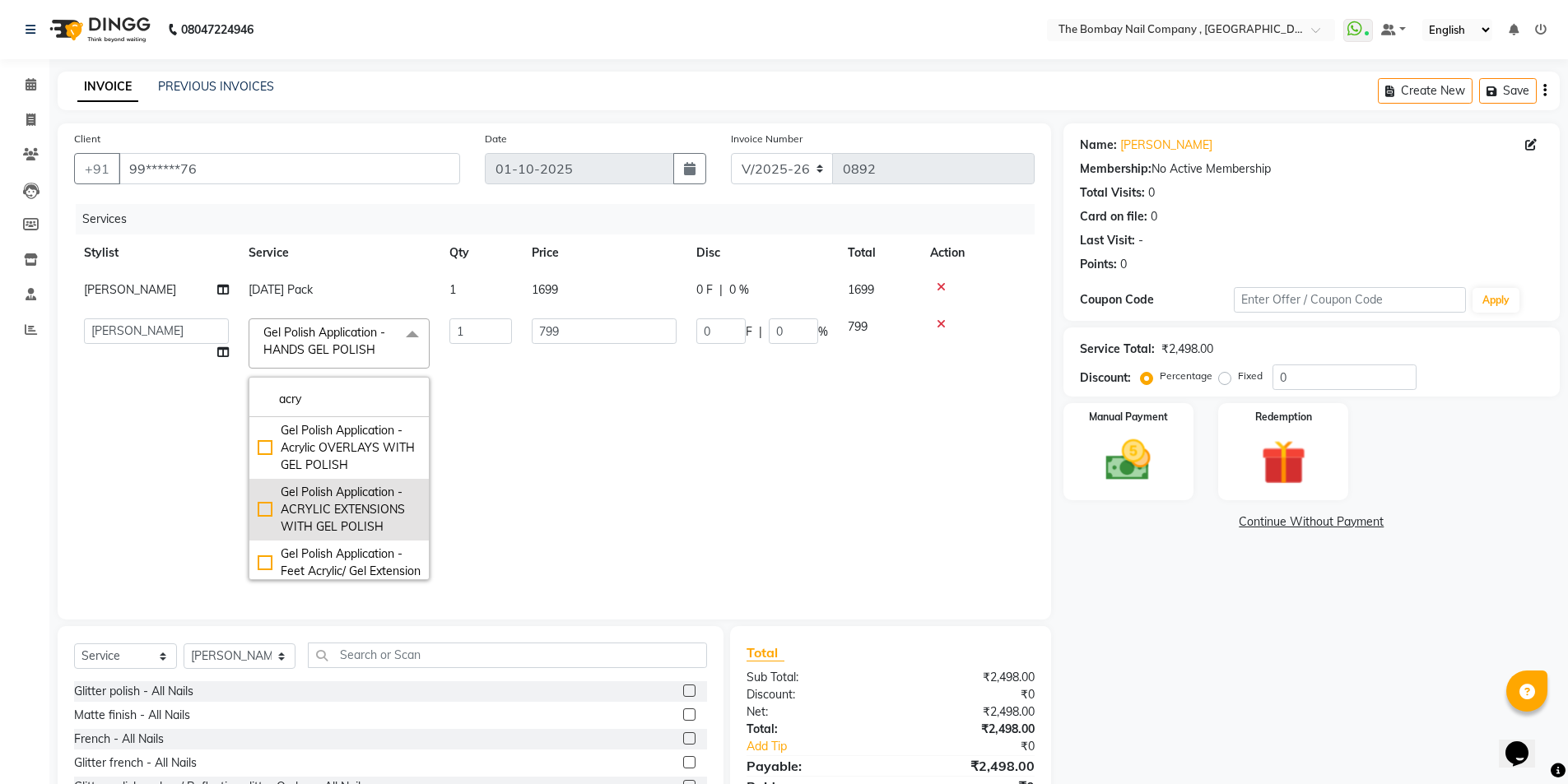
type input "acry"
click at [262, 507] on div "Gel Polish Application - ACRYLIC EXTENSIONS WITH GEL POLISH" at bounding box center [339, 510] width 163 height 52
checkbox input "true"
type input "1999"
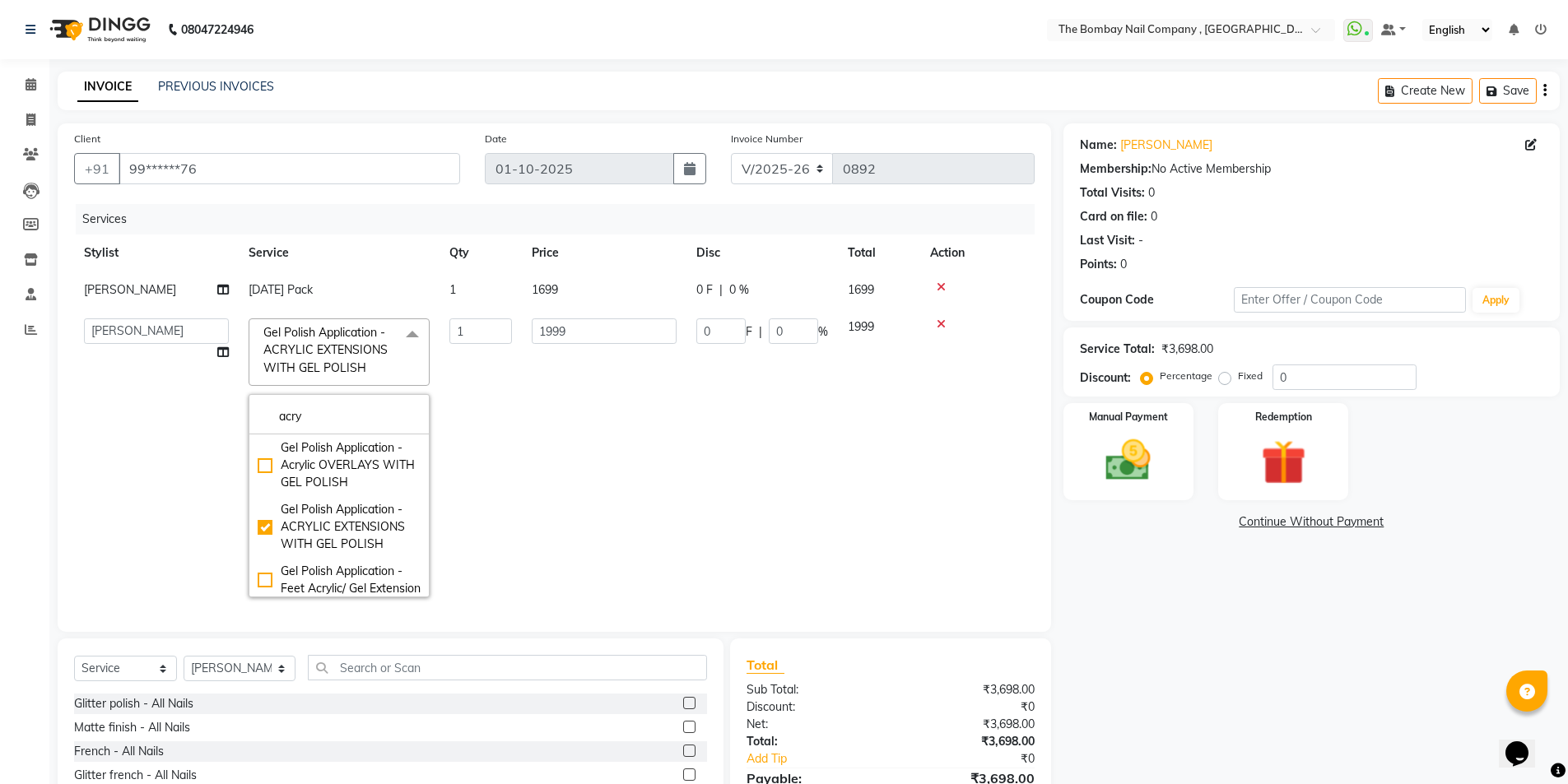
click at [662, 514] on td "1999" at bounding box center [604, 458] width 165 height 299
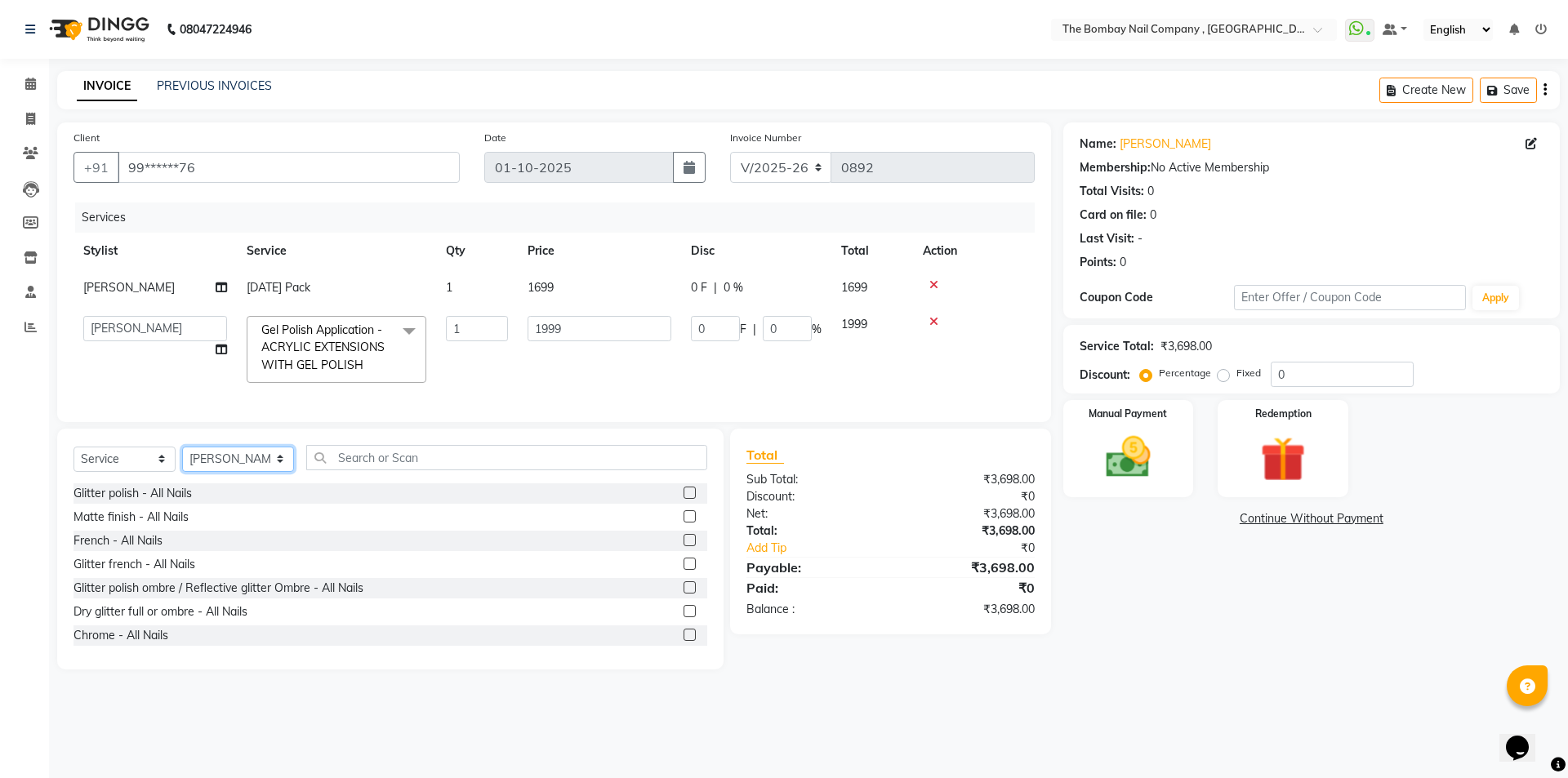
click at [246, 465] on select "Select Stylist BNC [GEOGRAPHIC_DATA] [PERSON_NAME] [PERSON_NAME] [PERSON_NAME] …" at bounding box center [238, 459] width 112 height 25
select select "68146"
click at [182, 458] on select "Select Stylist BNC [GEOGRAPHIC_DATA] [PERSON_NAME] [PERSON_NAME] [PERSON_NAME] …" at bounding box center [238, 459] width 112 height 25
click at [375, 470] on input "text" at bounding box center [507, 457] width 402 height 25
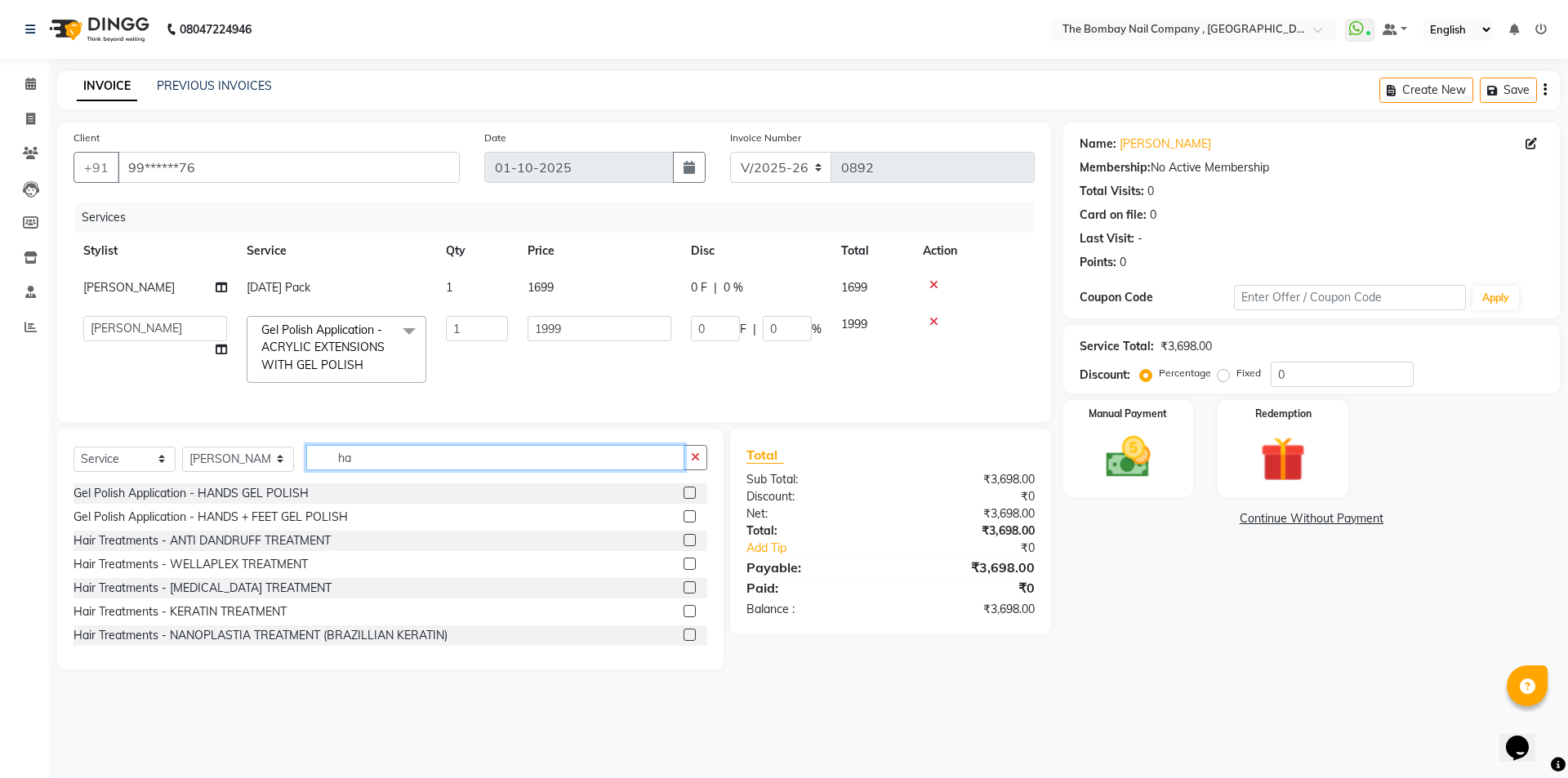
type input "h"
type input "gli"
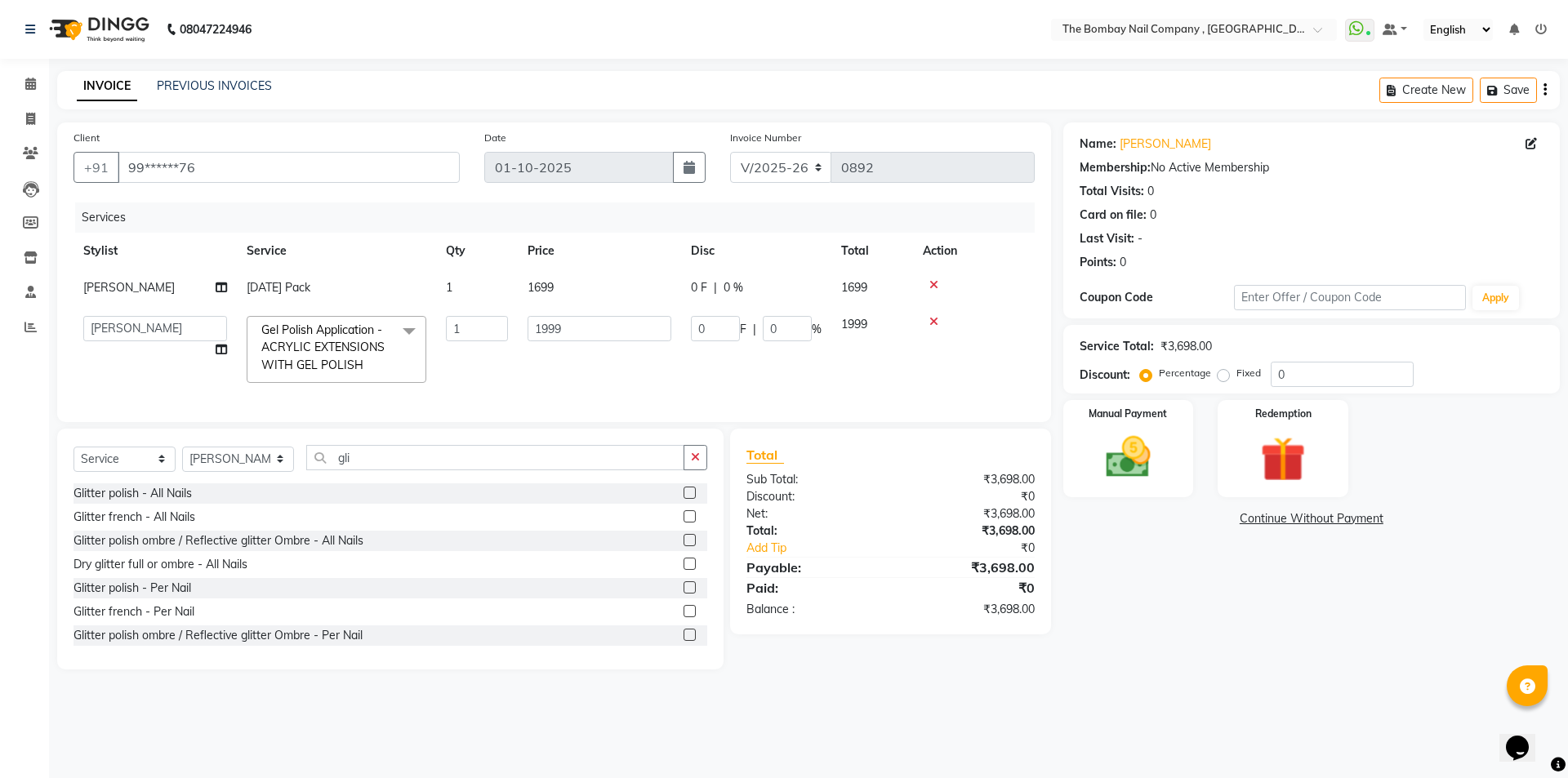
click at [684, 499] on label at bounding box center [690, 493] width 12 height 12
click at [684, 499] on input "checkbox" at bounding box center [689, 493] width 10 height 10
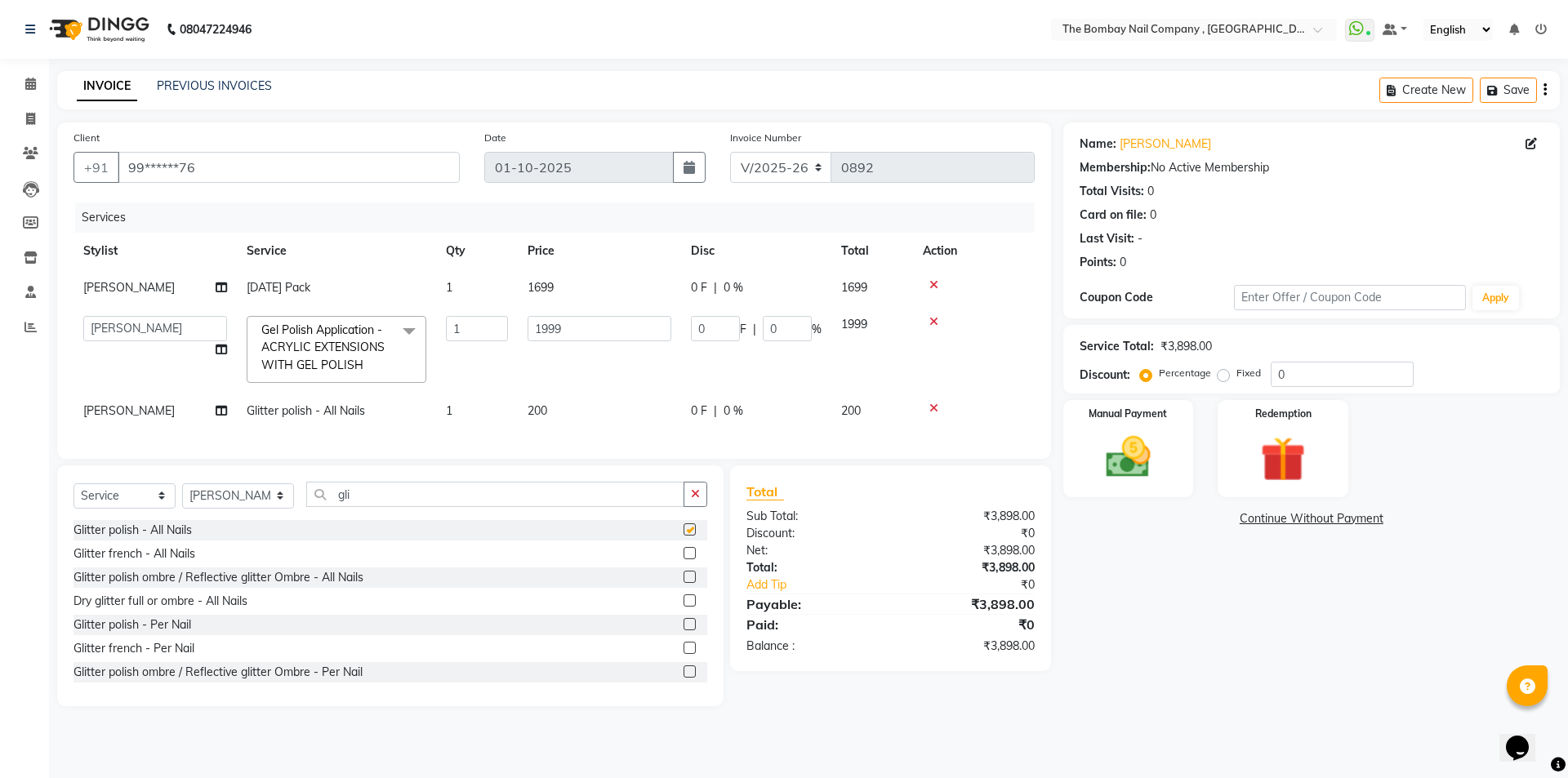
checkbox input "false"
click at [575, 410] on td "200" at bounding box center [599, 410] width 163 height 36
select select "68146"
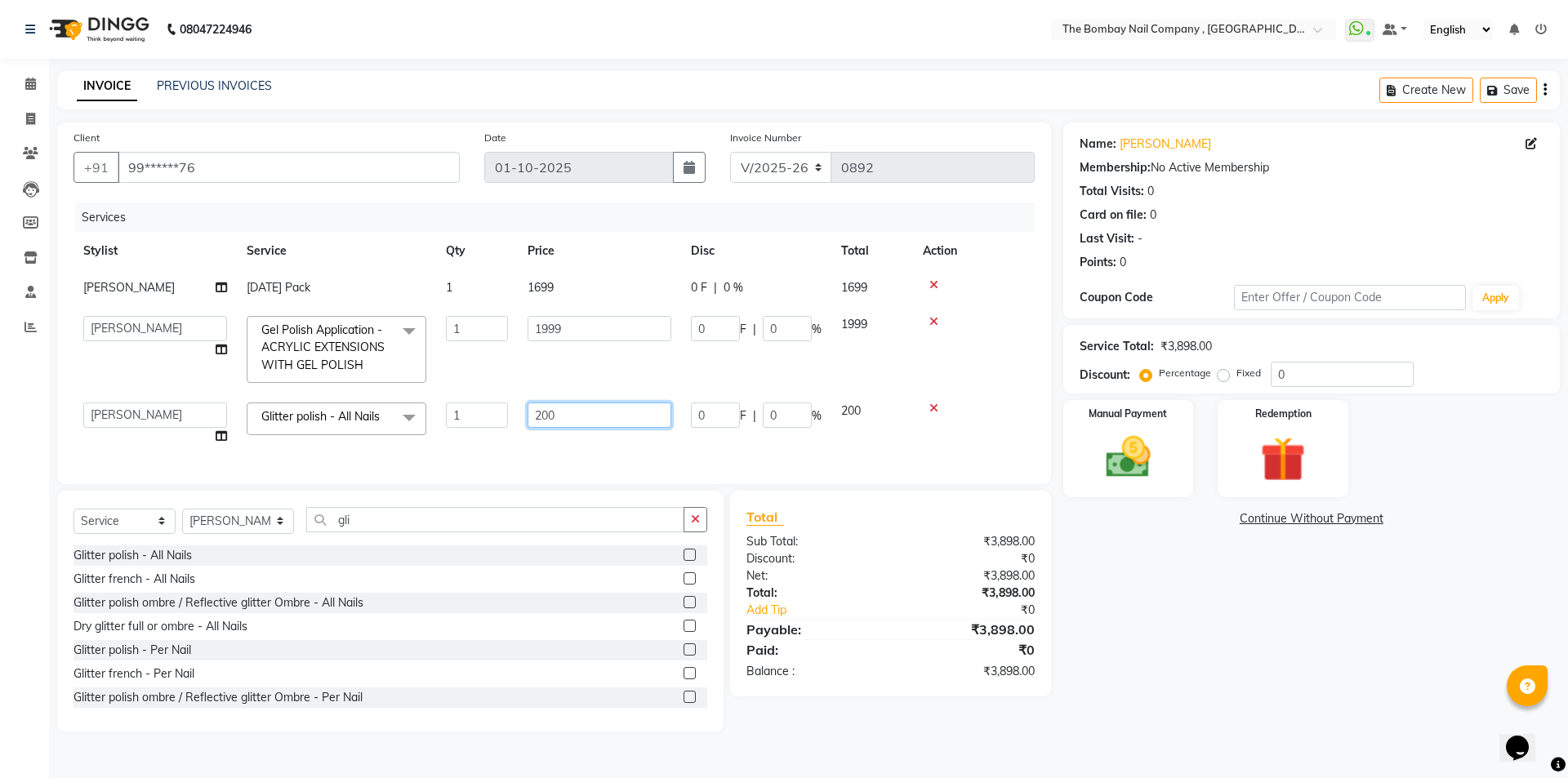
click at [623, 410] on input "200" at bounding box center [599, 414] width 144 height 25
type input "2"
type input "1000"
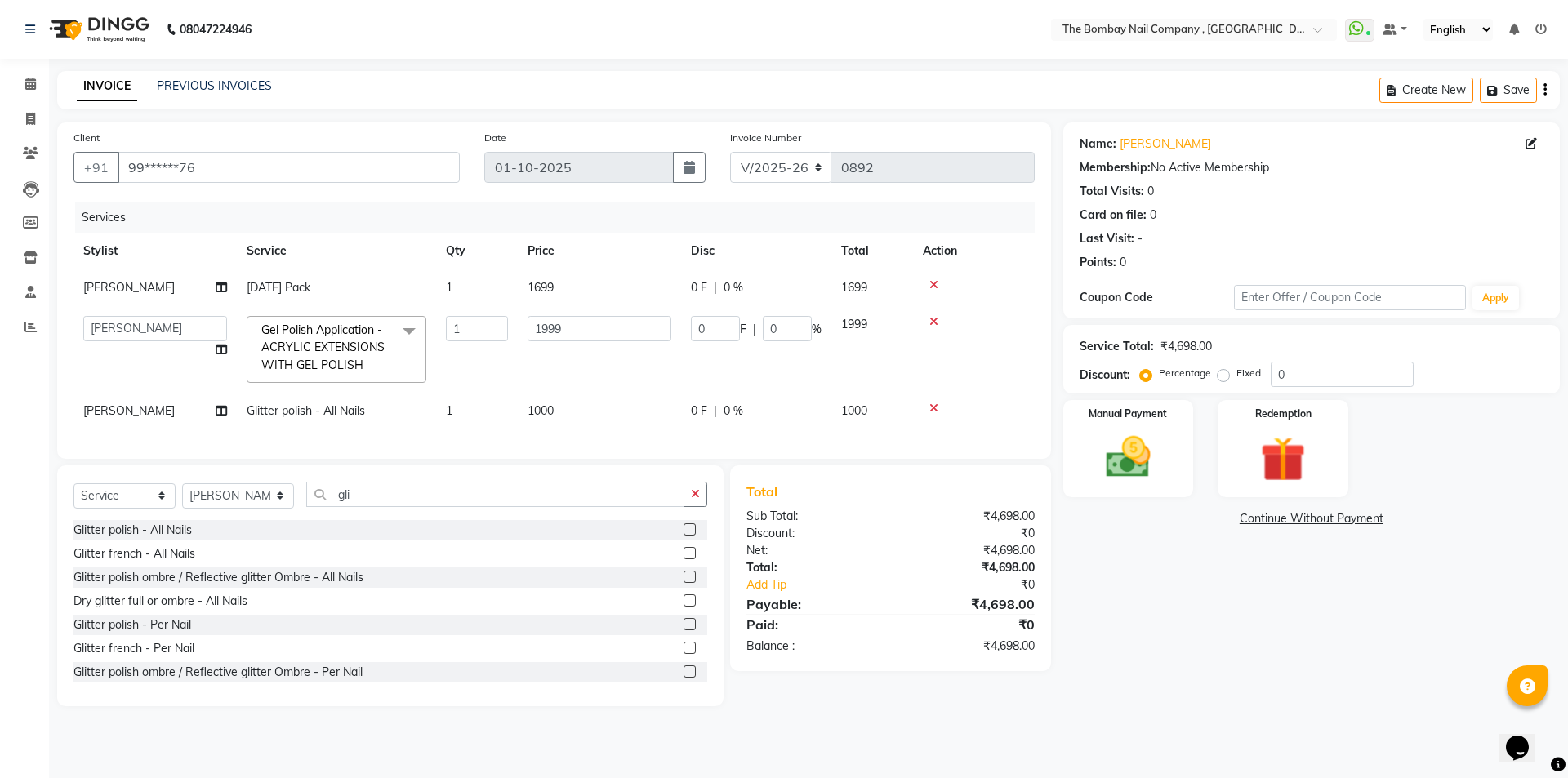
click at [917, 442] on div "Services Stylist Service Qty Price Disc Total Action [PERSON_NAME] [DATE] Pack …" at bounding box center [554, 322] width 961 height 240
click at [218, 285] on icon at bounding box center [221, 287] width 11 height 11
select select "68146"
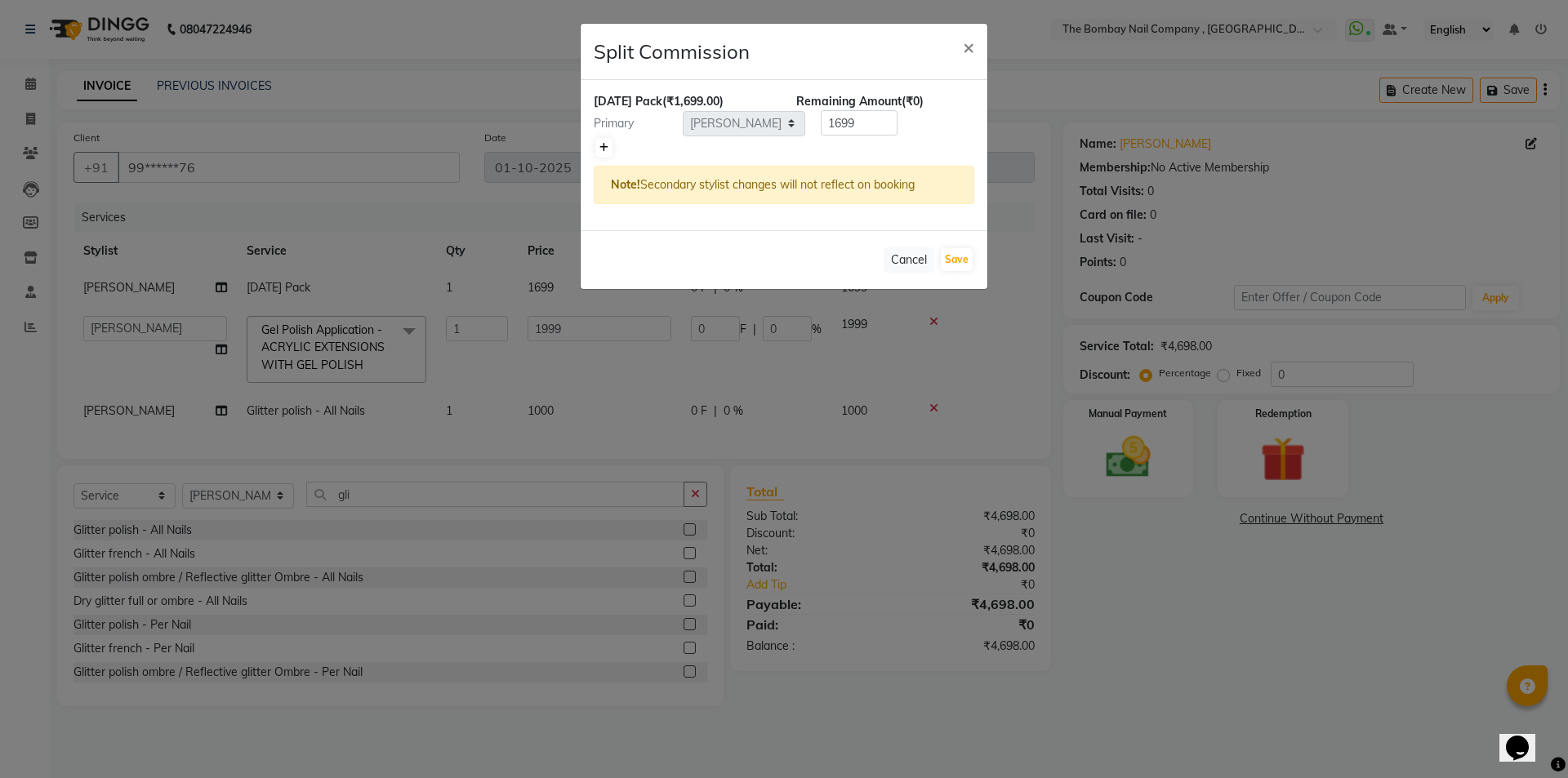
click at [605, 151] on icon at bounding box center [604, 147] width 9 height 10
type input "849.5"
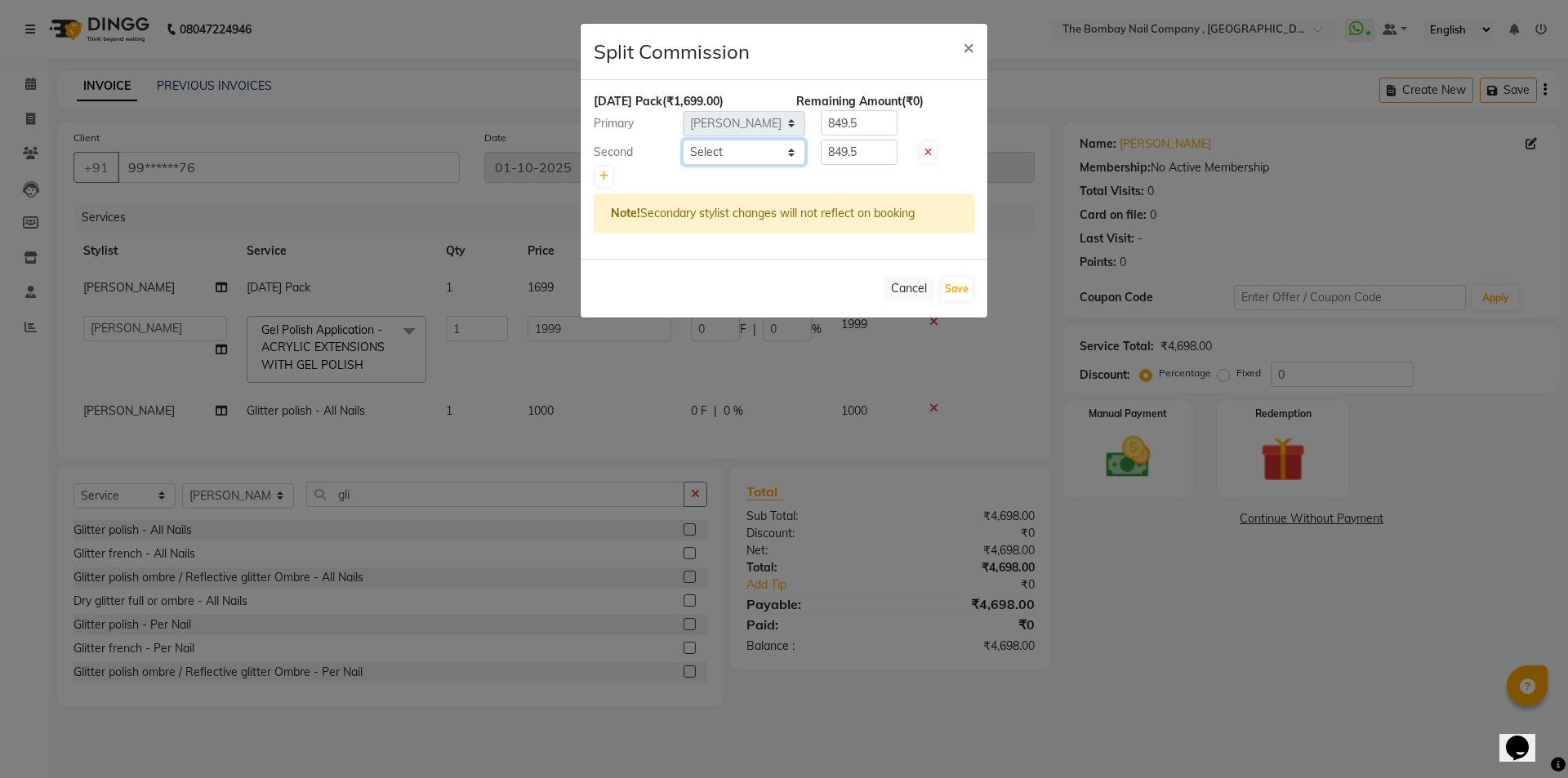
click at [766, 151] on select "Select BNC [GEOGRAPHIC_DATA] [PERSON_NAME] [PERSON_NAME] [PERSON_NAME] [PERSON_…" at bounding box center [744, 152] width 122 height 25
select select "90049"
click at [683, 140] on select "Select BNC [GEOGRAPHIC_DATA] [PERSON_NAME] [PERSON_NAME] [PERSON_NAME] [PERSON_…" at bounding box center [744, 152] width 122 height 25
click at [603, 175] on icon at bounding box center [604, 176] width 9 height 10
type input "566.33"
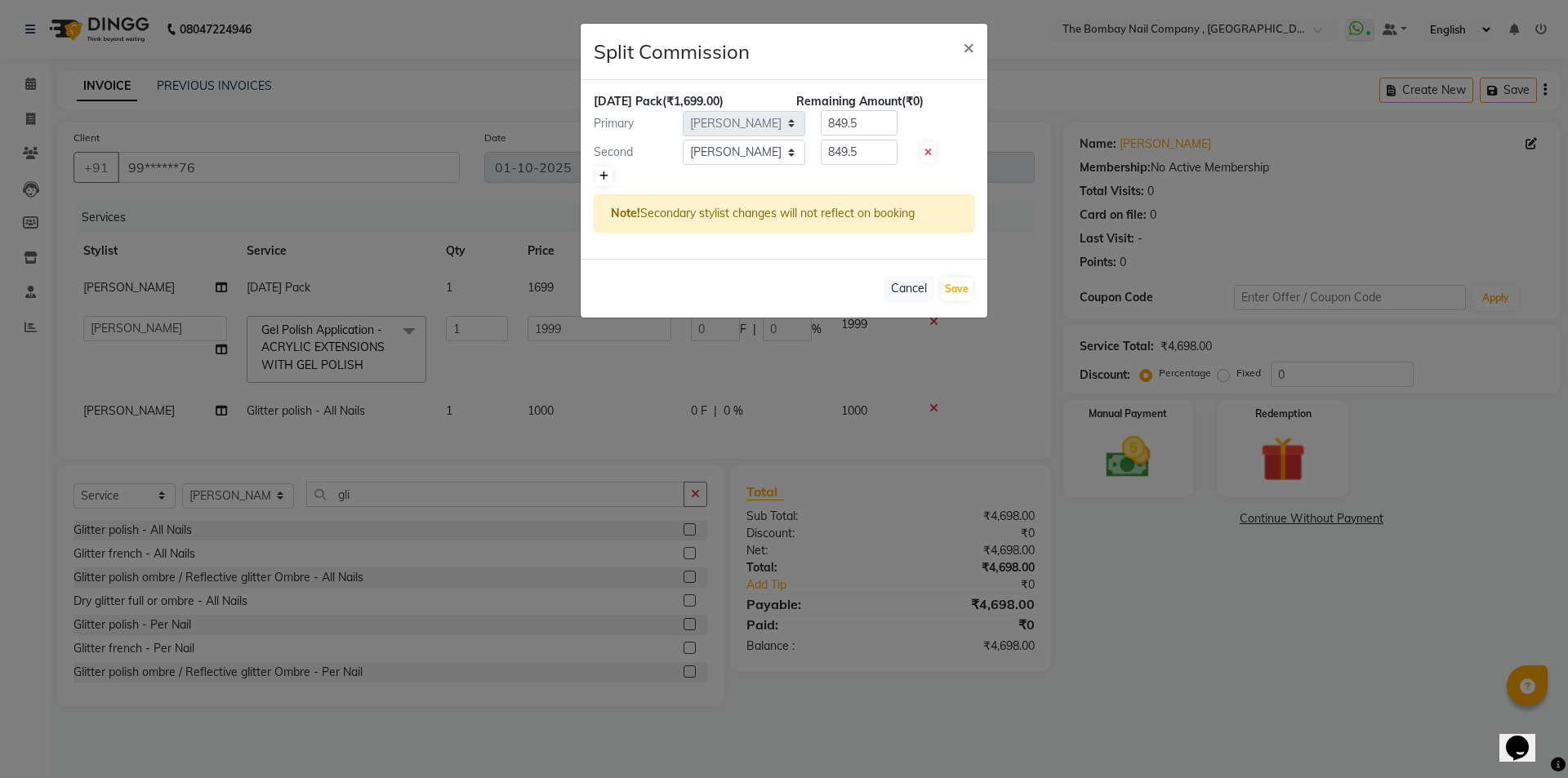
type input "566.33"
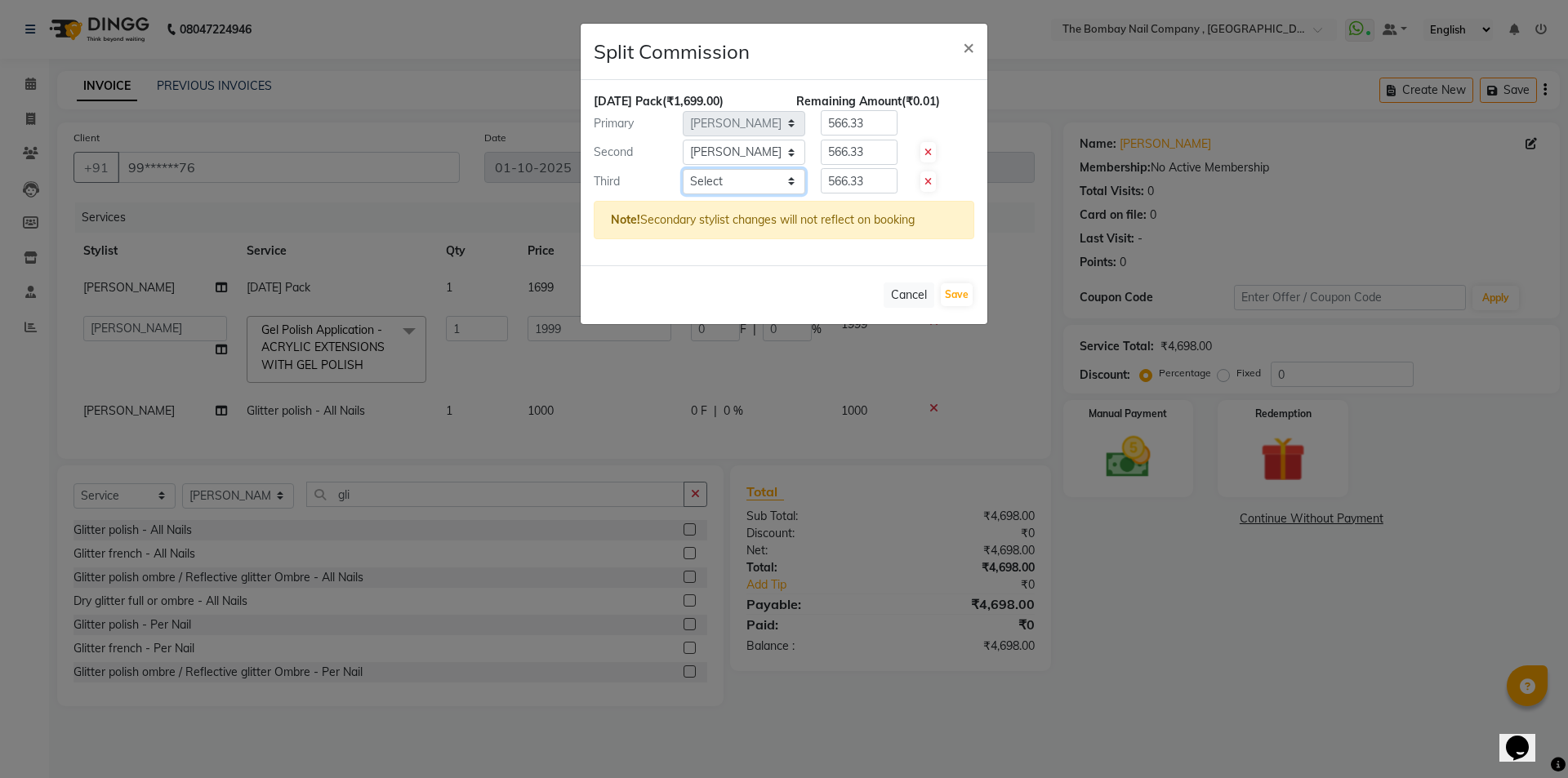
click at [723, 178] on select "Select BNC [GEOGRAPHIC_DATA] [PERSON_NAME] [PERSON_NAME] [PERSON_NAME] [PERSON_…" at bounding box center [744, 181] width 122 height 25
select select "68146"
click at [683, 169] on select "Select BNC [GEOGRAPHIC_DATA] [PERSON_NAME] [PERSON_NAME] [PERSON_NAME] [PERSON_…" at bounding box center [744, 181] width 122 height 25
click at [947, 291] on button "Save" at bounding box center [957, 295] width 32 height 23
select select "Select"
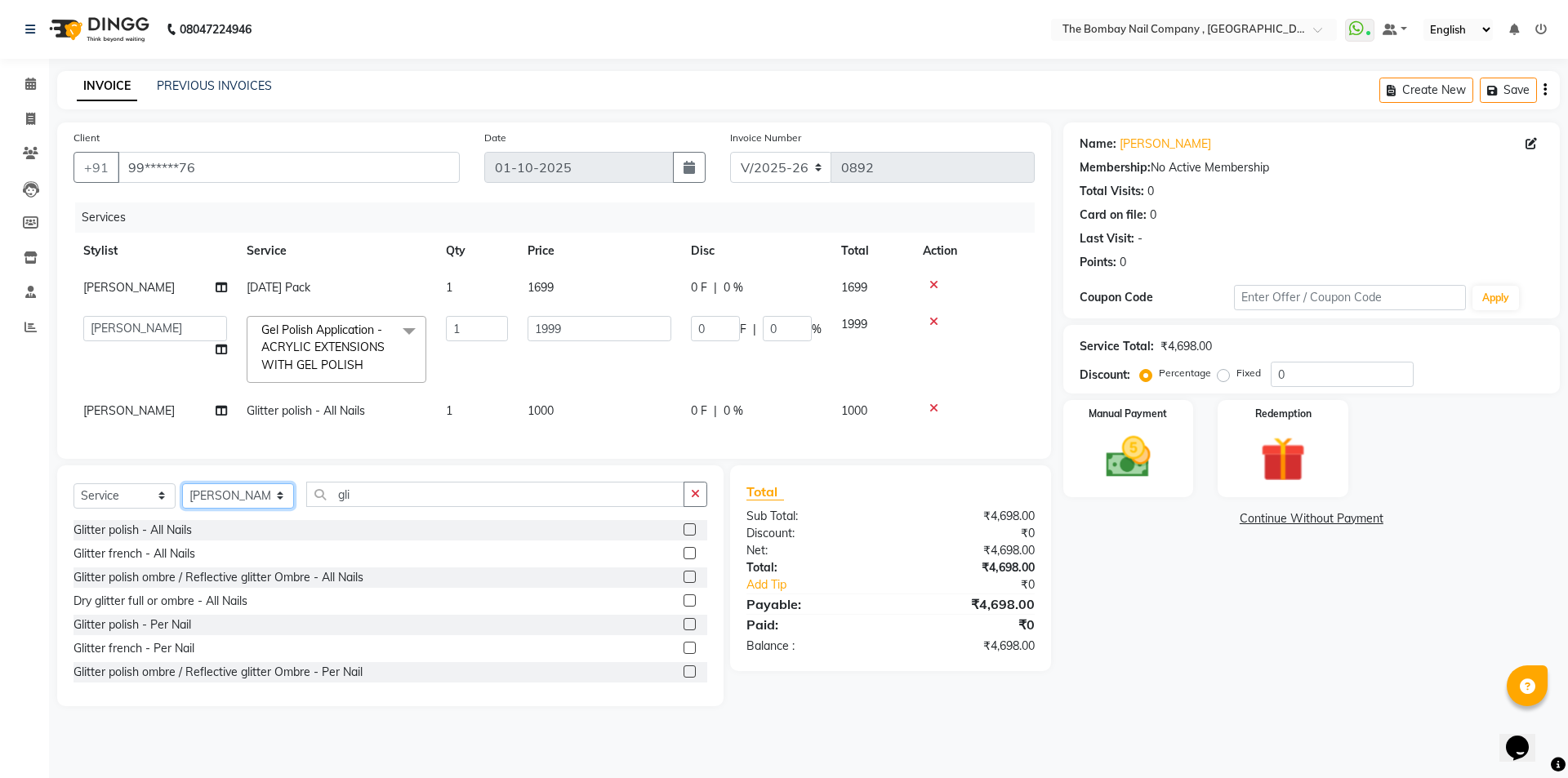
click at [245, 506] on select "Select Stylist BNC [GEOGRAPHIC_DATA] [PERSON_NAME] [PERSON_NAME] [PERSON_NAME] …" at bounding box center [238, 495] width 112 height 25
select select "81634"
click at [182, 494] on select "Select Stylist BNC [GEOGRAPHIC_DATA] [PERSON_NAME] [PERSON_NAME] [PERSON_NAME] …" at bounding box center [238, 495] width 112 height 25
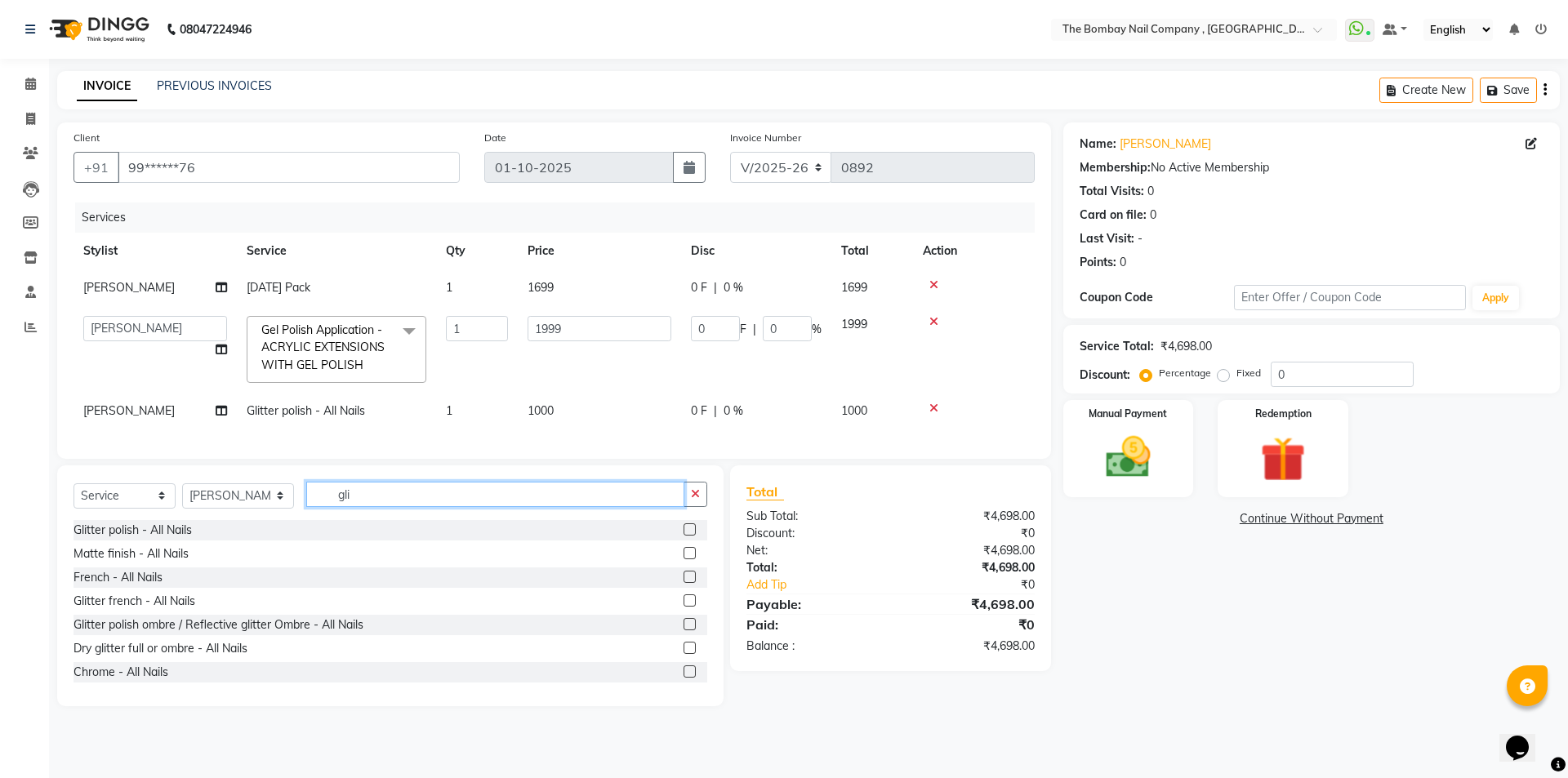
click at [363, 505] on input "gli" at bounding box center [496, 493] width 379 height 25
type input "g"
click at [704, 291] on span "0 F" at bounding box center [699, 287] width 17 height 17
select select "68146"
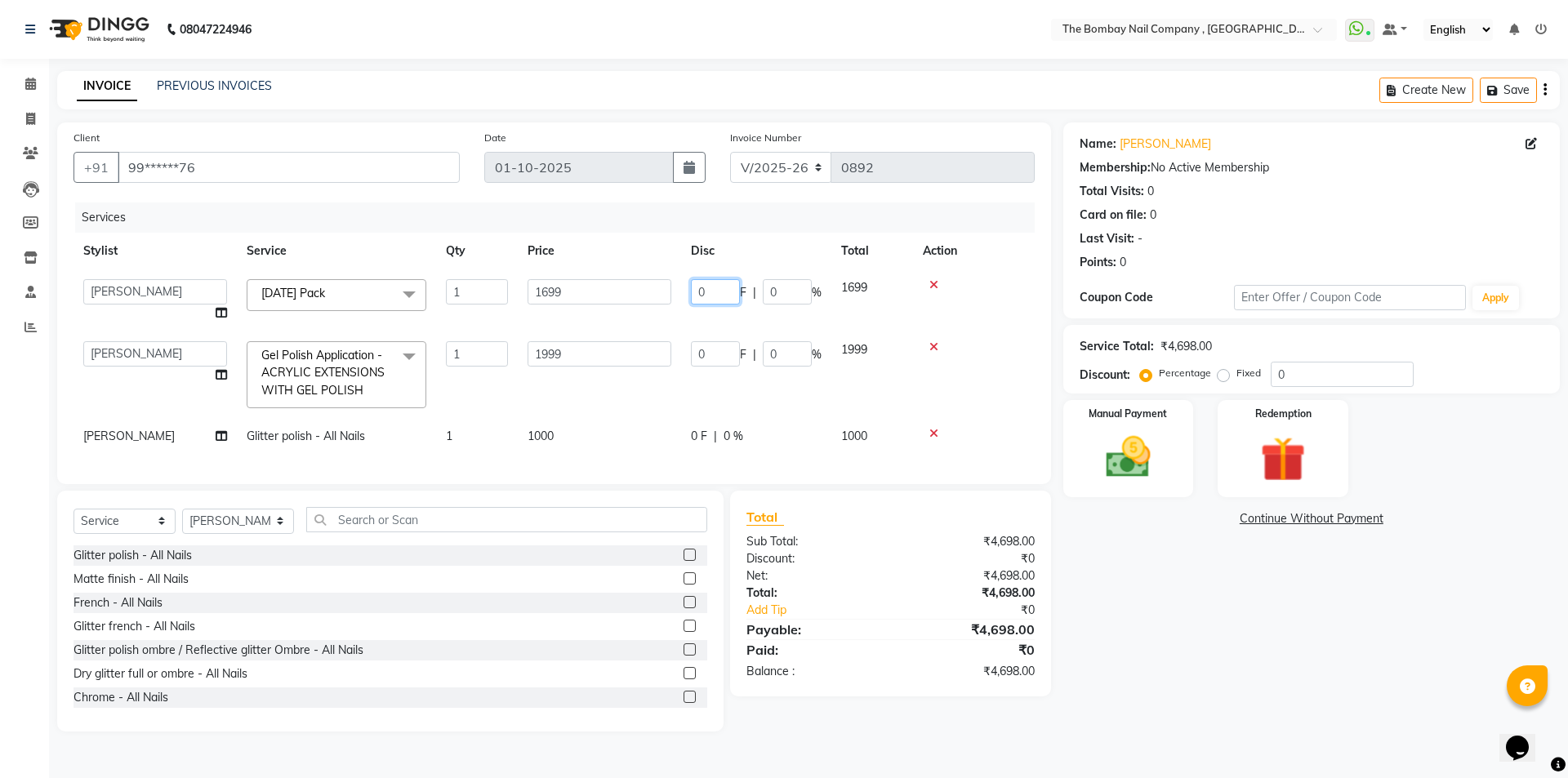
click at [710, 291] on input "0" at bounding box center [715, 291] width 49 height 25
type input "500"
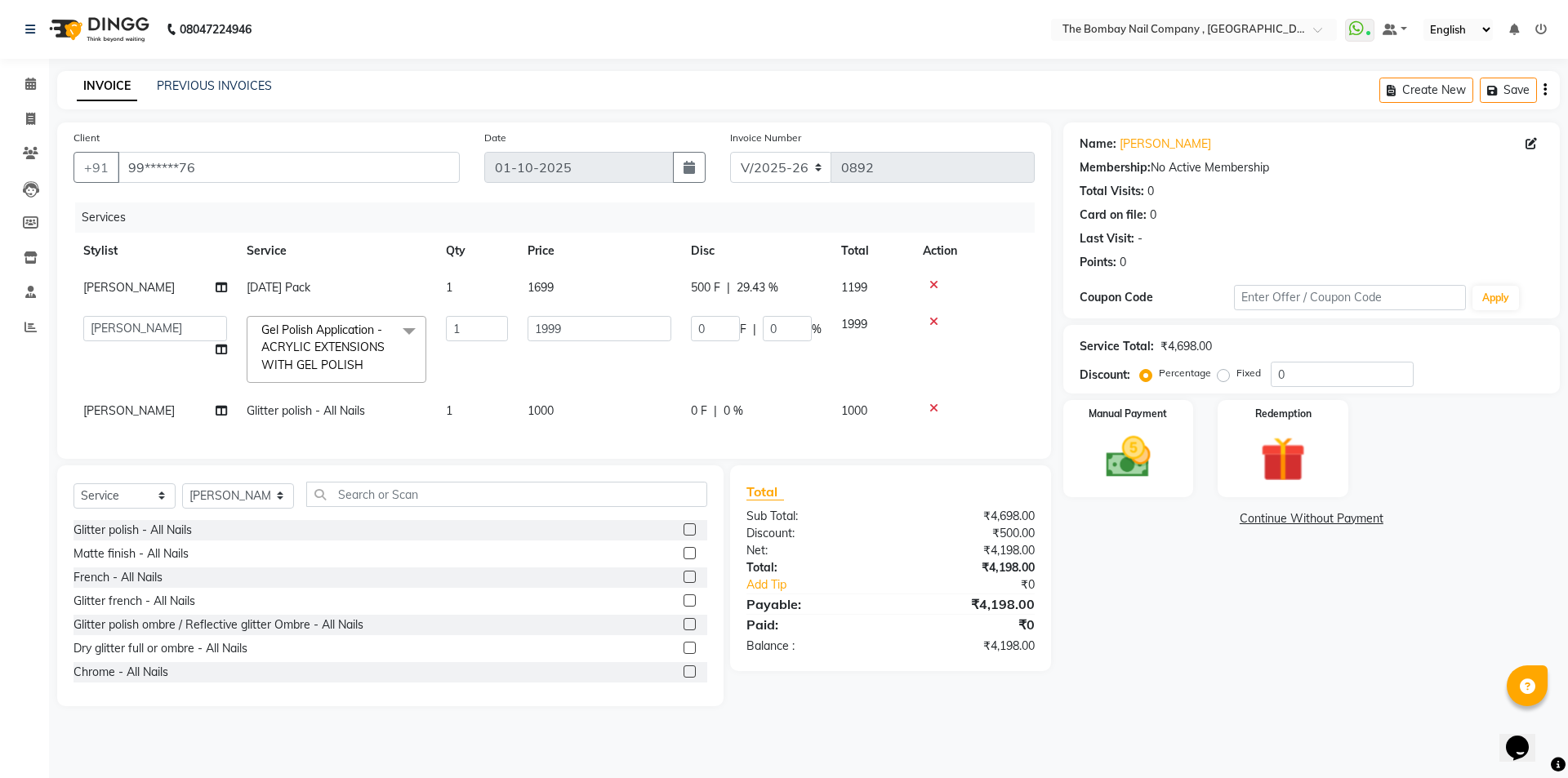
click at [781, 409] on tbody "[PERSON_NAME] [DATE] Pack 1 1699 500 F | 29.43 % 1199 BNC [GEOGRAPHIC_DATA] [PE…" at bounding box center [554, 350] width 961 height 160
click at [709, 288] on span "500 F" at bounding box center [706, 287] width 30 height 17
select select "68146"
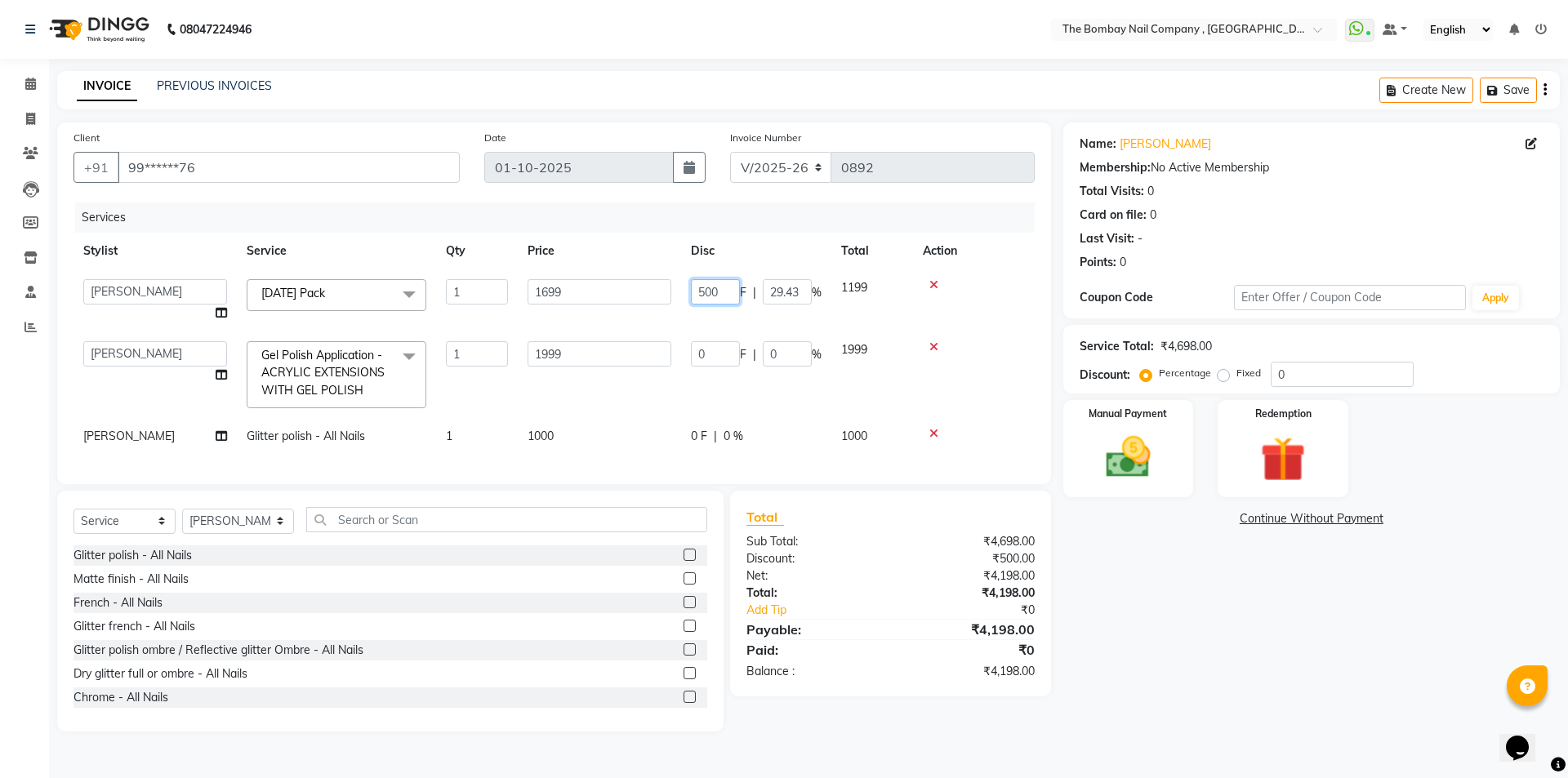
click at [729, 298] on input "500" at bounding box center [715, 291] width 49 height 25
type input "5"
type input "1"
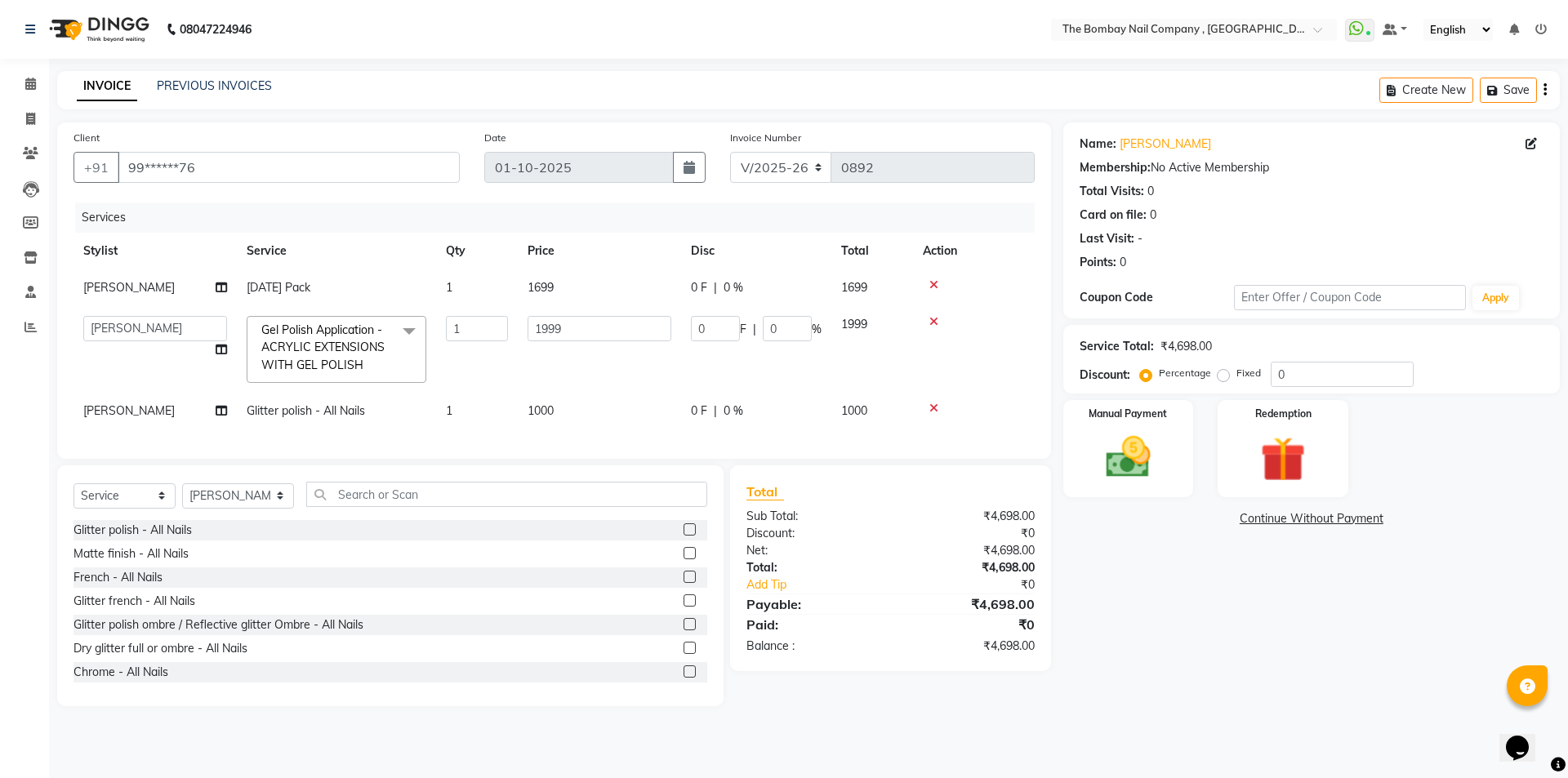
click at [1024, 382] on td at bounding box center [973, 349] width 121 height 87
click at [421, 507] on input "text" at bounding box center [507, 493] width 402 height 25
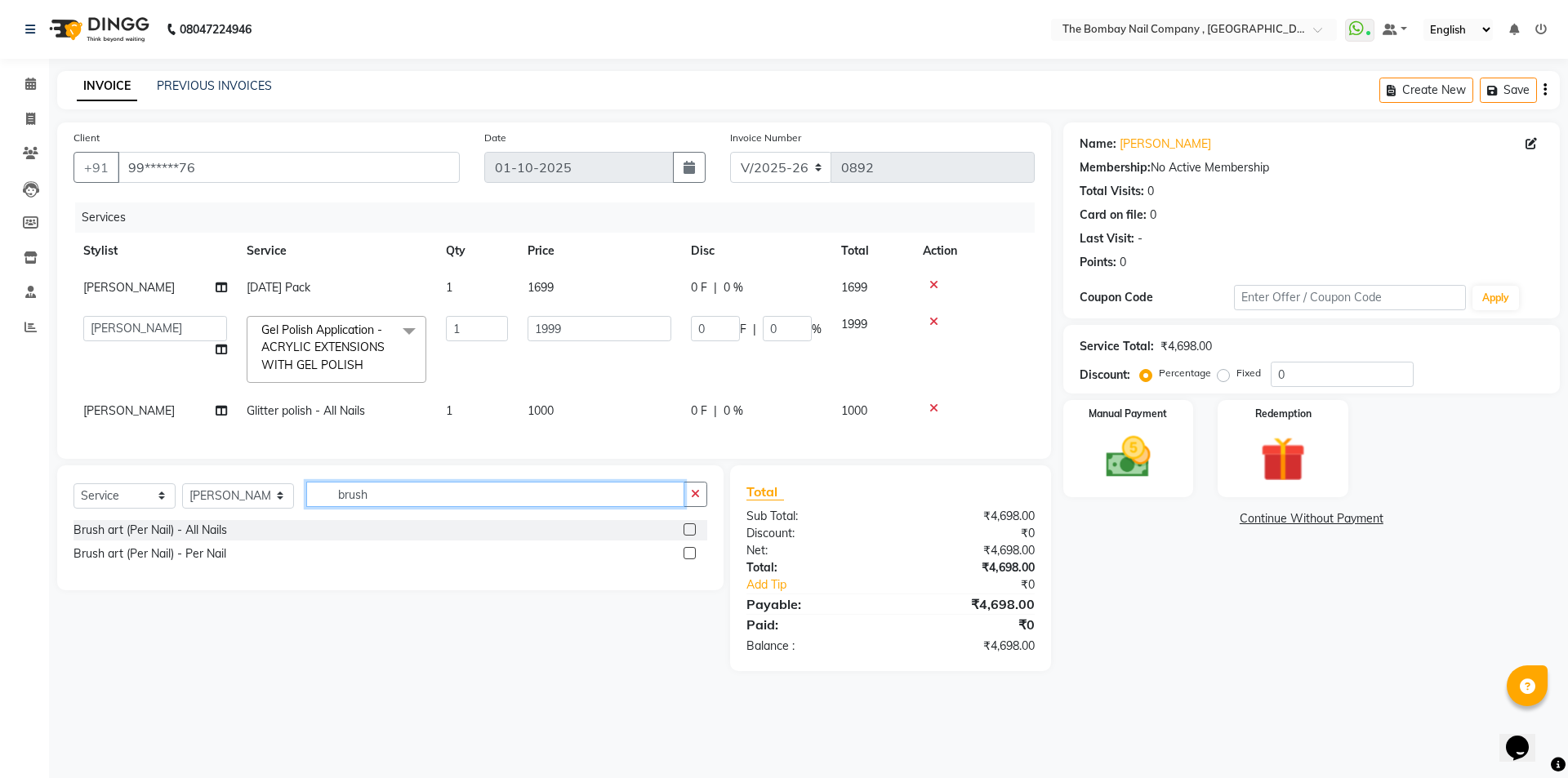
type input "brush"
click at [685, 535] on label at bounding box center [690, 529] width 12 height 12
click at [685, 535] on input "checkbox" at bounding box center [689, 530] width 10 height 10
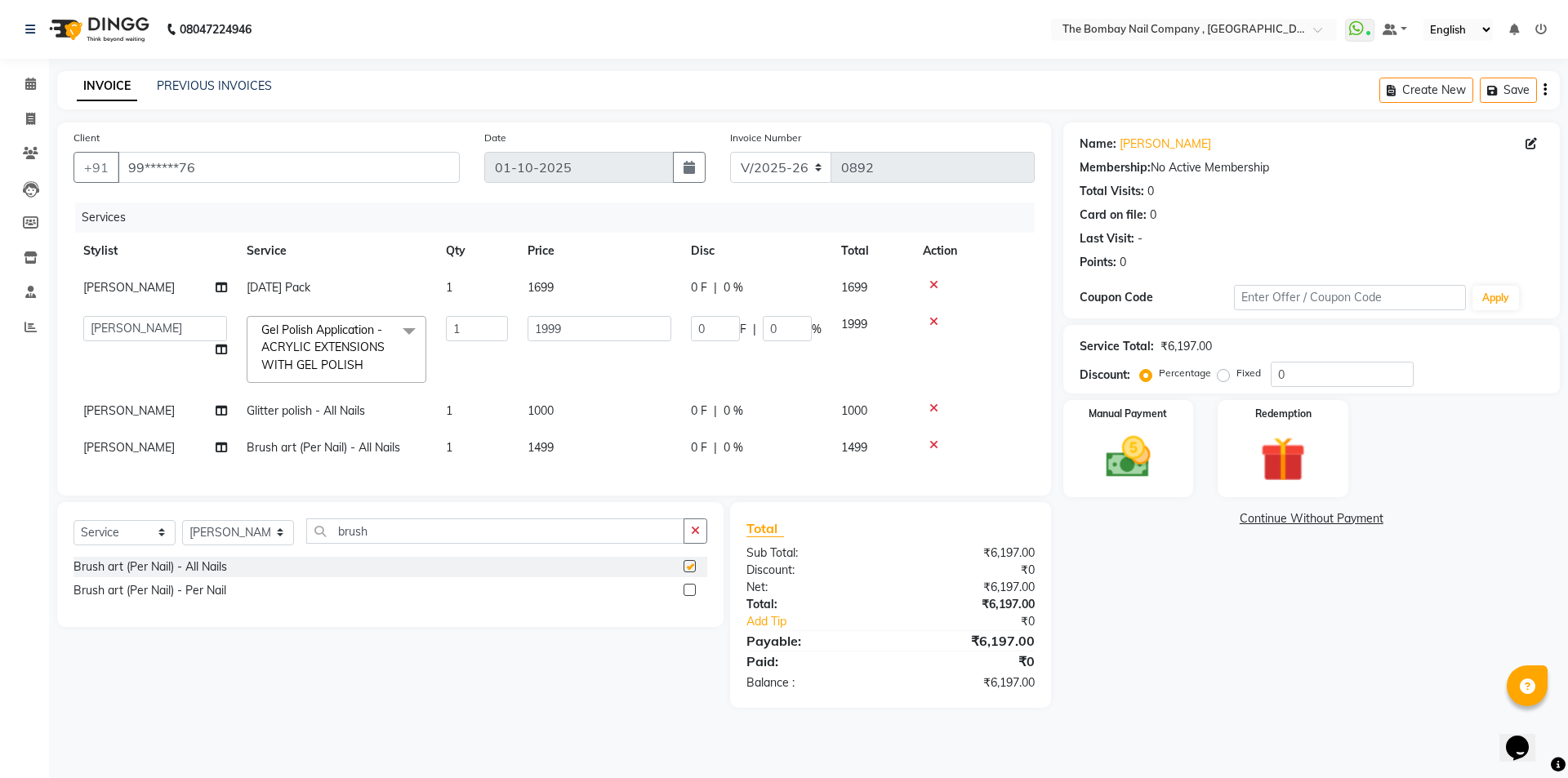
checkbox input "false"
click at [564, 444] on td "1499" at bounding box center [599, 447] width 163 height 36
select select "81634"
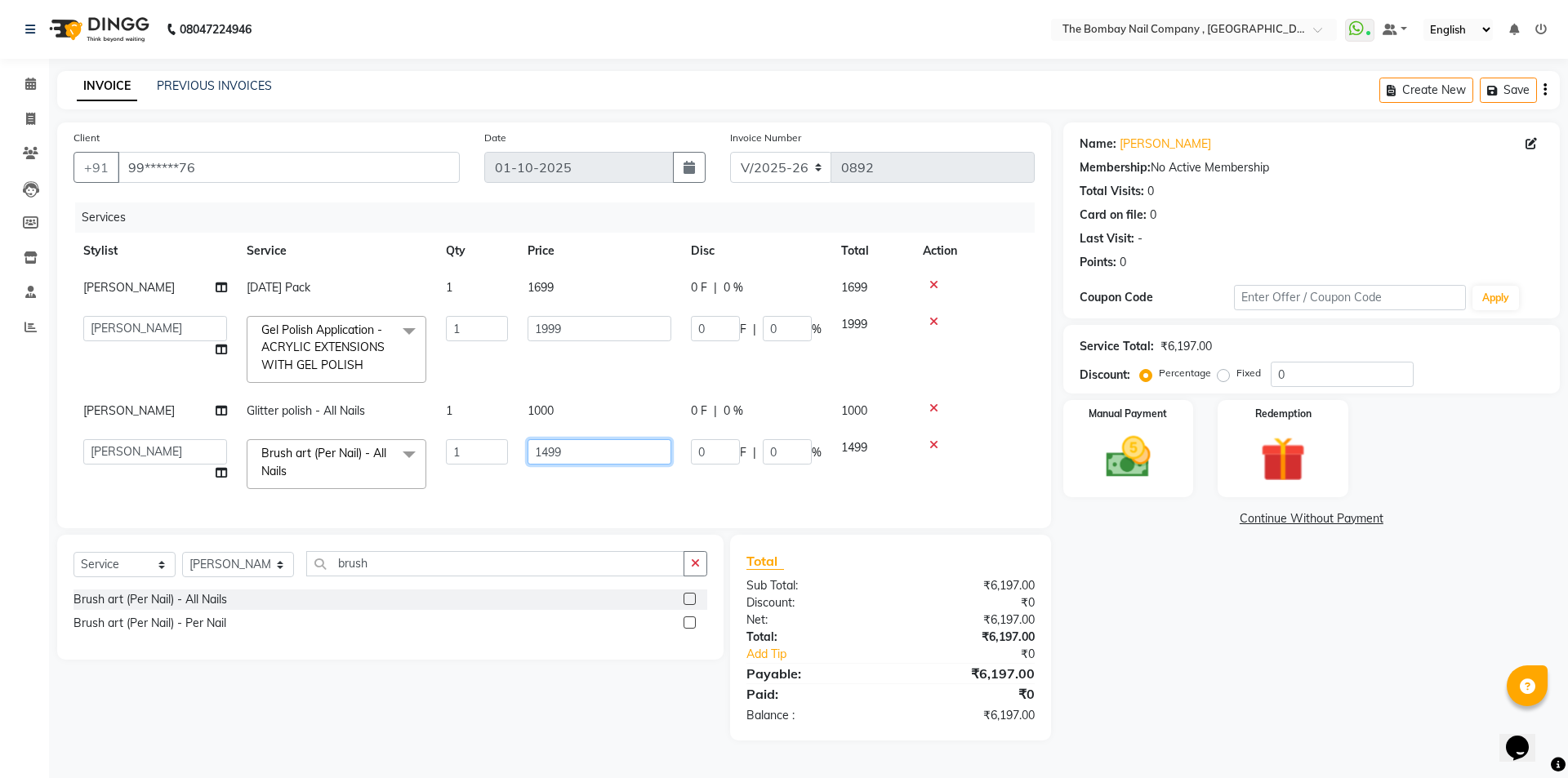
click at [575, 452] on input "1499" at bounding box center [599, 452] width 144 height 25
type input "1400"
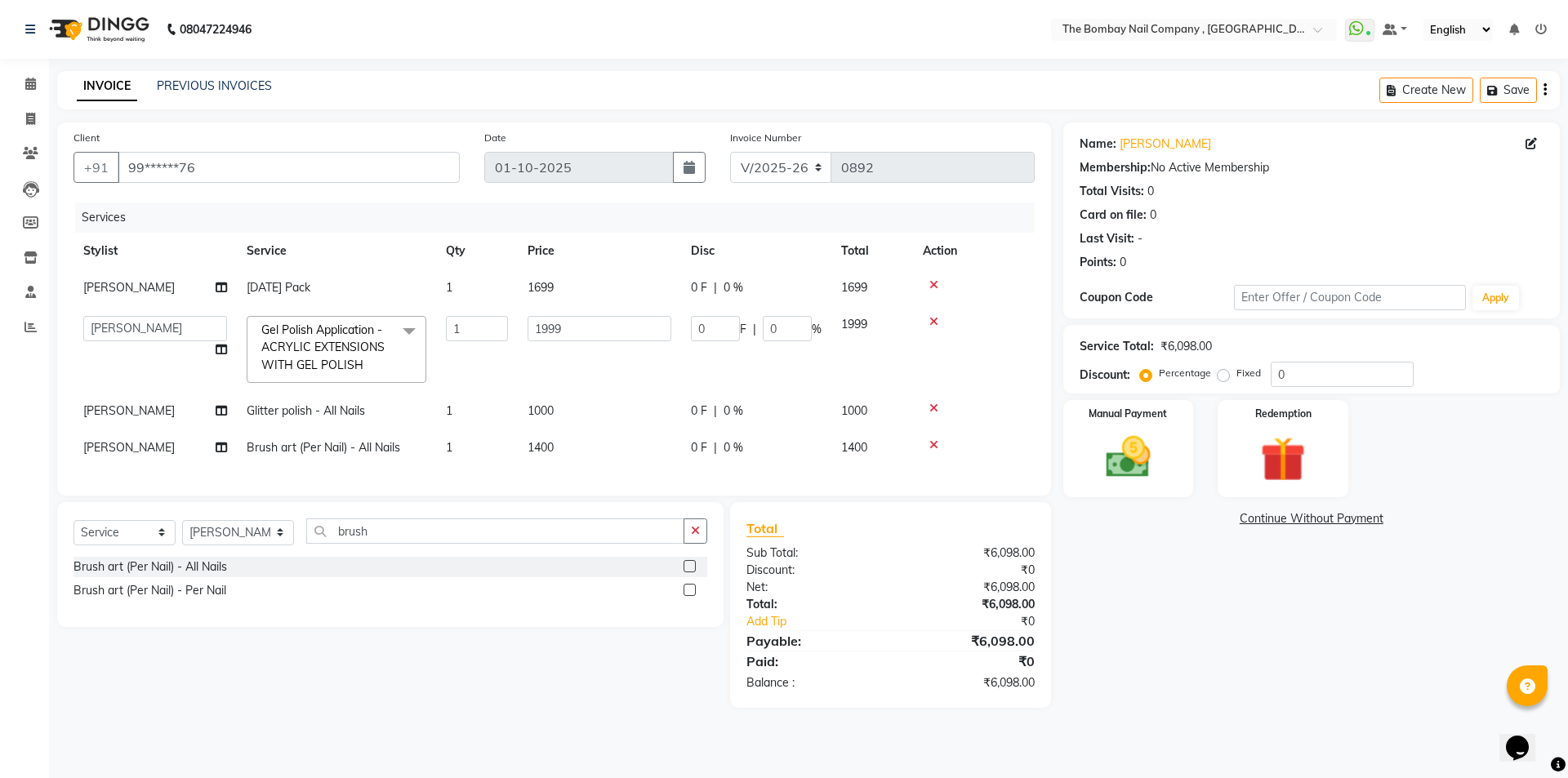
click at [599, 476] on div "Services Stylist Service Qty Price Disc Total Action [PERSON_NAME] [DATE] Pack …" at bounding box center [554, 340] width 961 height 277
click at [225, 290] on icon at bounding box center [221, 287] width 11 height 11
select select "68146"
select select "90049"
select select "68146"
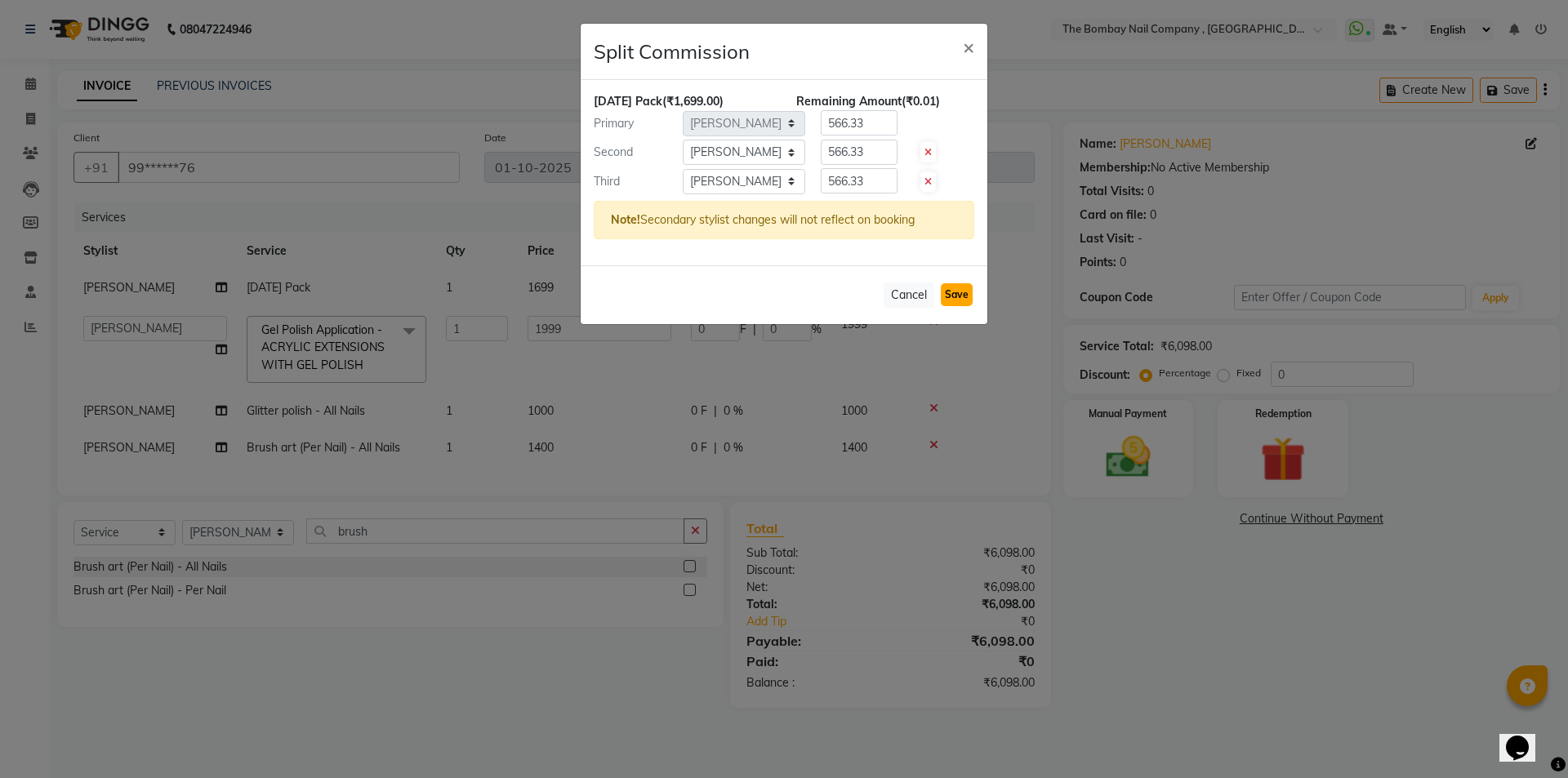
click at [959, 299] on button "Save" at bounding box center [957, 295] width 32 height 23
select select "Select"
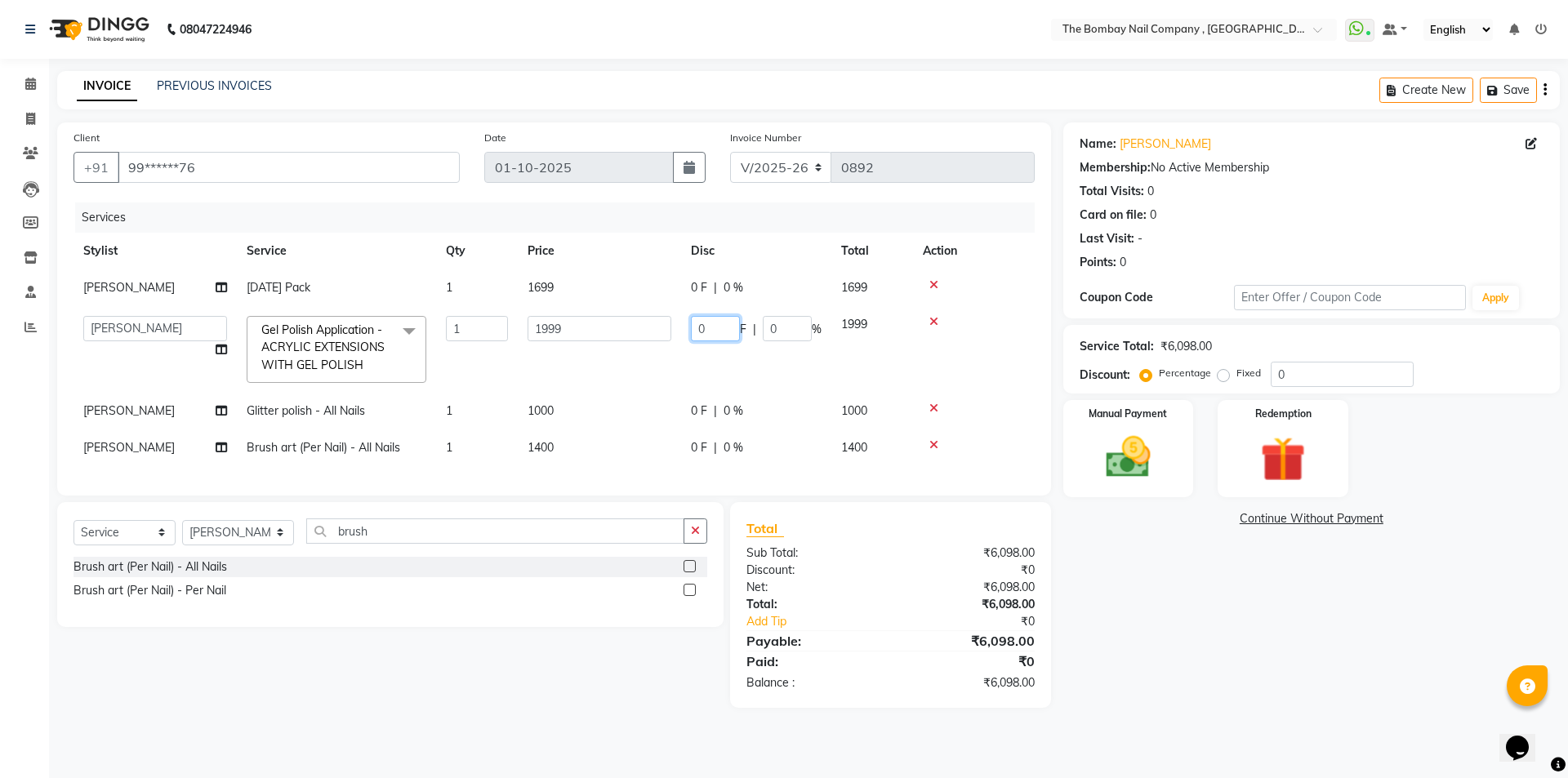
click at [722, 334] on input "0" at bounding box center [715, 328] width 49 height 25
type input "500"
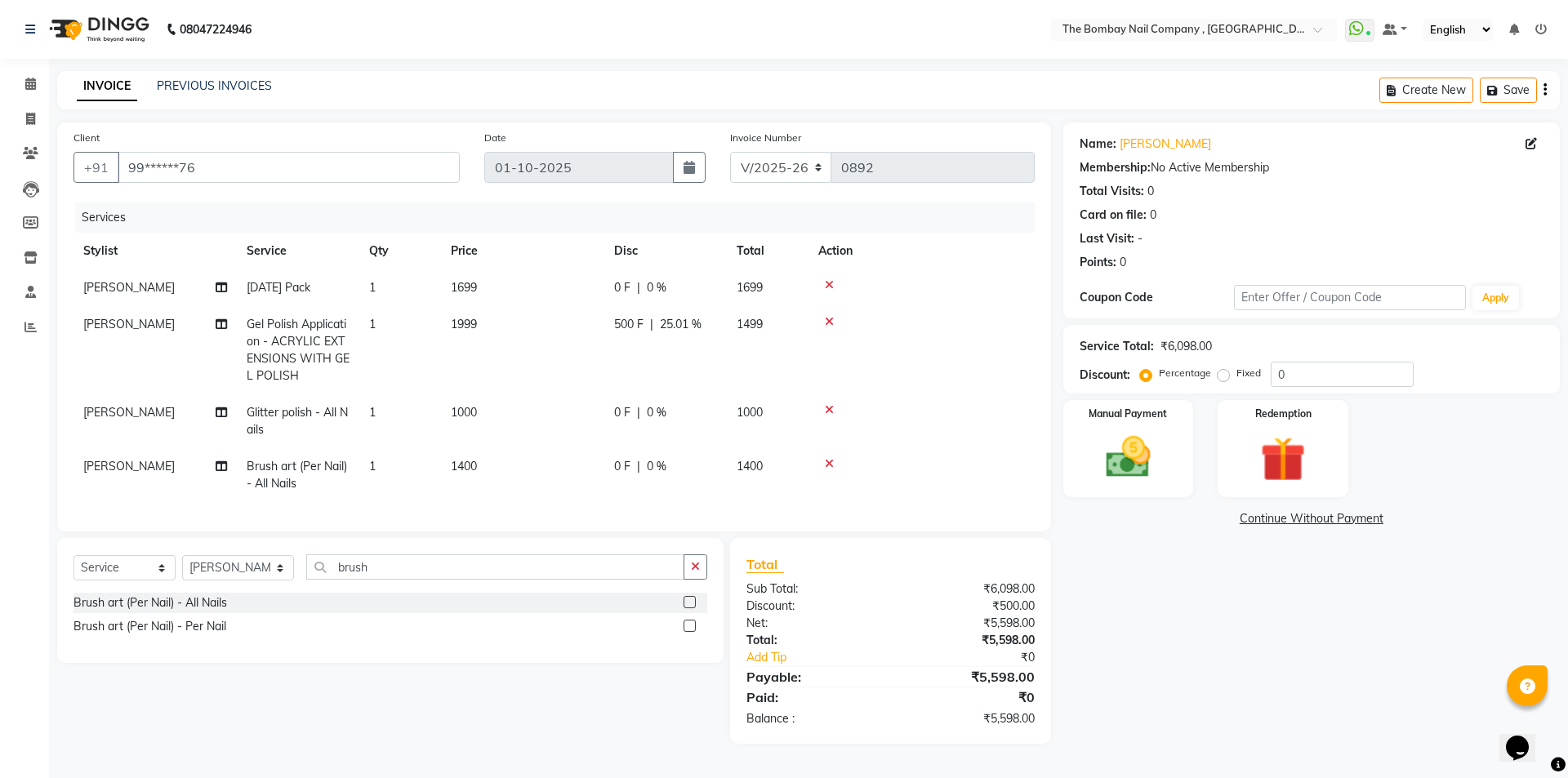
click at [802, 384] on tr "[PERSON_NAME] Polish Application - ACRYLIC EXTENSIONS WITH GEL POLISH 1 1999 50…" at bounding box center [554, 350] width 961 height 89
click at [441, 577] on input "brush" at bounding box center [492, 566] width 373 height 25
type input "b"
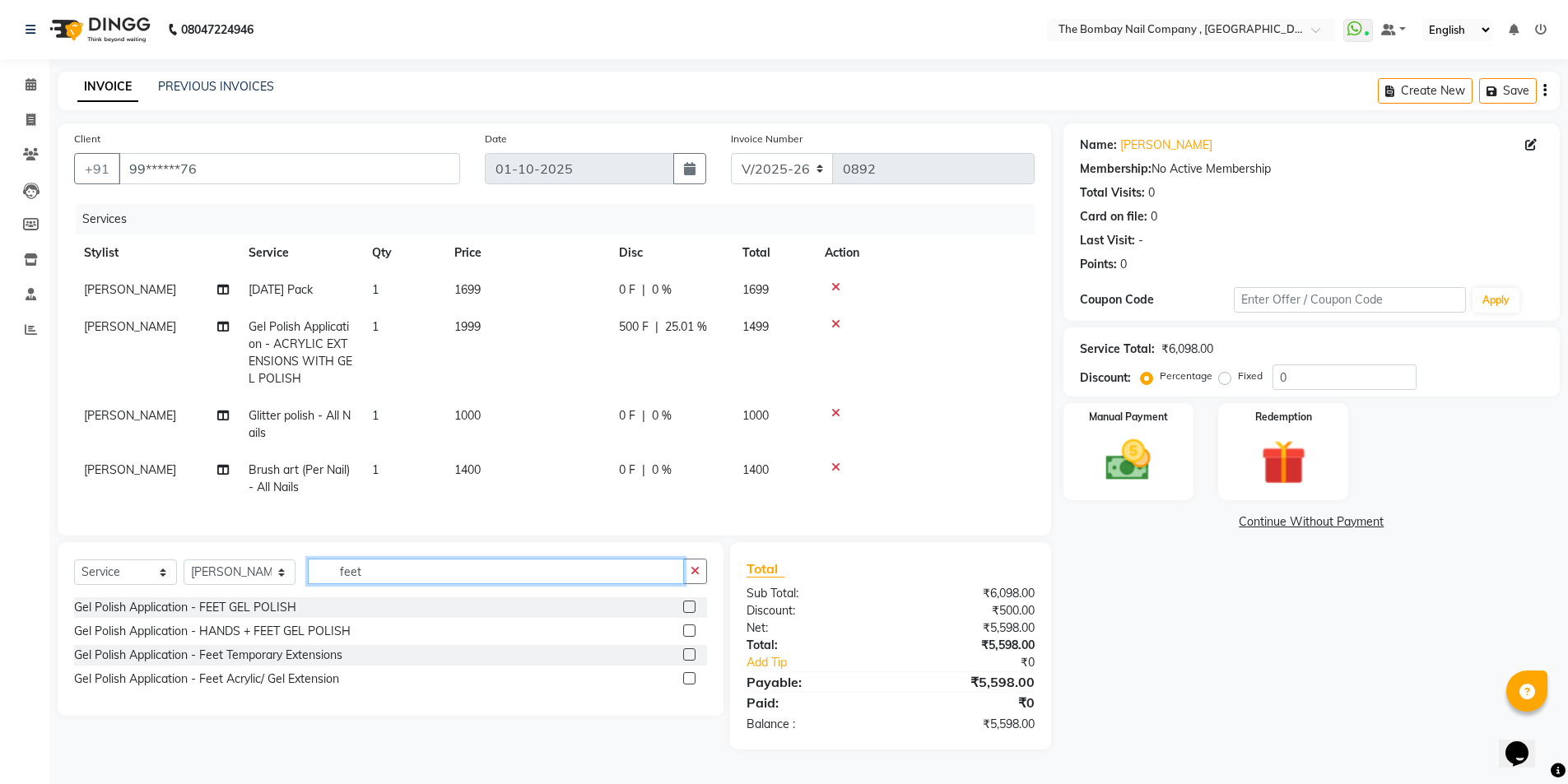
type input "feet"
click at [690, 613] on label at bounding box center [689, 606] width 12 height 12
click at [690, 613] on input "checkbox" at bounding box center [688, 607] width 10 height 10
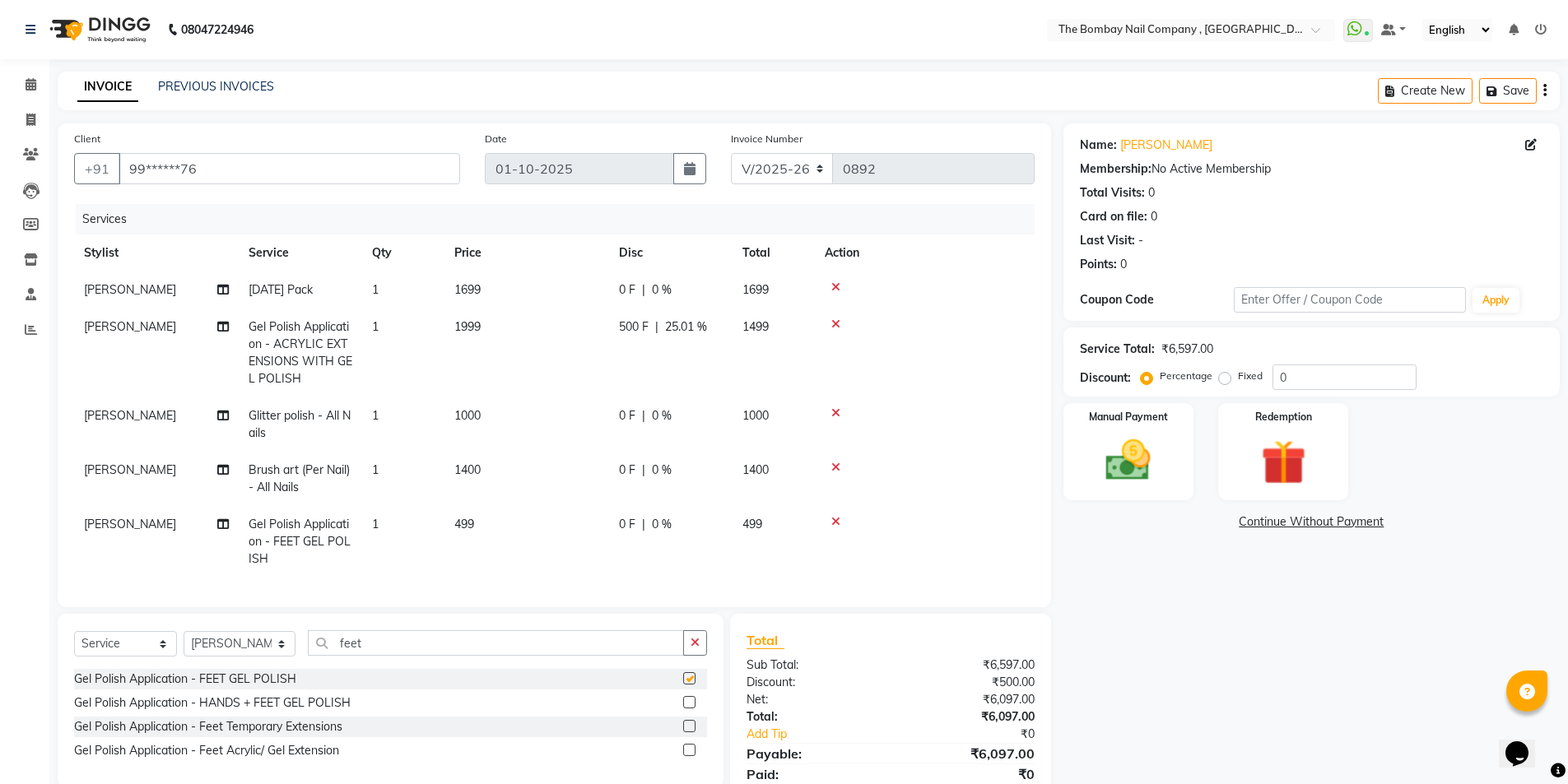
checkbox input "false"
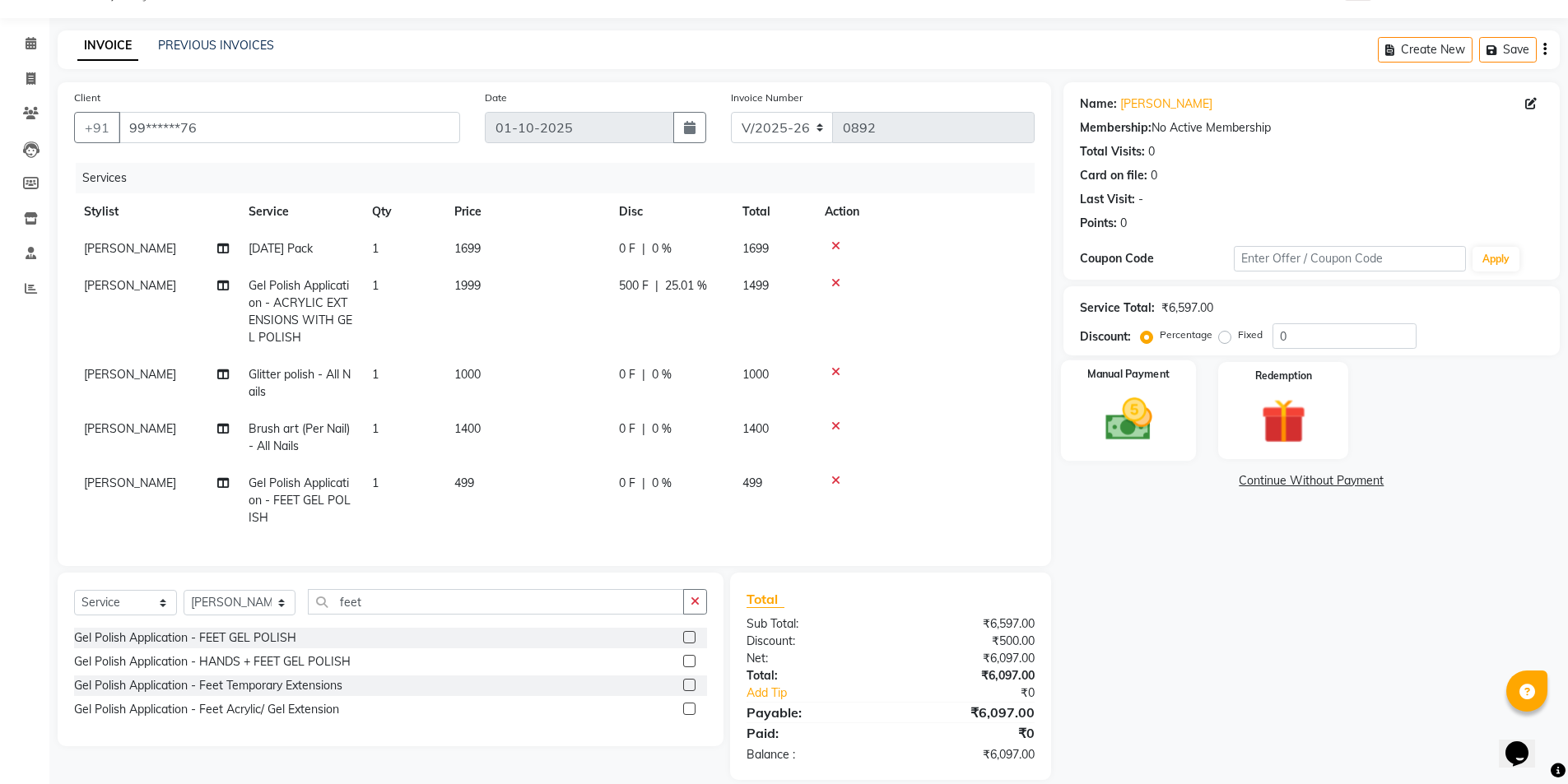
scroll to position [74, 0]
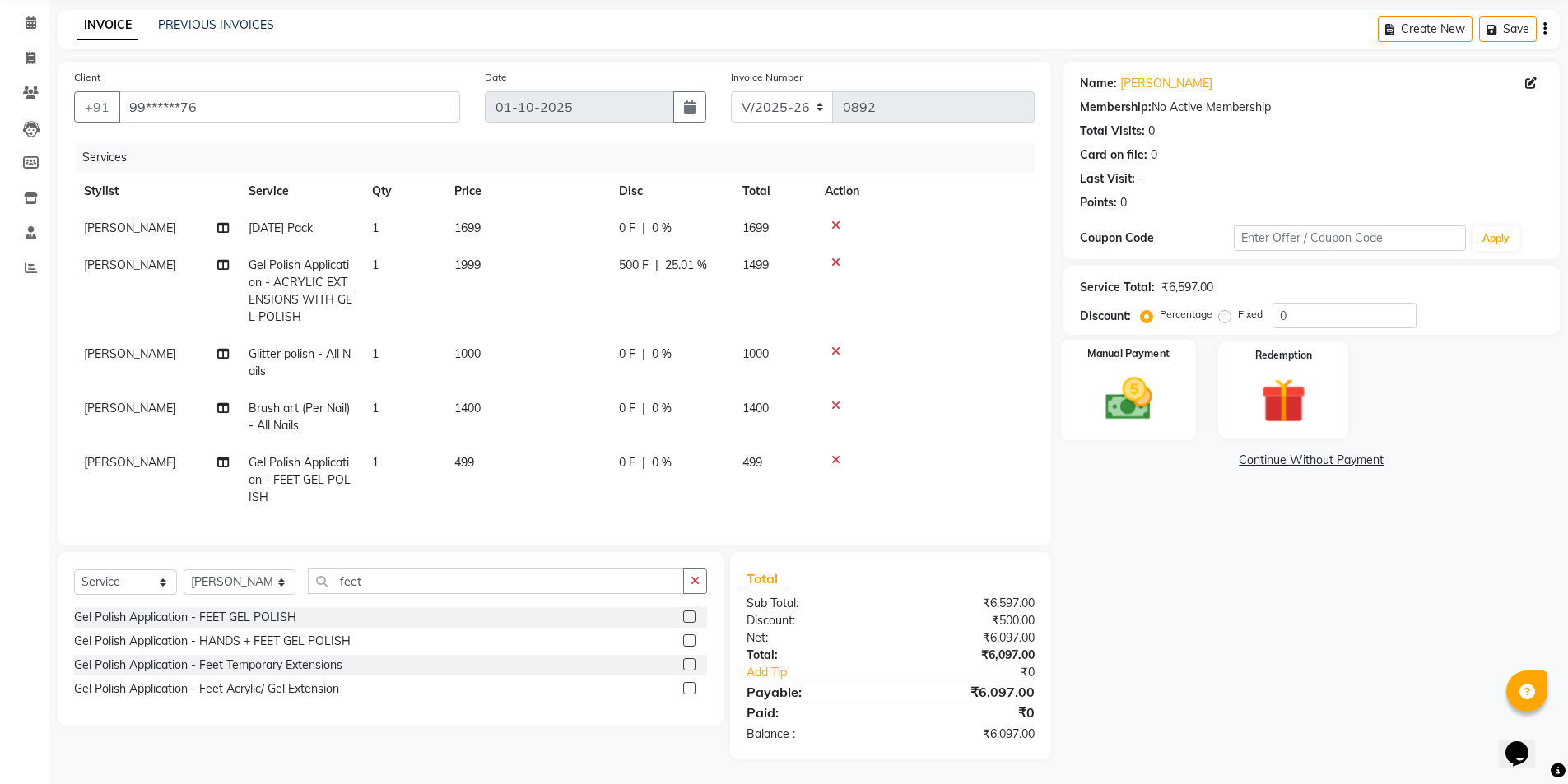
click at [1137, 372] on img at bounding box center [1129, 399] width 76 height 54
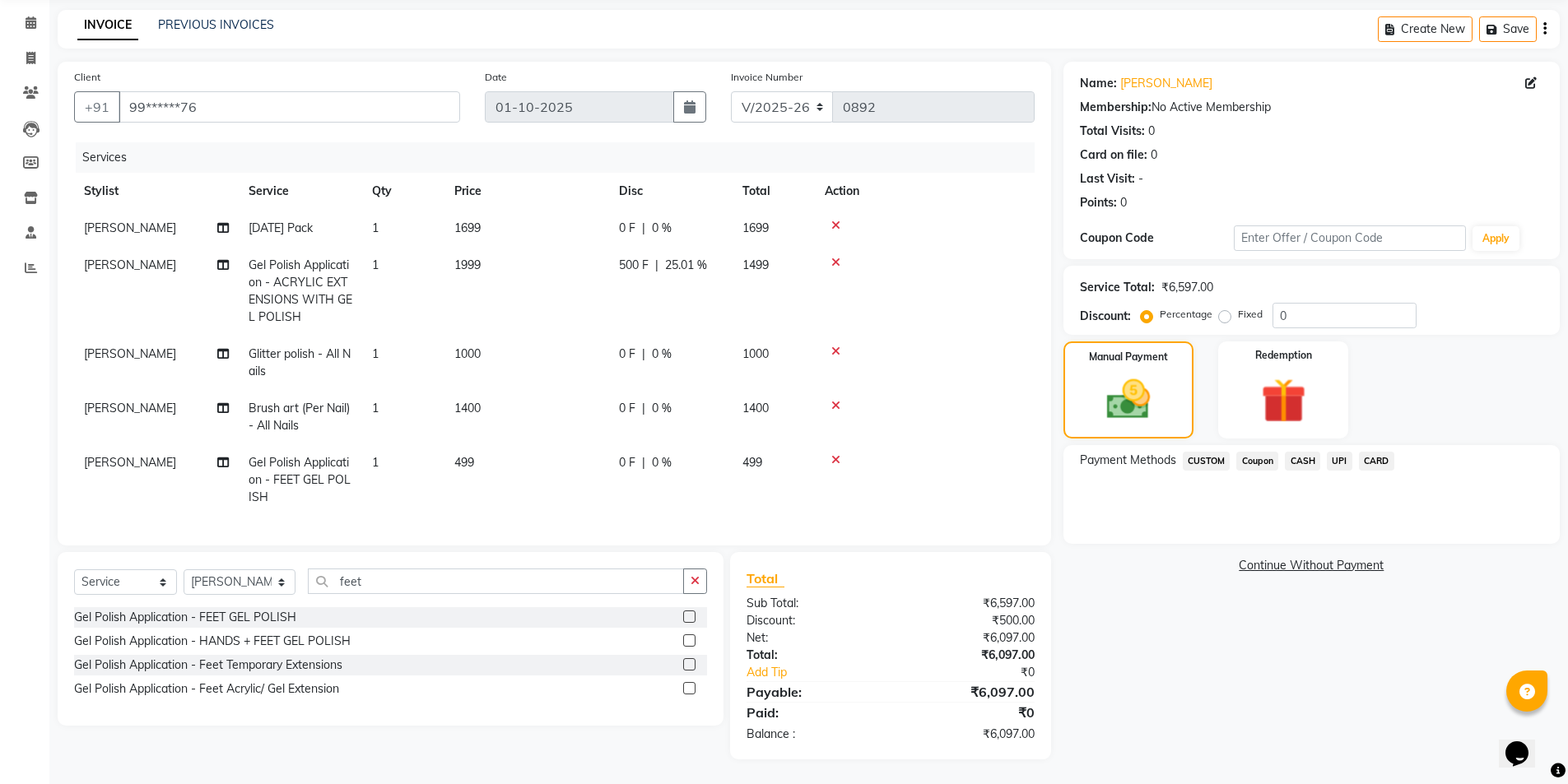
click at [1338, 452] on span "UPI" at bounding box center [1339, 461] width 25 height 19
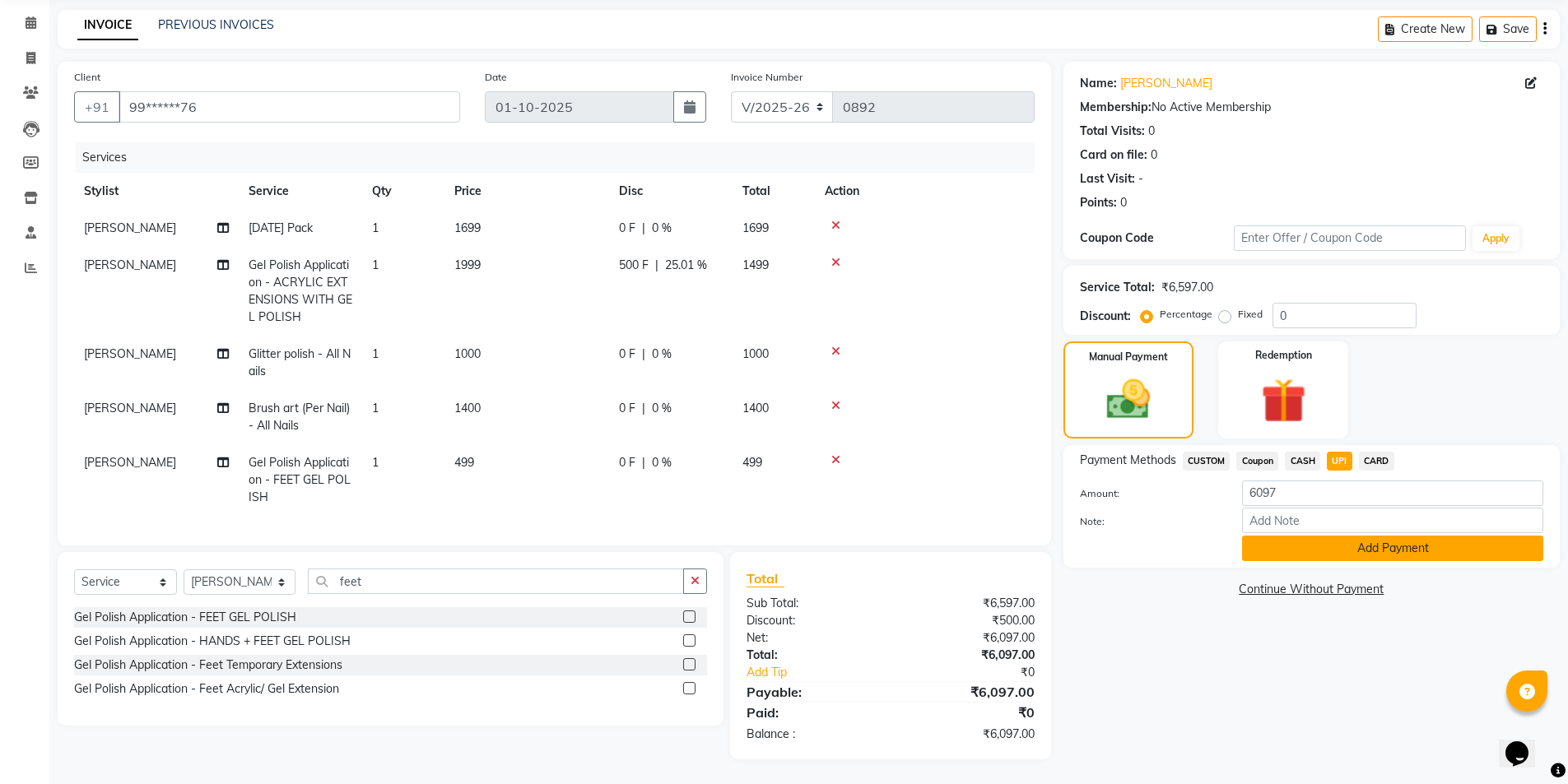
click at [1309, 537] on button "Add Payment" at bounding box center [1393, 548] width 301 height 25
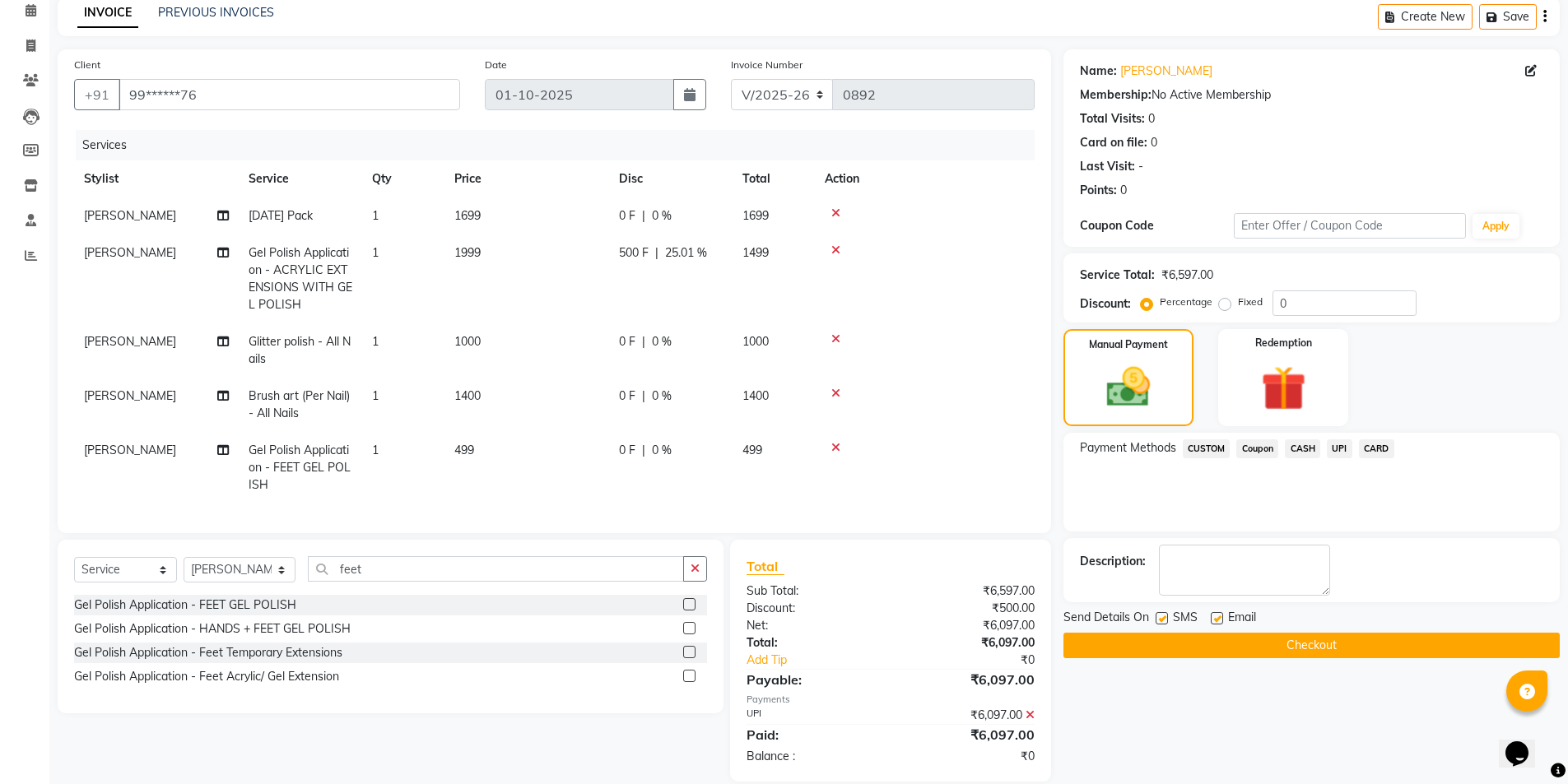
click at [1286, 650] on button "Checkout" at bounding box center [1312, 645] width 497 height 25
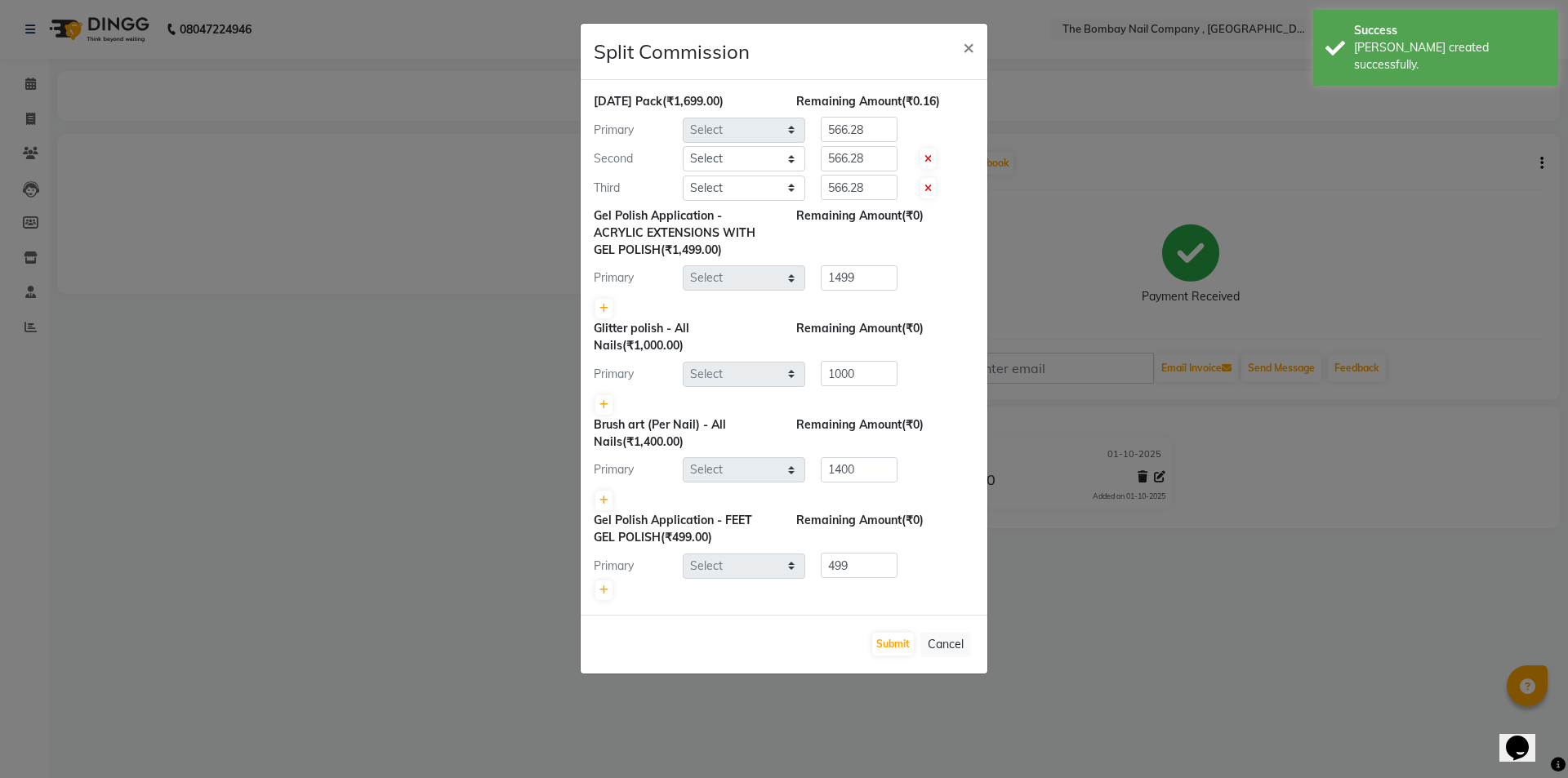
select select "68146"
select select "90049"
select select "68146"
select select "81634"
select select "68146"
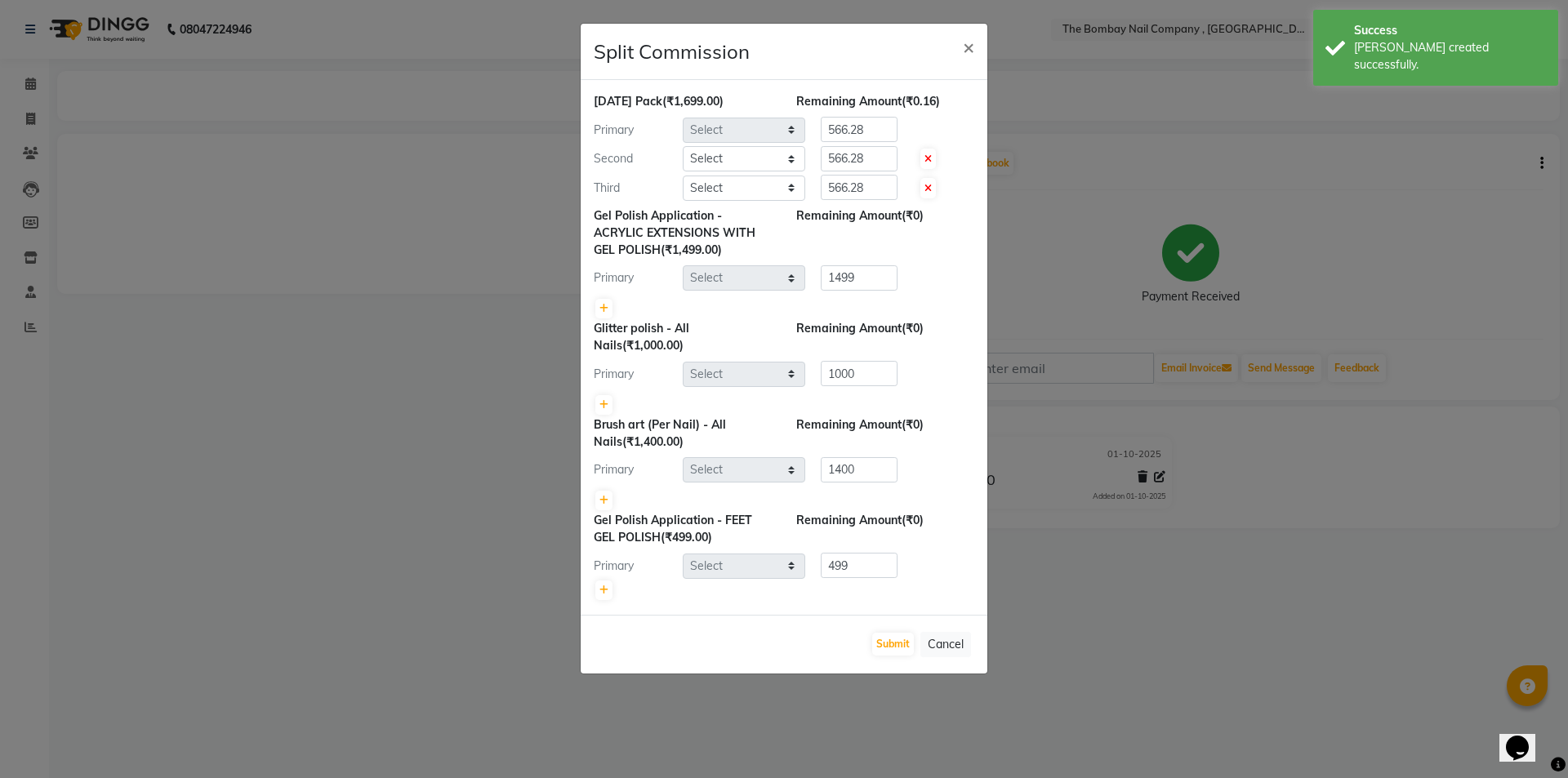
select select "81634"
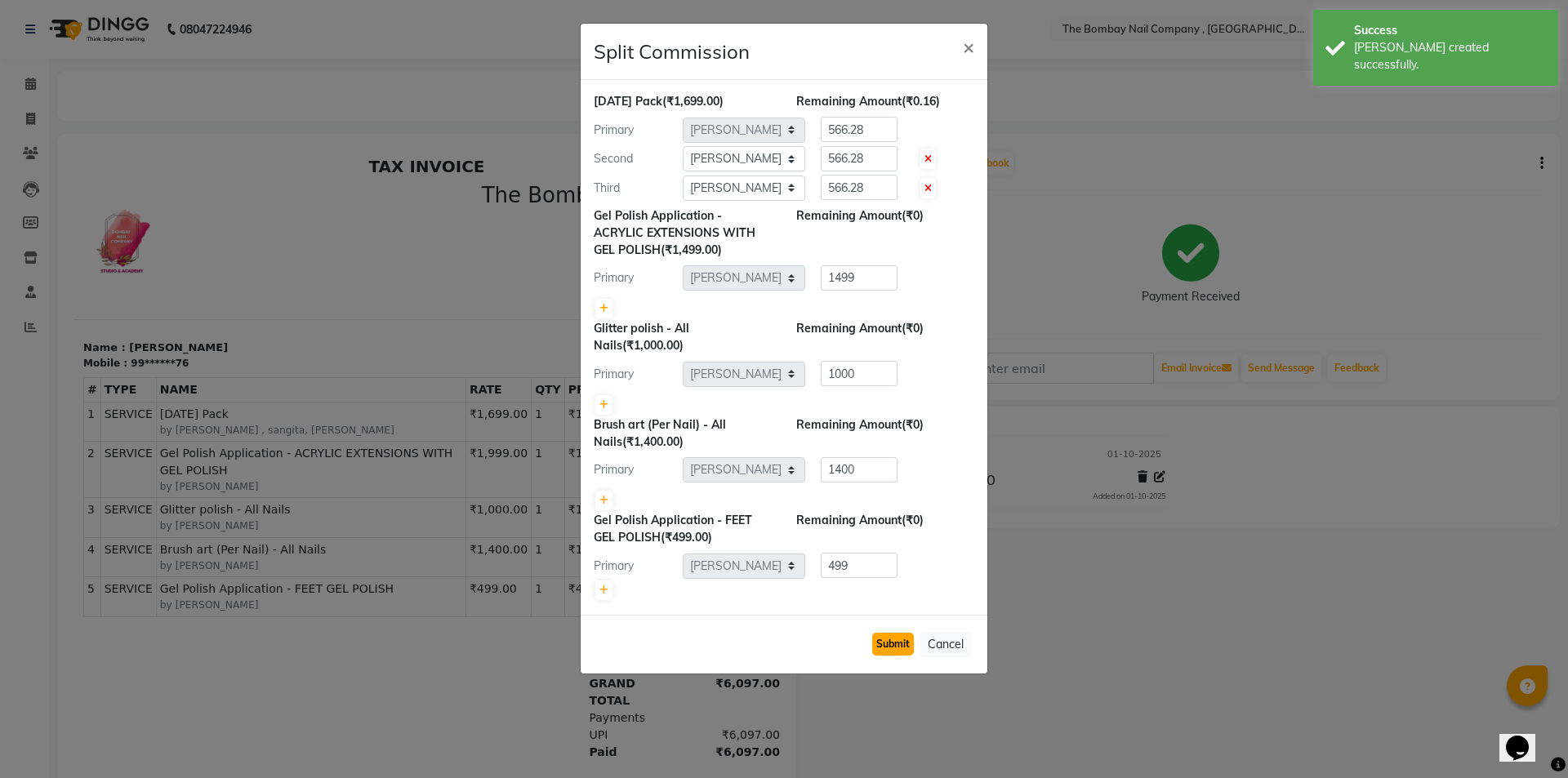
click at [884, 648] on button "Submit" at bounding box center [893, 644] width 42 height 23
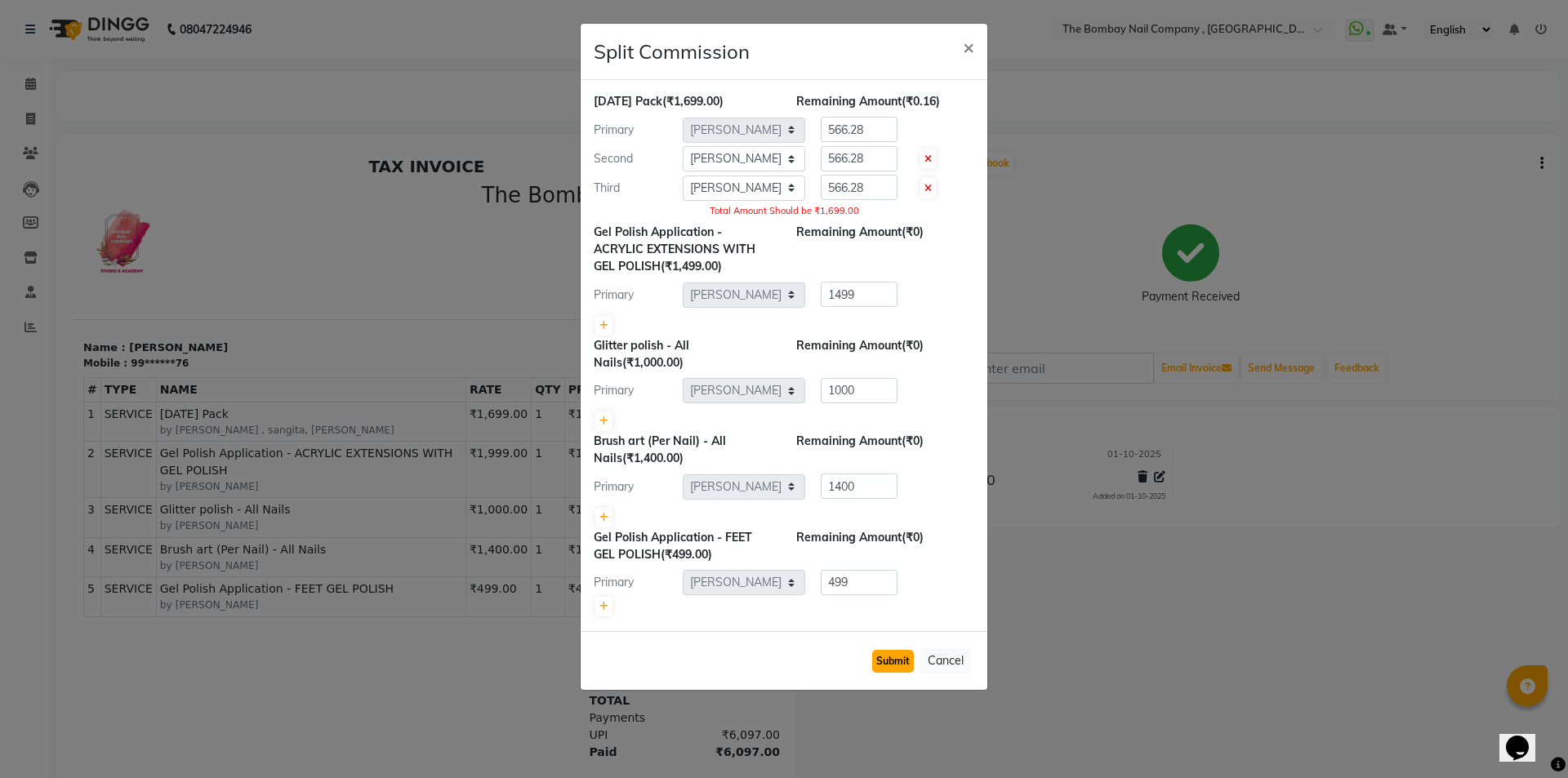
click at [876, 658] on button "Submit" at bounding box center [893, 661] width 42 height 23
click at [868, 130] on input "566.28" at bounding box center [860, 129] width 77 height 25
type input "566.33"
click at [872, 158] on input "566.28" at bounding box center [860, 159] width 77 height 25
type input "566.33"
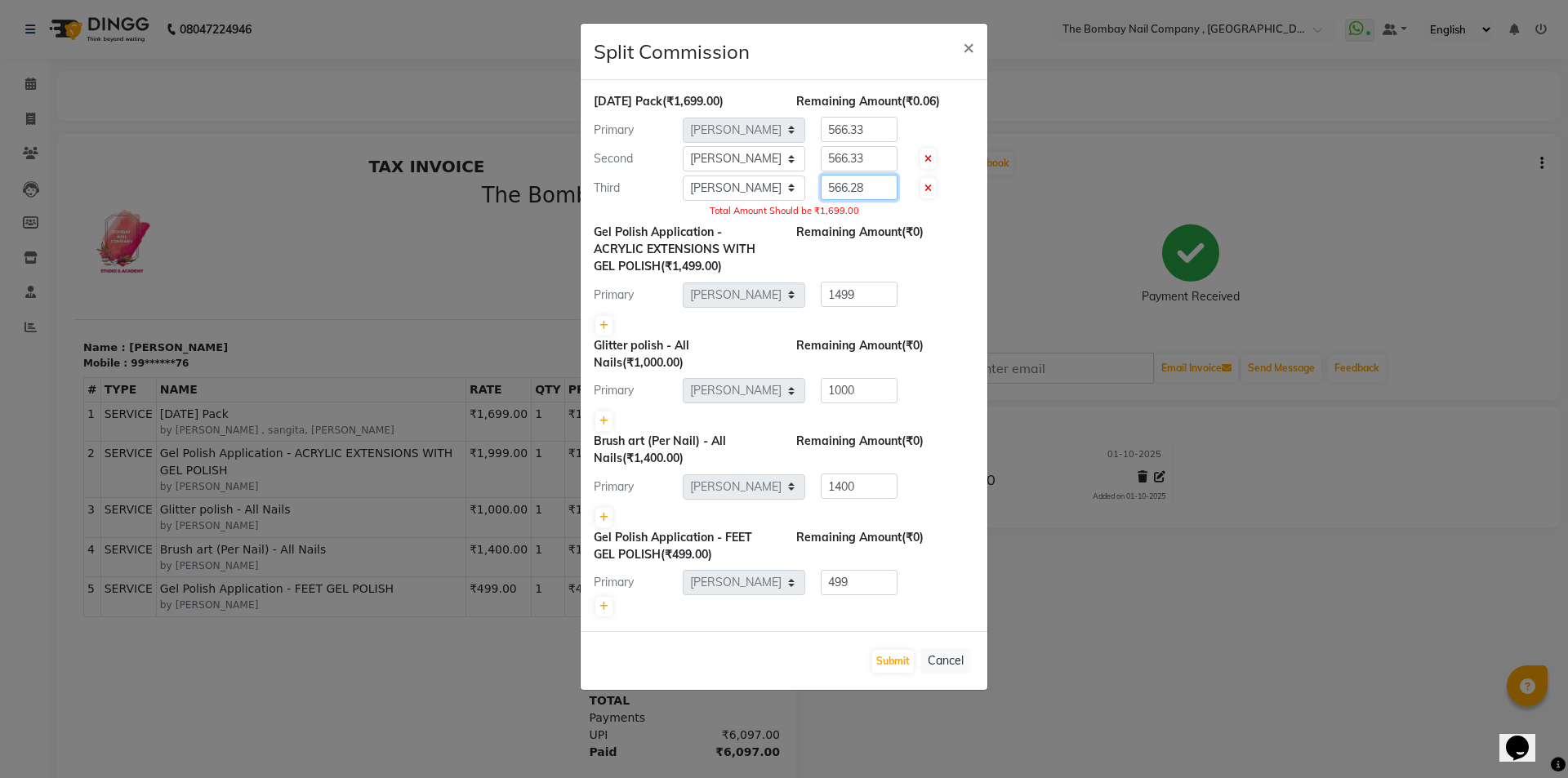
click at [877, 194] on input "566.28" at bounding box center [860, 187] width 77 height 25
type input "566.33"
click at [893, 665] on button "Submit" at bounding box center [893, 661] width 42 height 23
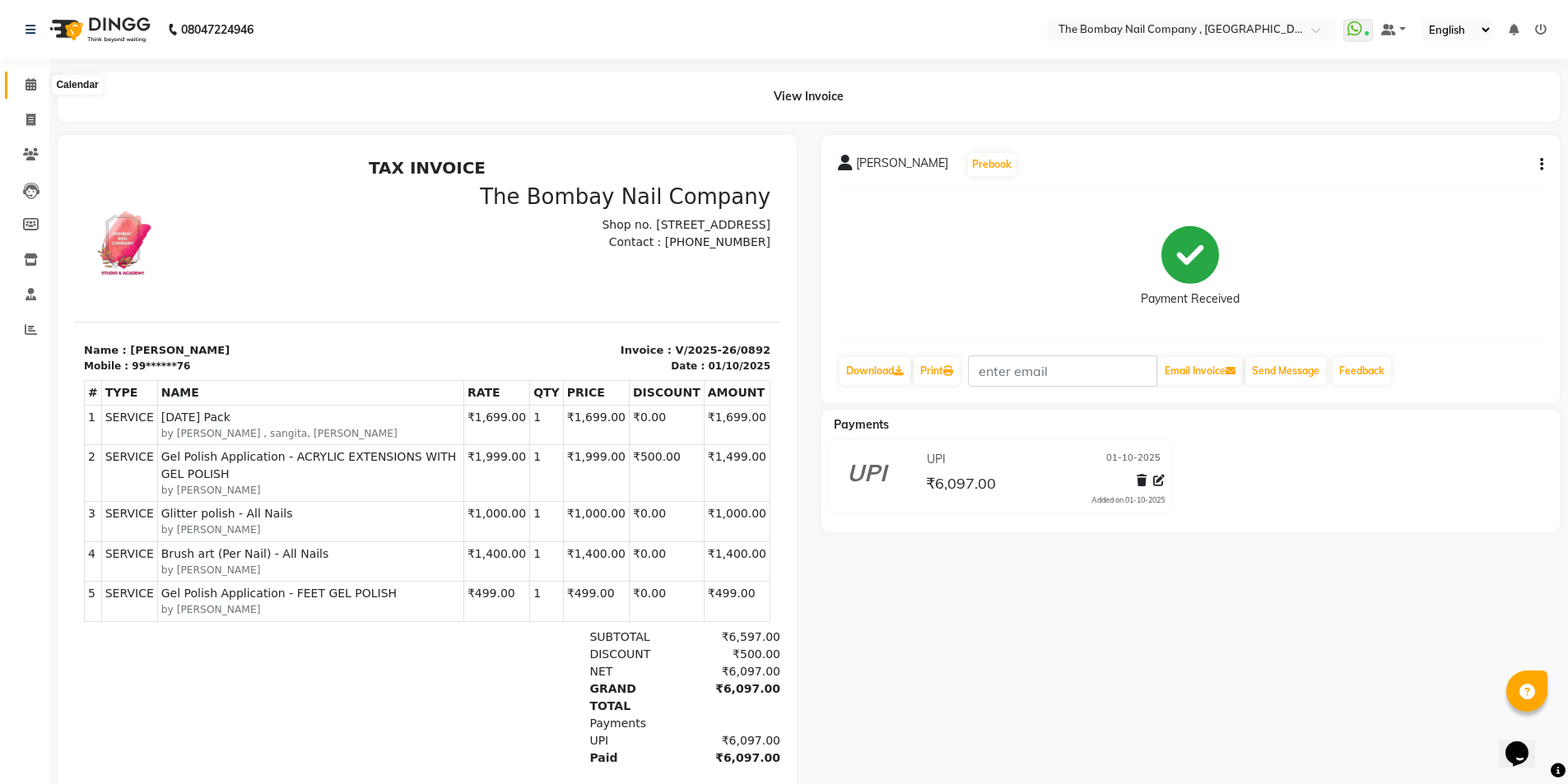
click at [28, 81] on icon at bounding box center [30, 84] width 10 height 12
